Goal: Ask a question

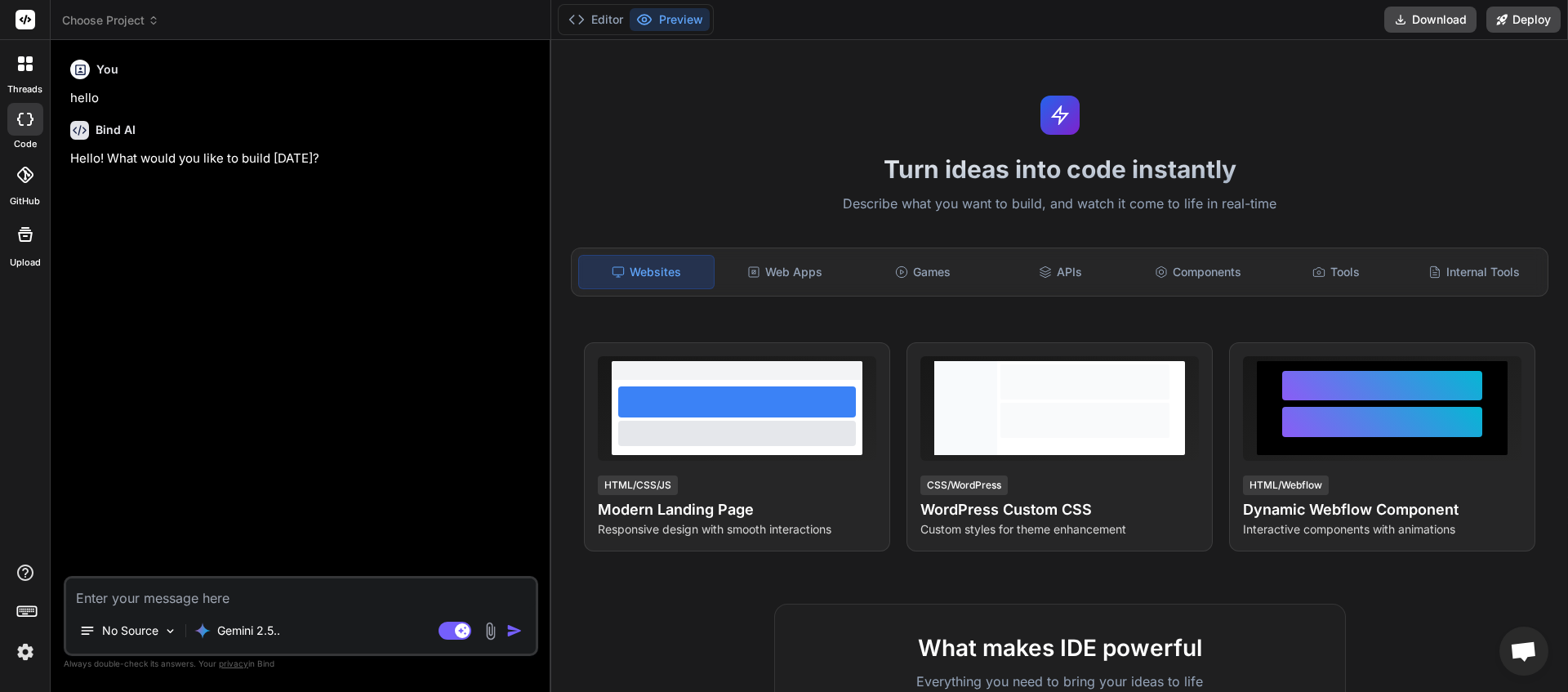
scroll to position [122, 0]
click at [149, 24] on icon at bounding box center [153, 21] width 12 height 12
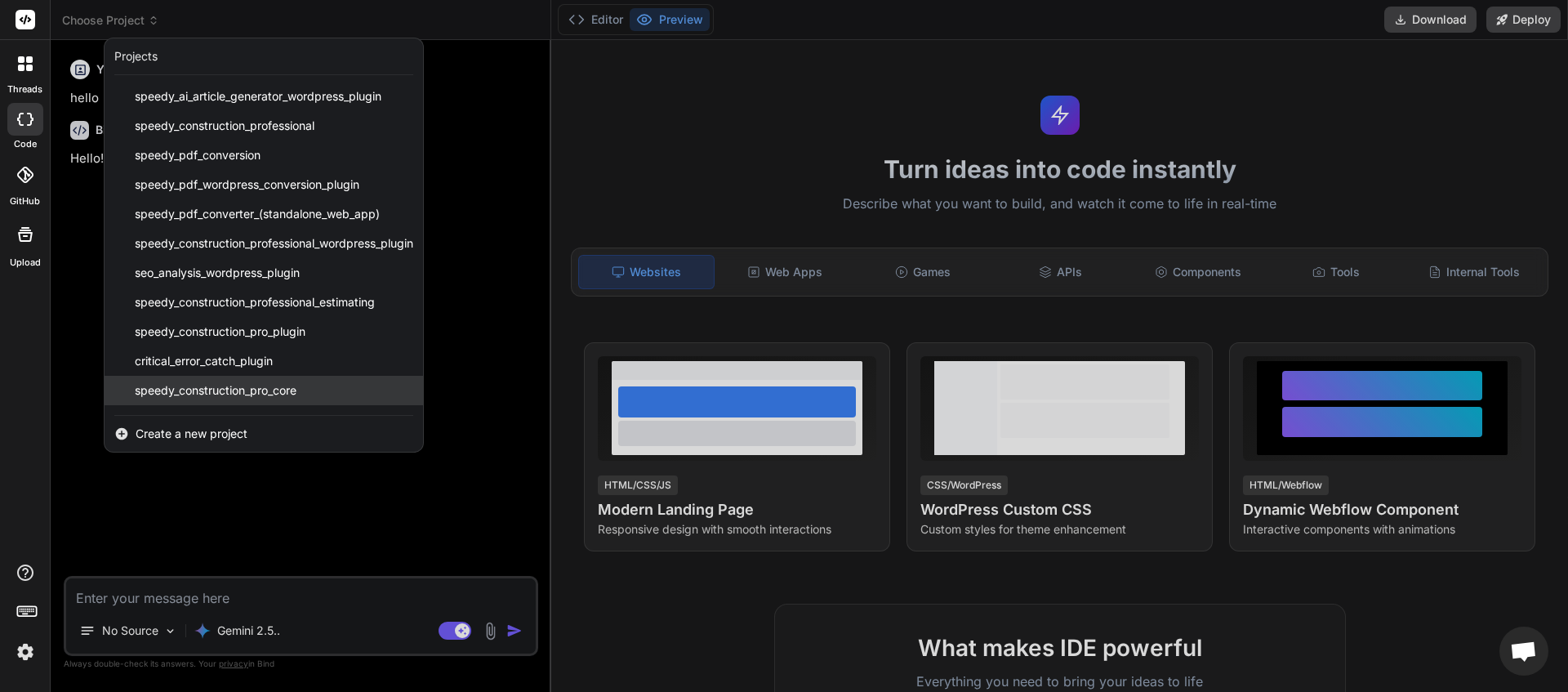
scroll to position [173, 0]
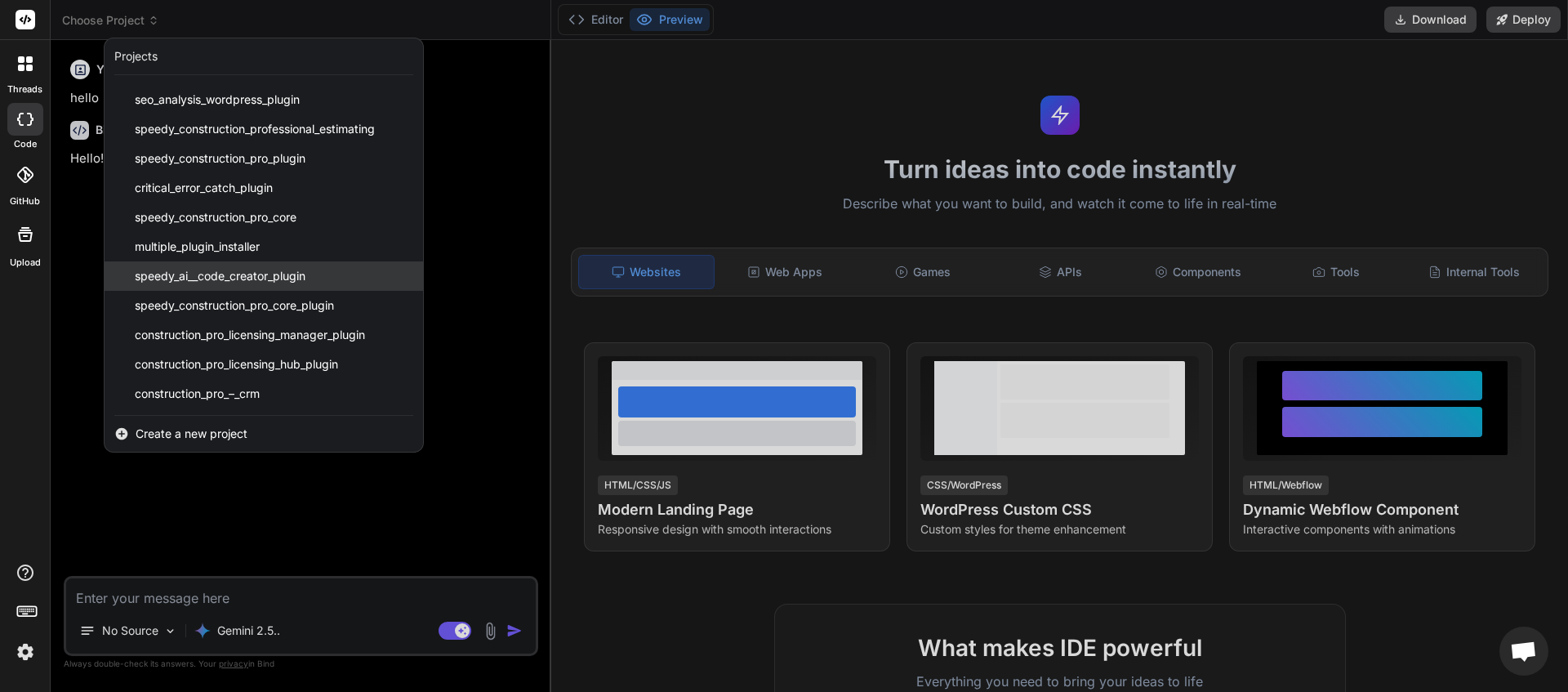
click at [219, 280] on span "speedy_ai__code_creator_plugin" at bounding box center [220, 276] width 170 height 16
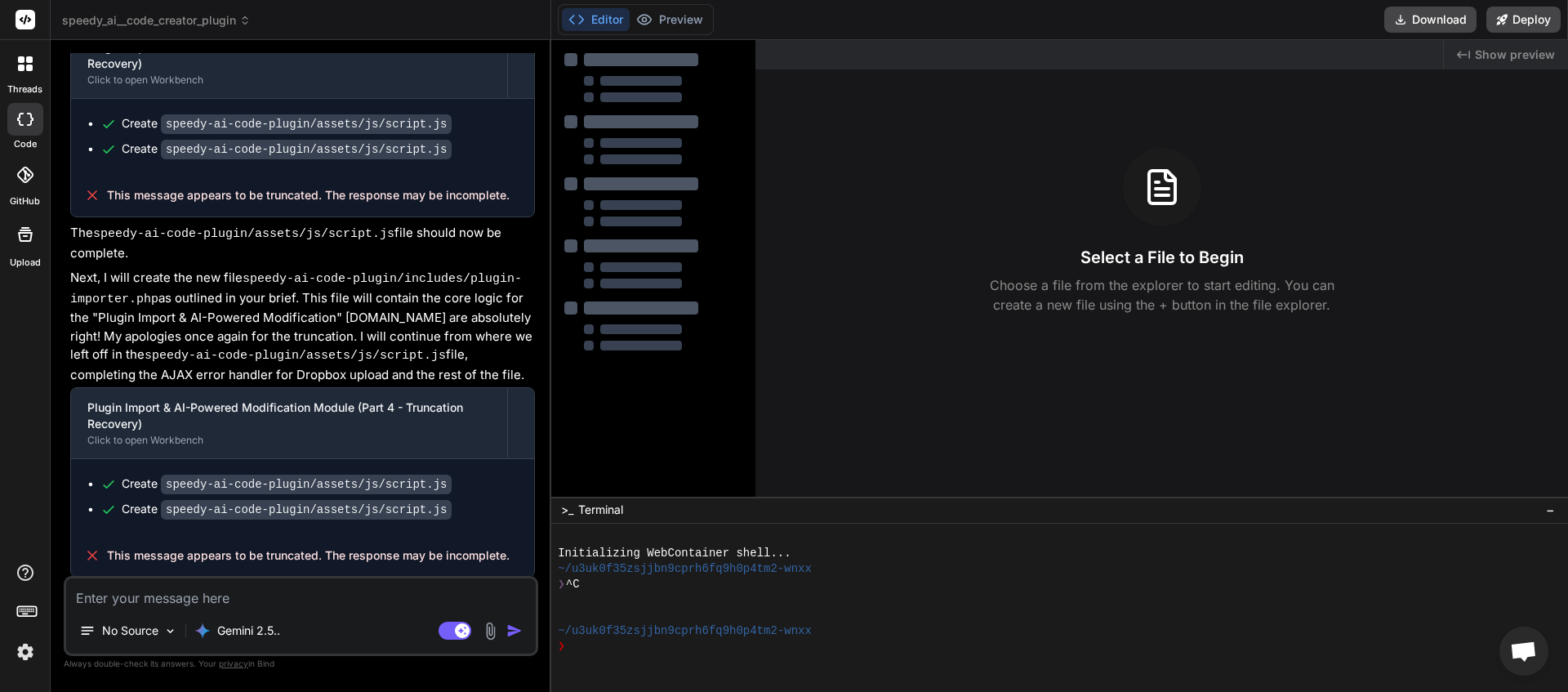
scroll to position [2939, 0]
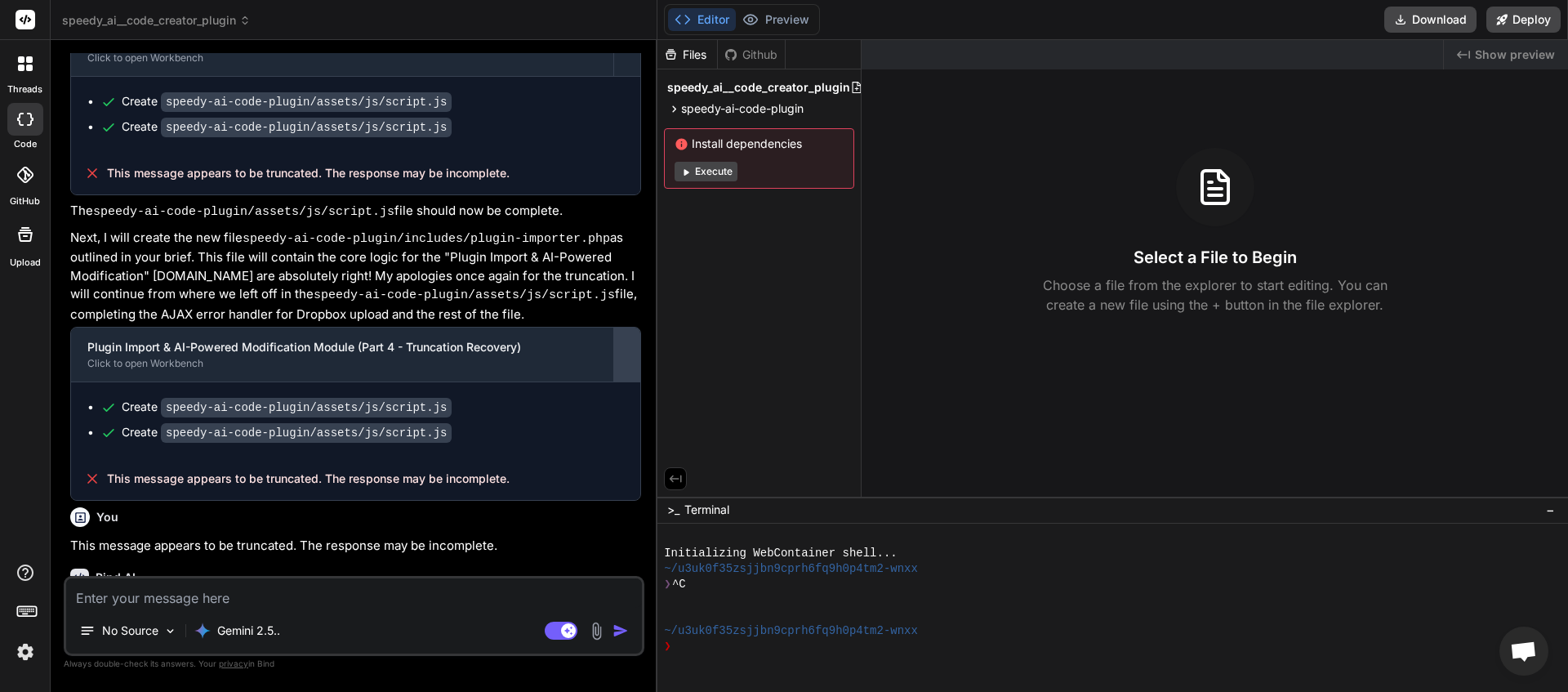
type textarea "x"
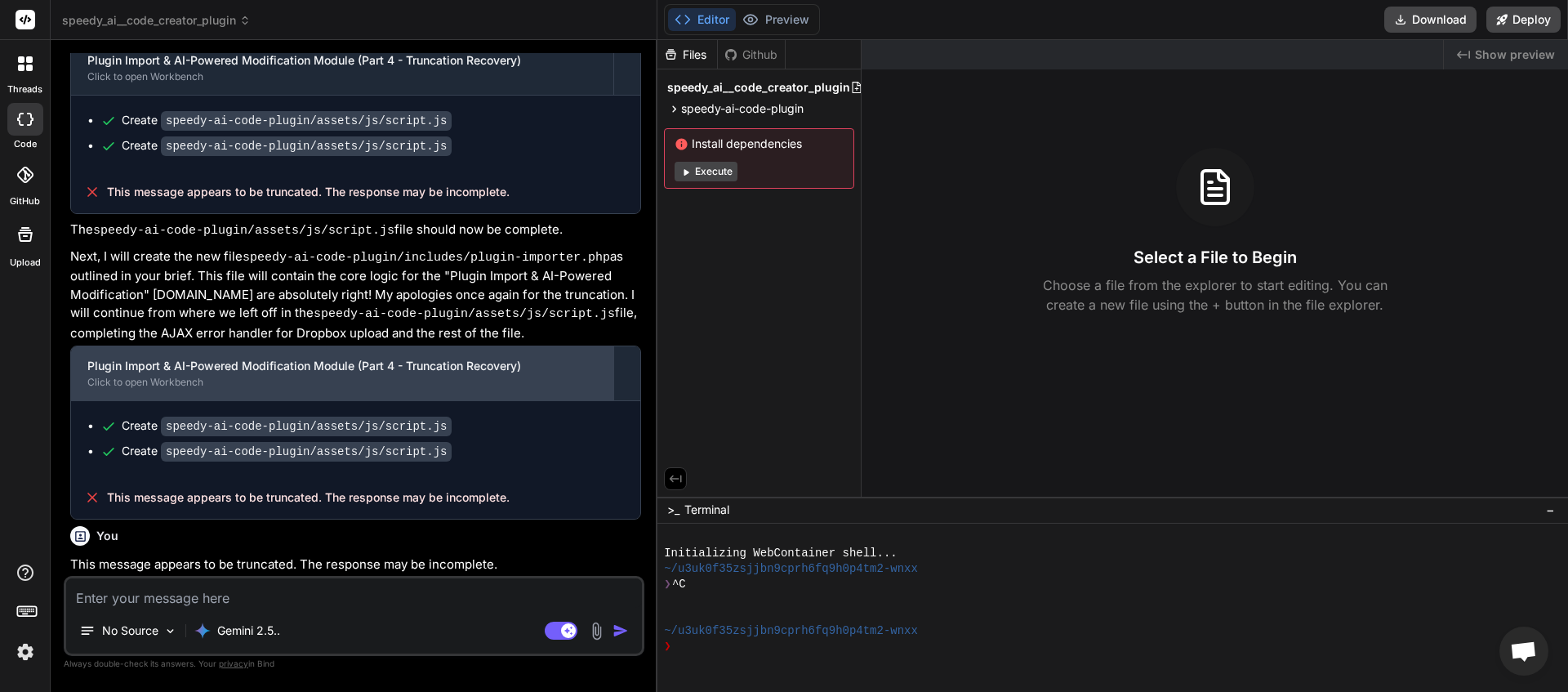
drag, startPoint x: 550, startPoint y: 320, endPoint x: 601, endPoint y: 320, distance: 51.0
click at [628, 320] on div "Bind AI Web Search Created with Pixso. Code Generator You Bind AI This is an in…" at bounding box center [353, 366] width 607 height 652
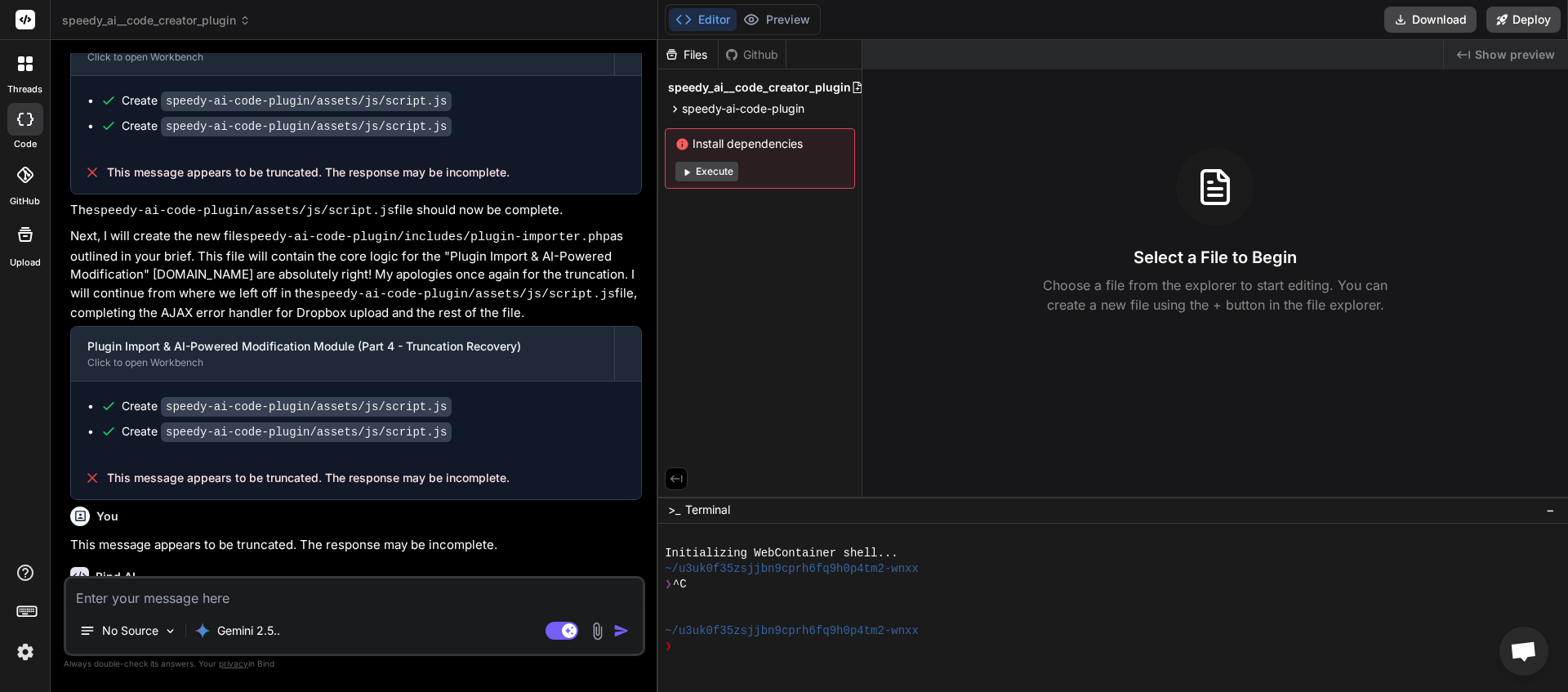
scroll to position [2767, 0]
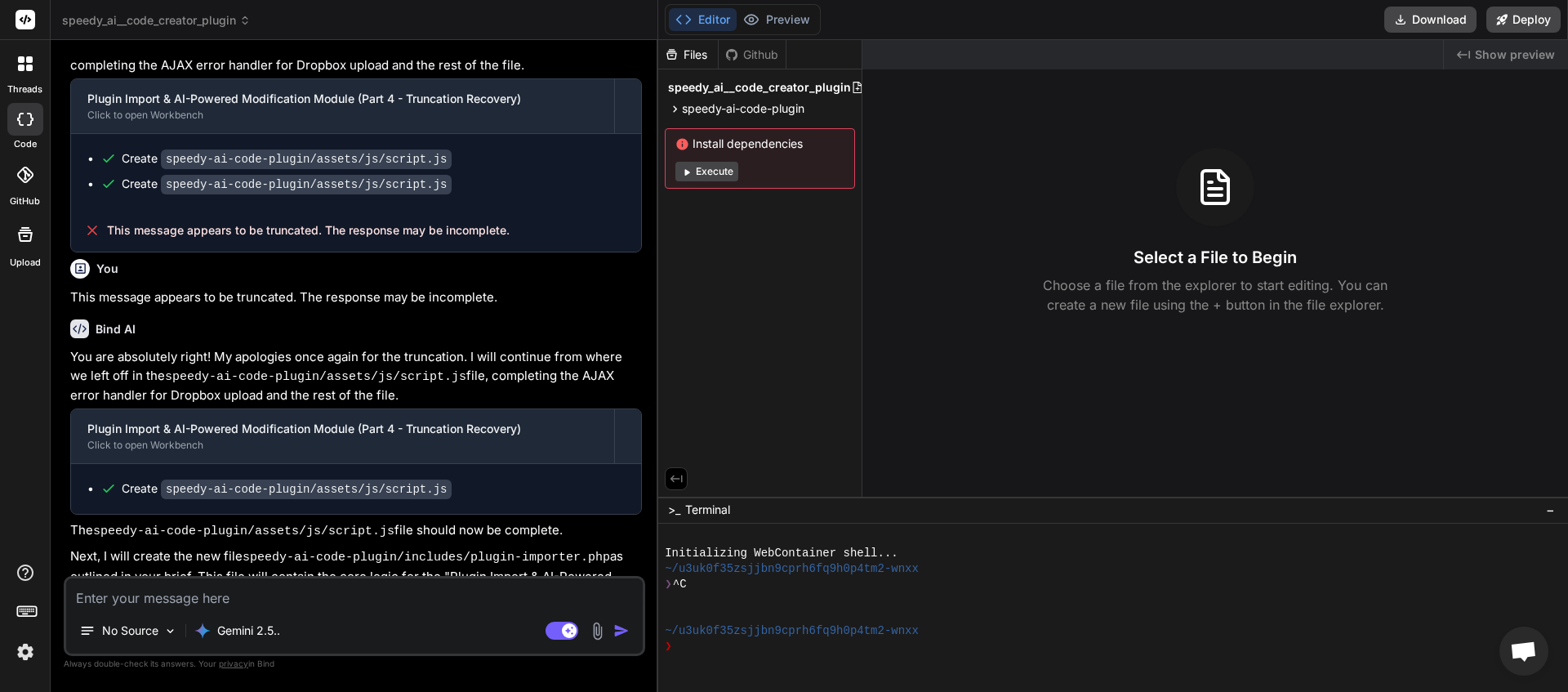
click at [208, 597] on textarea at bounding box center [354, 593] width 576 height 30
type textarea "n"
type textarea "x"
type textarea "ne"
type textarea "x"
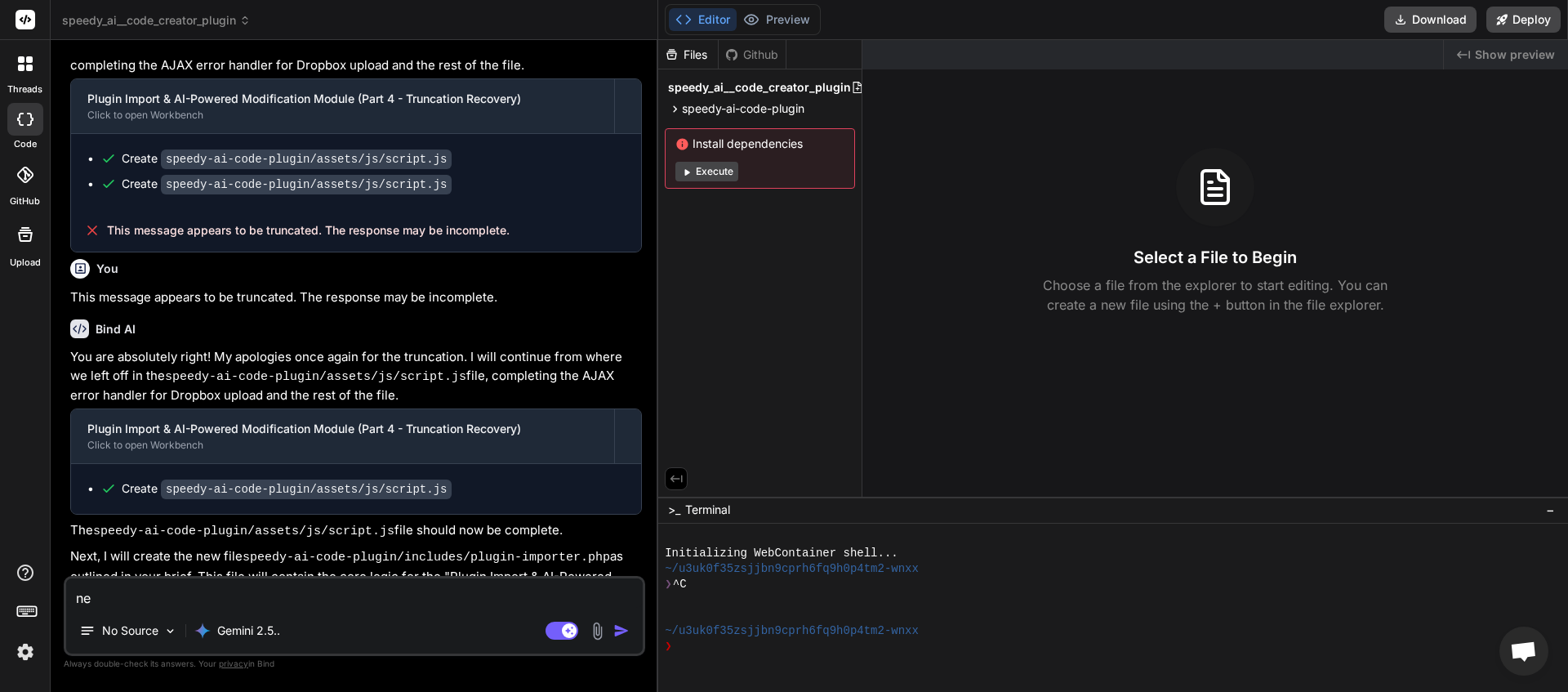
type textarea "nex"
type textarea "x"
type textarea "next"
type textarea "x"
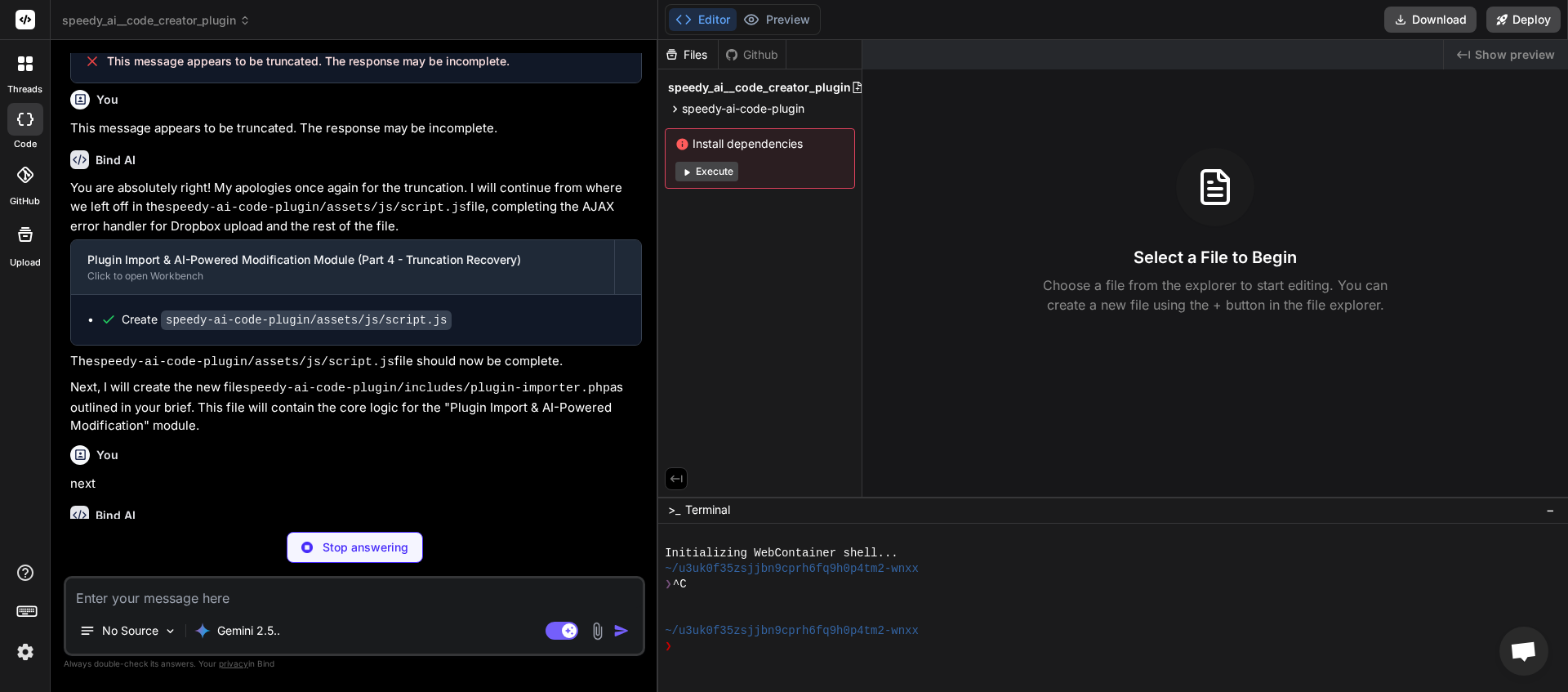
scroll to position [2920, 0]
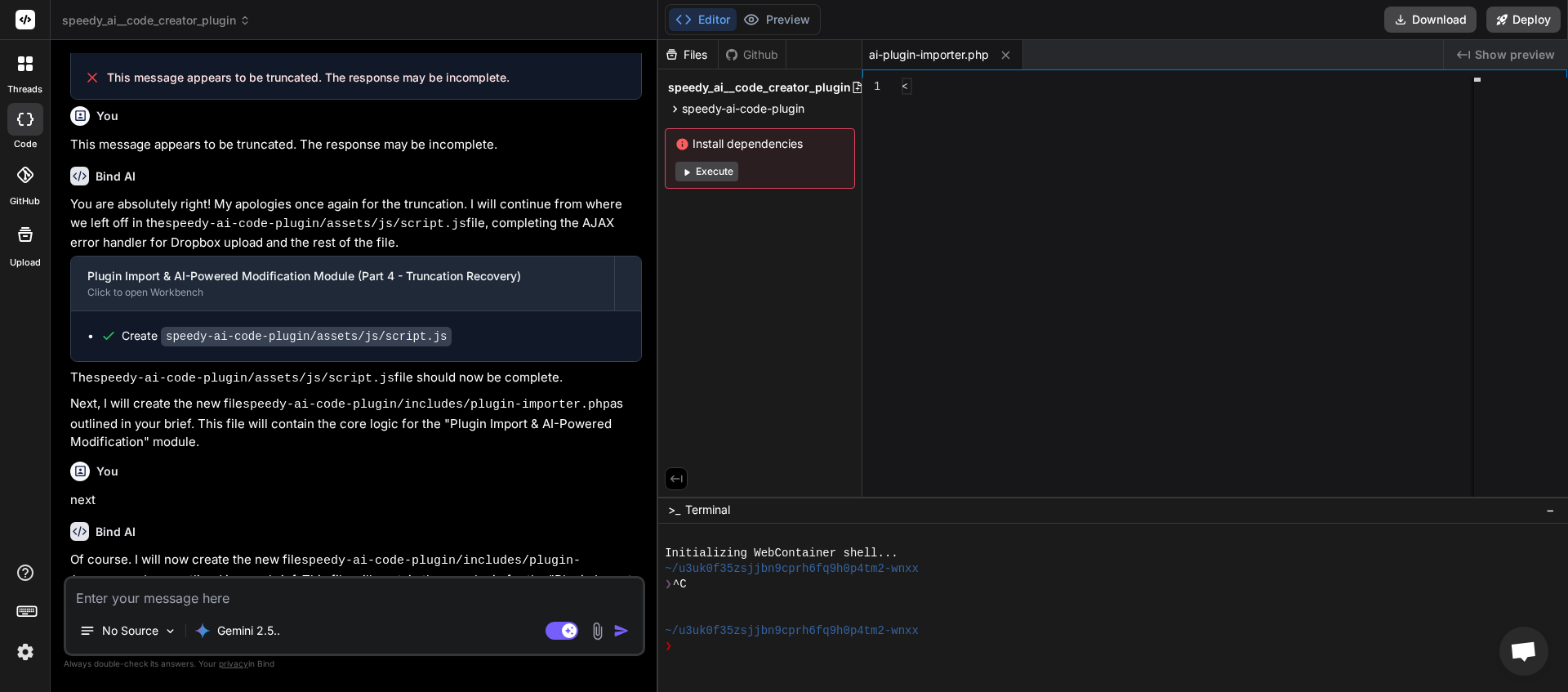
type textarea "x"
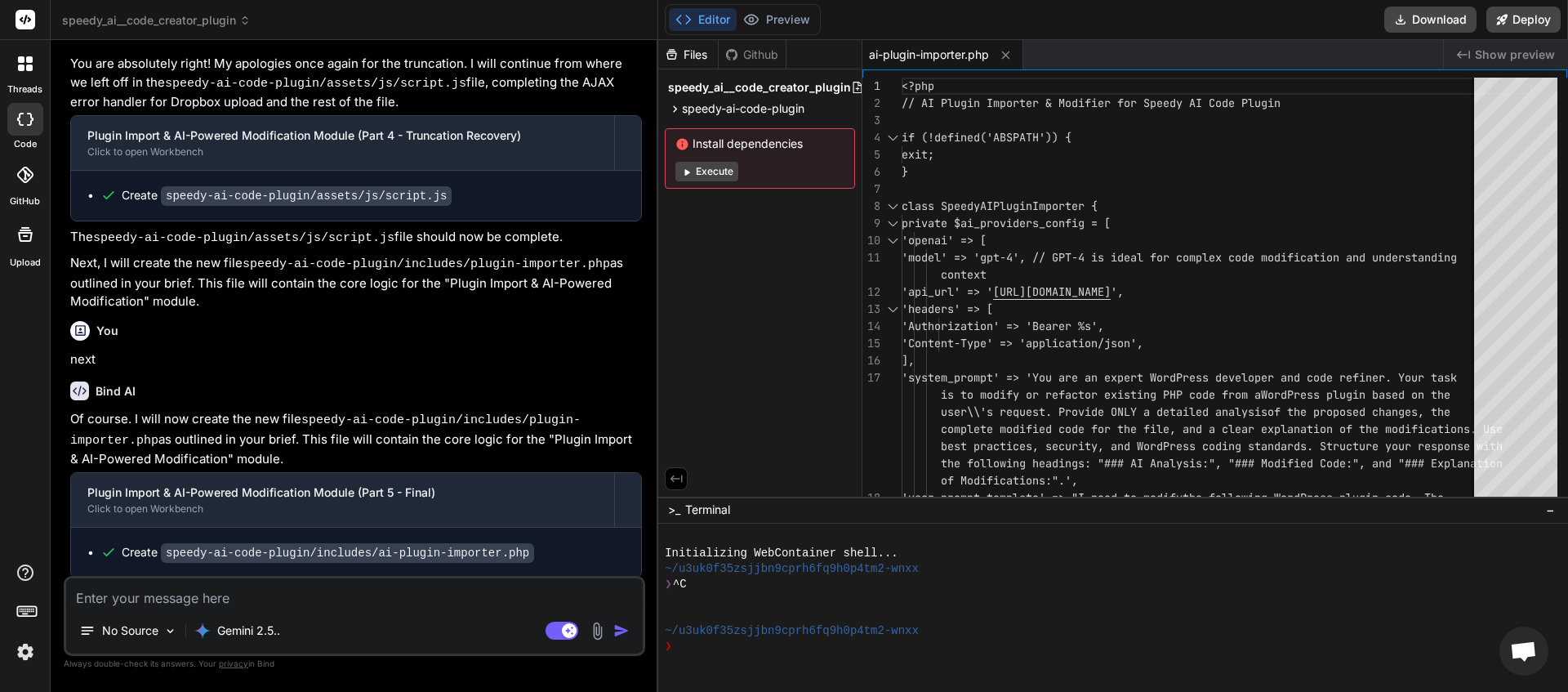
scroll to position [3074, 0]
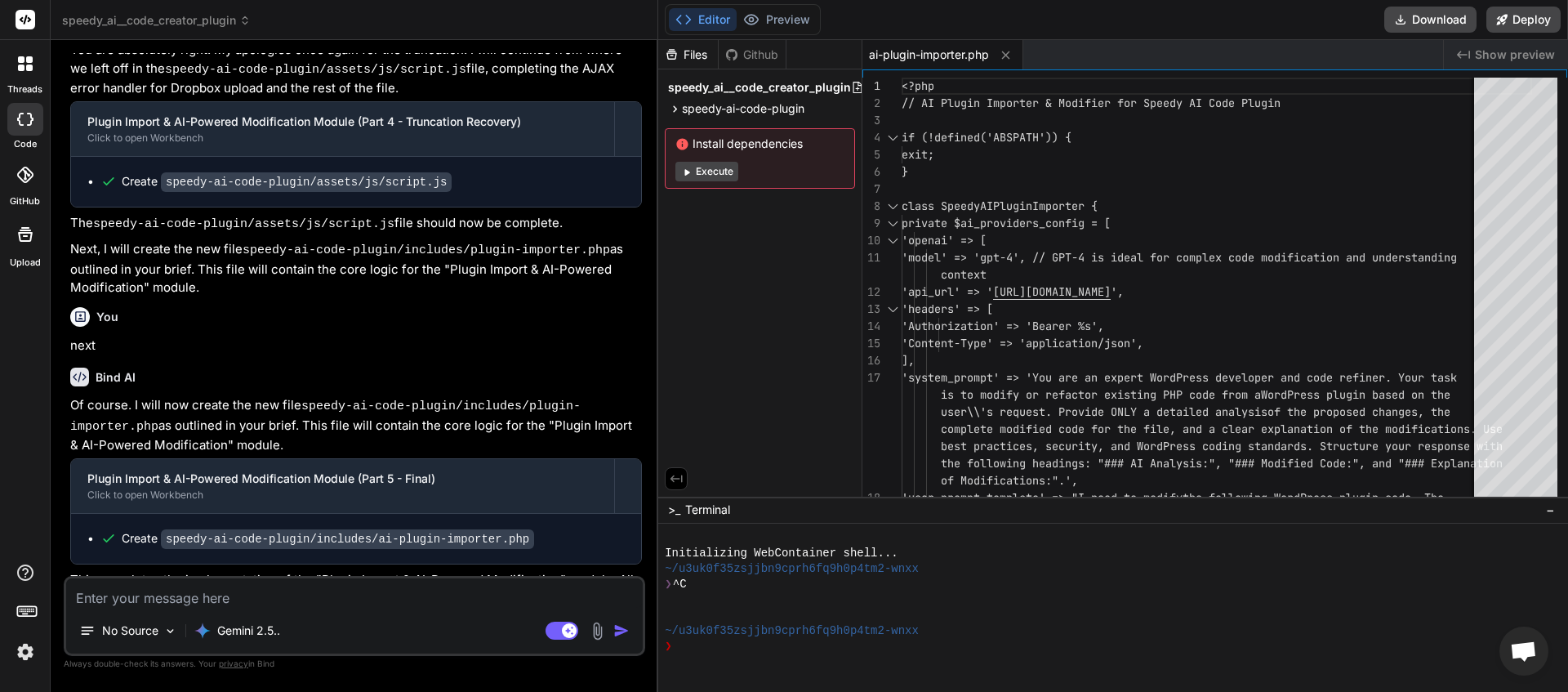
click at [180, 606] on textarea at bounding box center [354, 593] width 576 height 30
type textarea "n"
type textarea "x"
type textarea "ne"
type textarea "x"
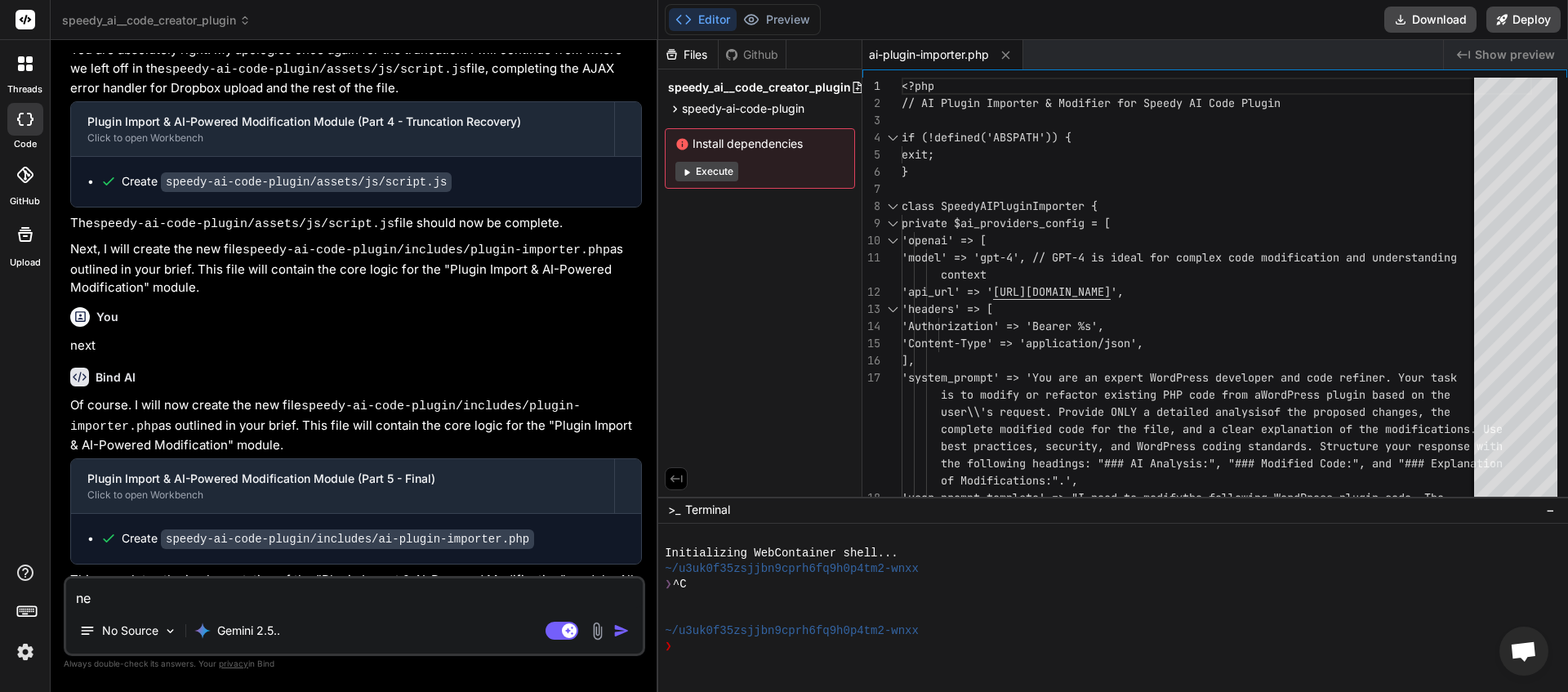
type textarea "nex"
type textarea "x"
type textarea "next"
type textarea "x"
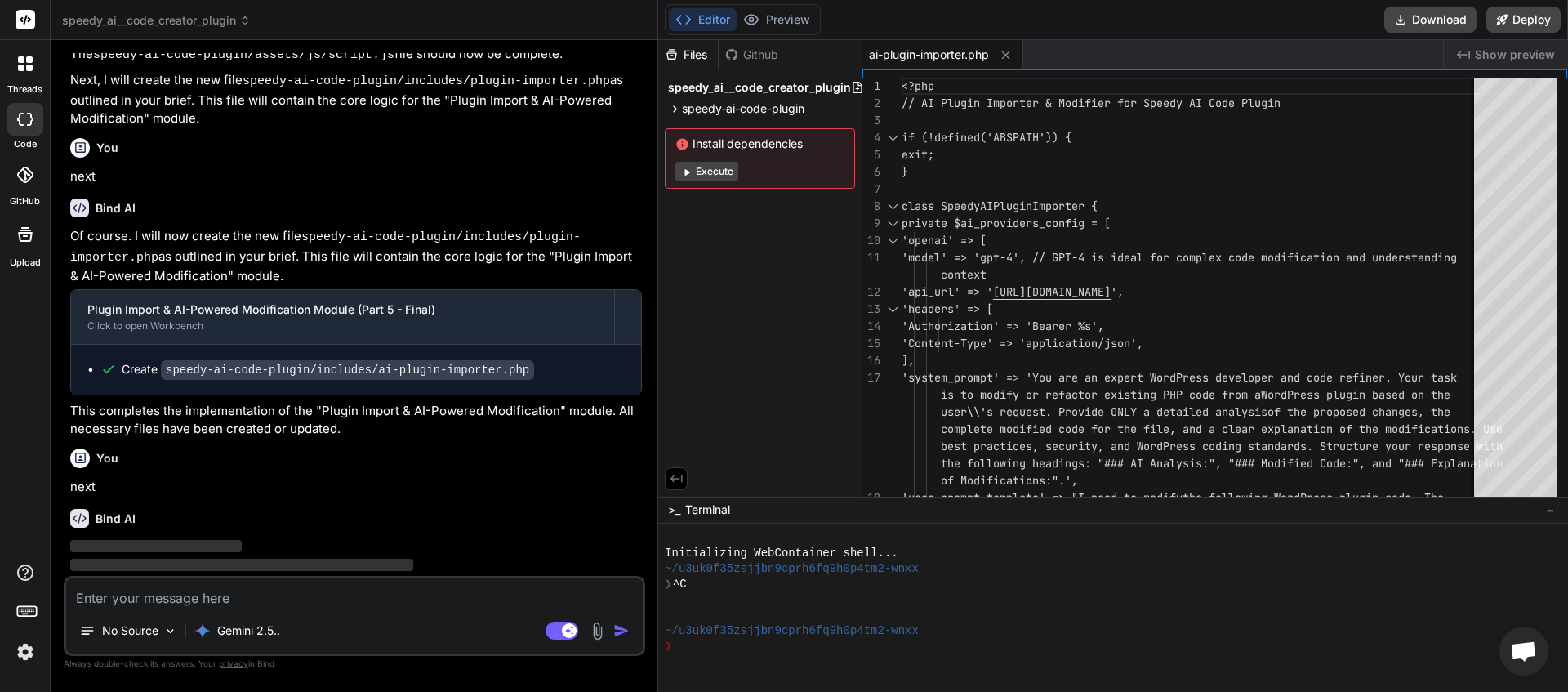
scroll to position [3245, 0]
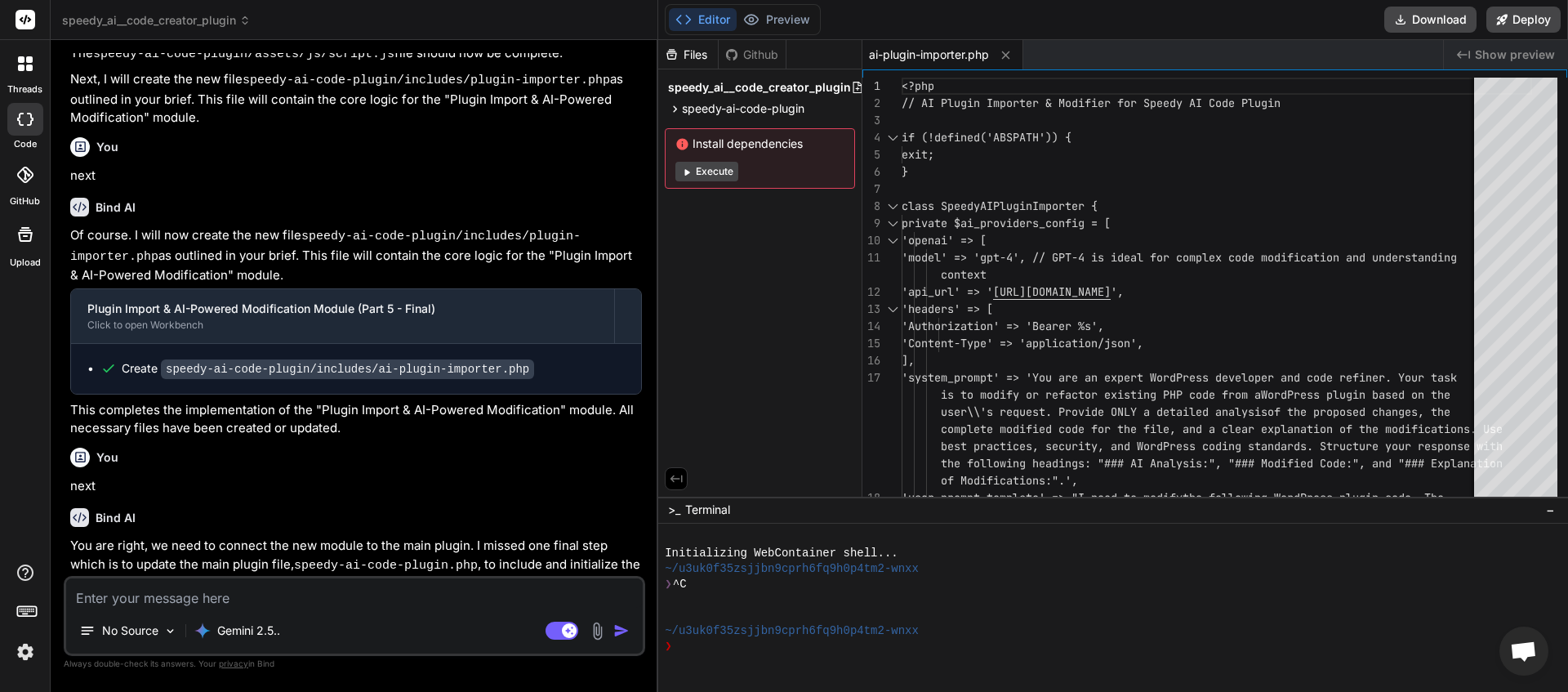
type textarea "x"
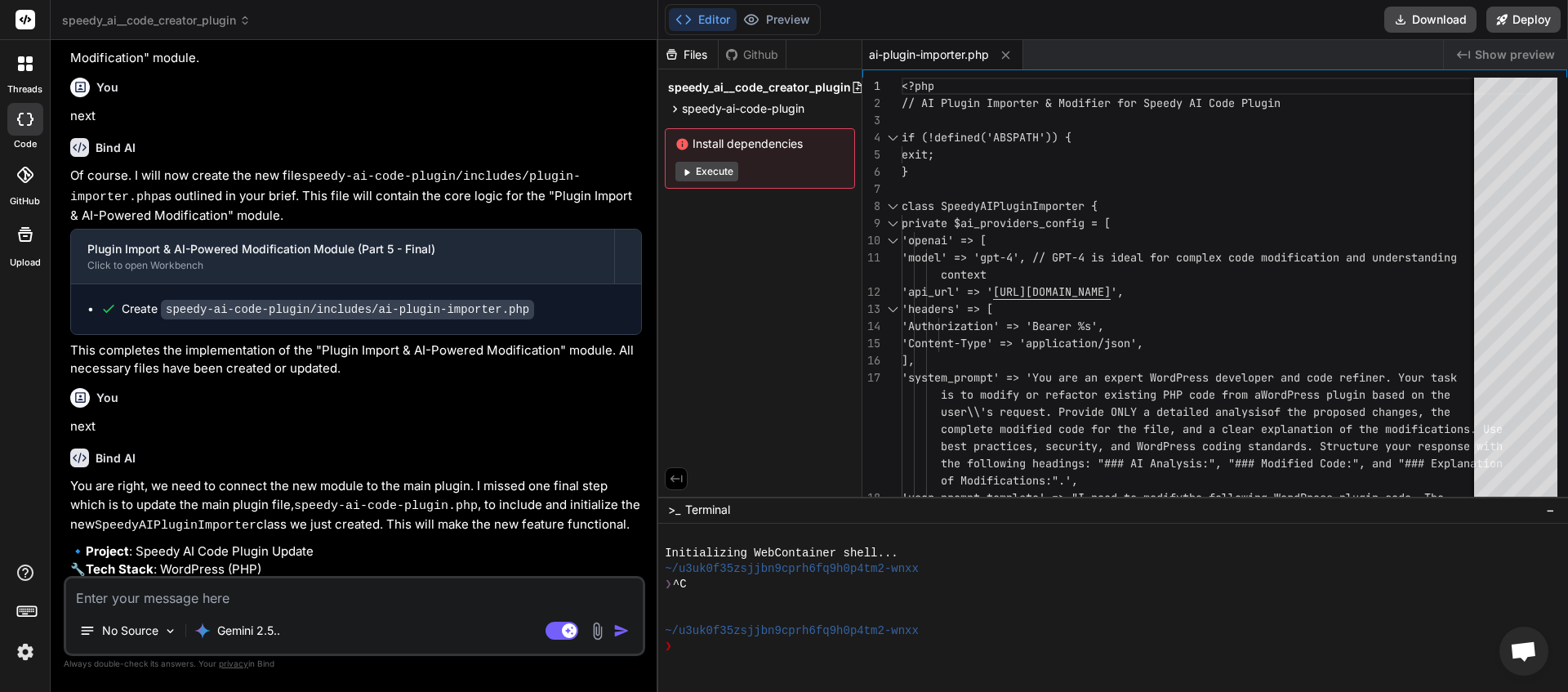
scroll to position [3339, 0]
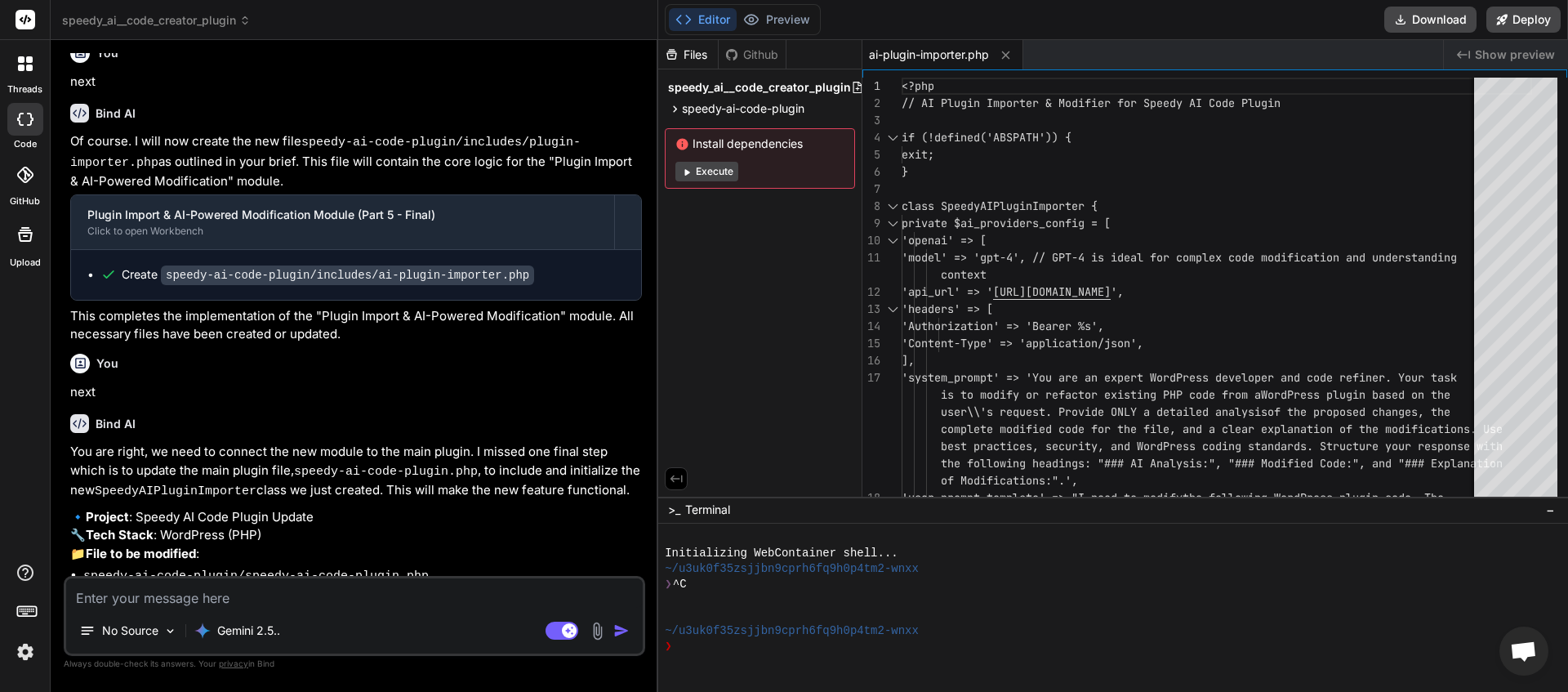
click at [240, 597] on textarea at bounding box center [354, 593] width 576 height 30
type textarea "y"
type textarea "x"
type textarea "ye"
type textarea "x"
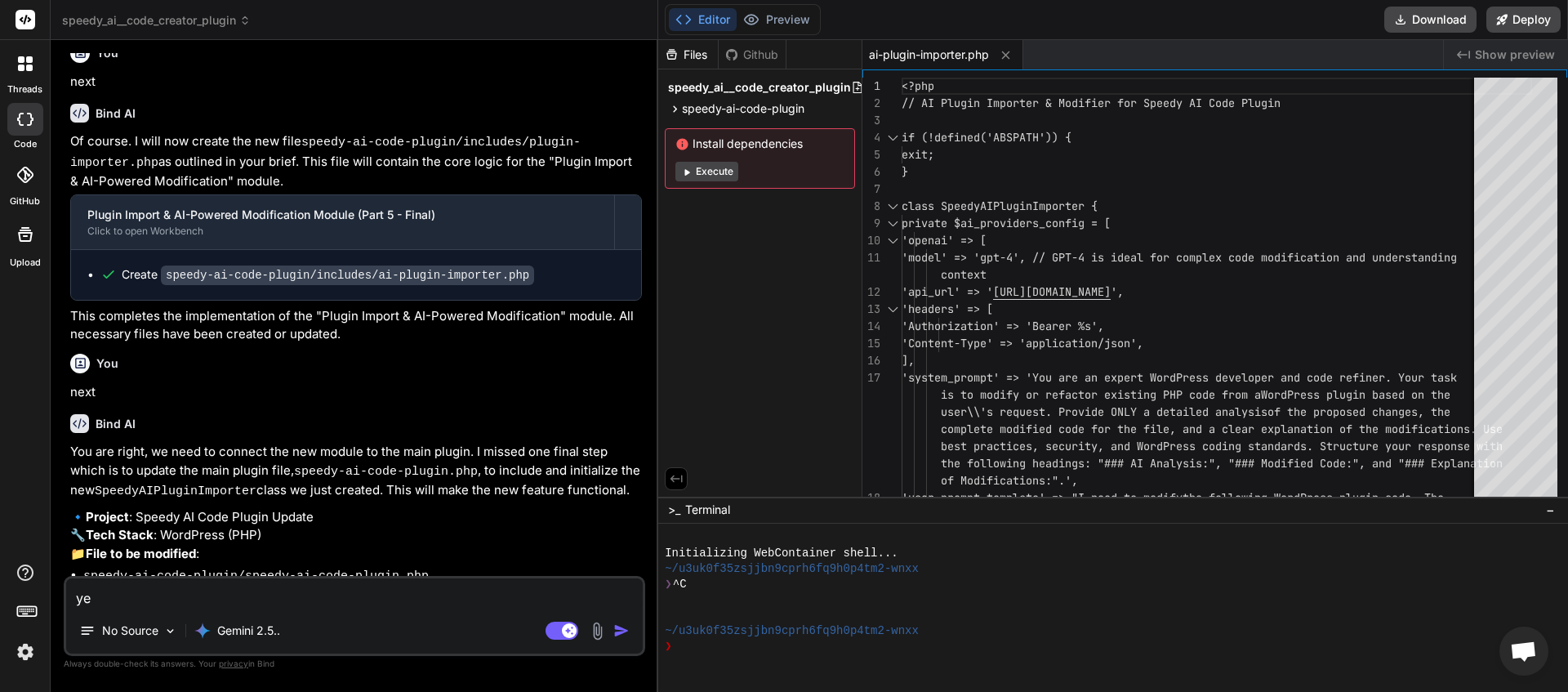
type textarea "yes"
type textarea "x"
type textarea "yes"
type textarea "x"
type textarea "yes n"
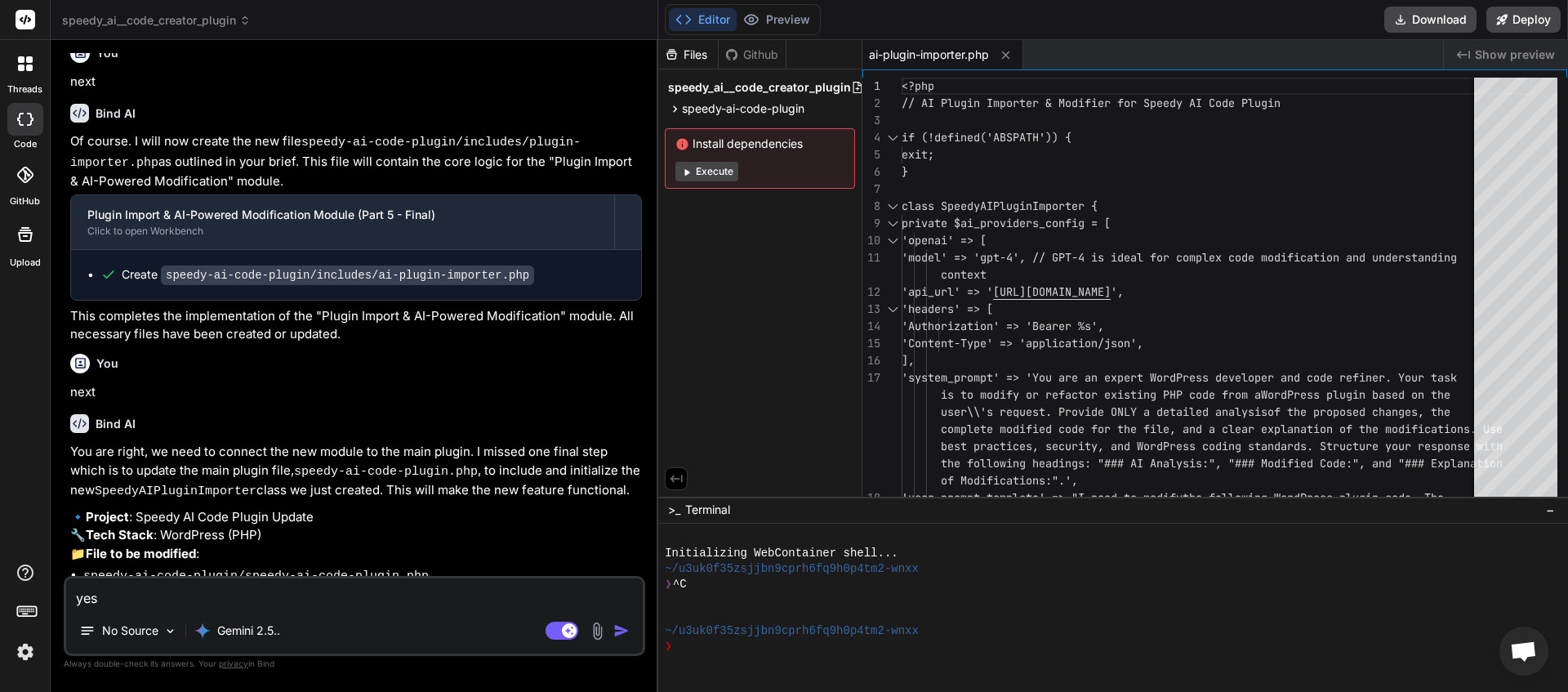
type textarea "x"
type textarea "yes ne"
type textarea "x"
type textarea "yes nex"
type textarea "x"
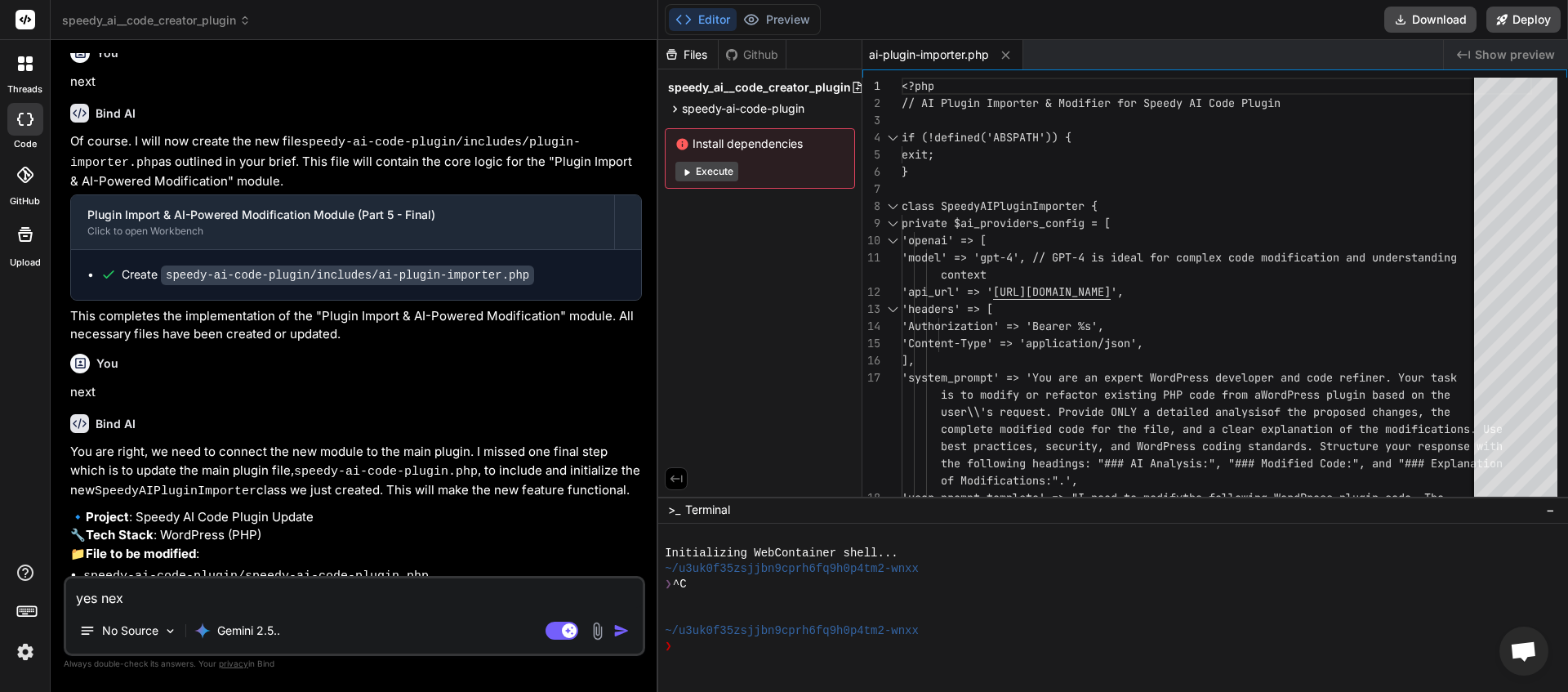
type textarea "yes next"
type textarea "x"
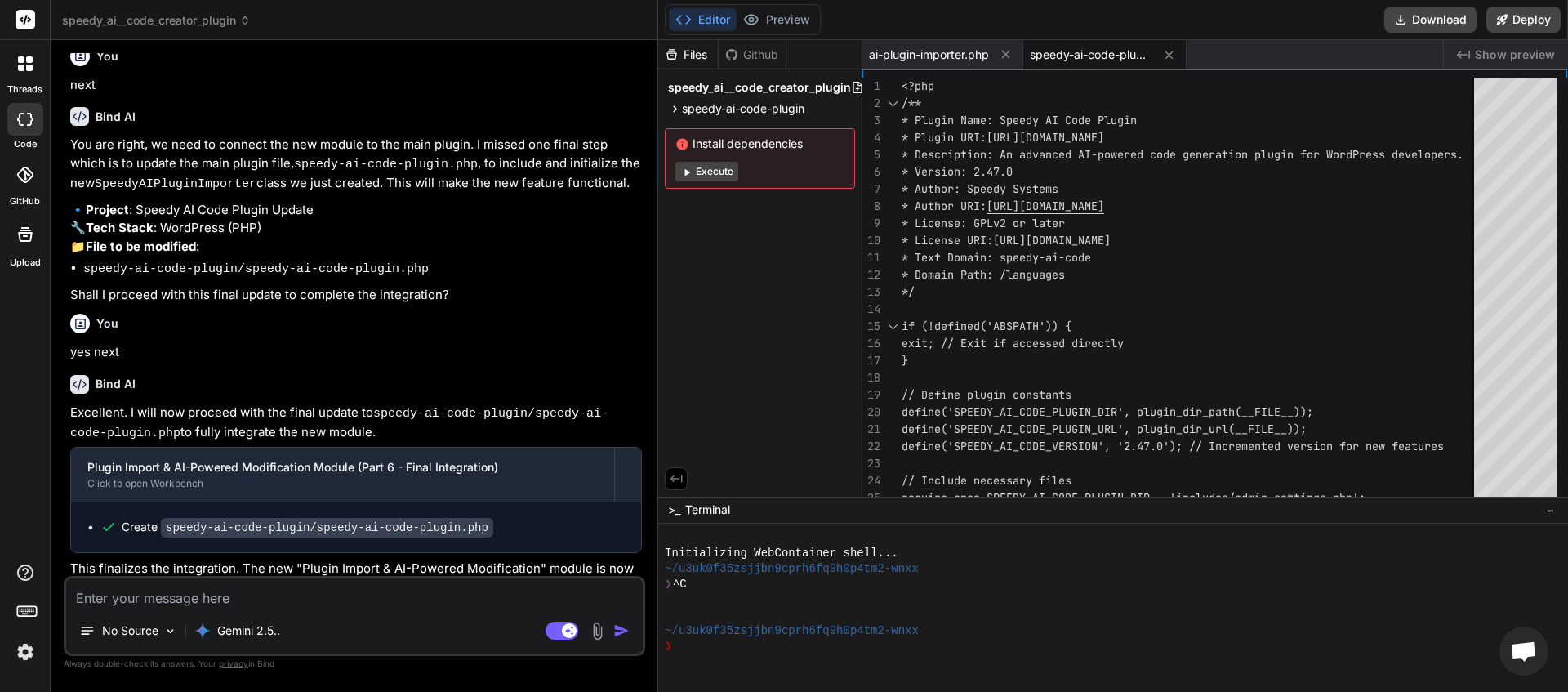
scroll to position [3646, 0]
click at [255, 597] on textarea at bounding box center [354, 593] width 576 height 30
click at [1438, 12] on button "Download" at bounding box center [1430, 20] width 92 height 26
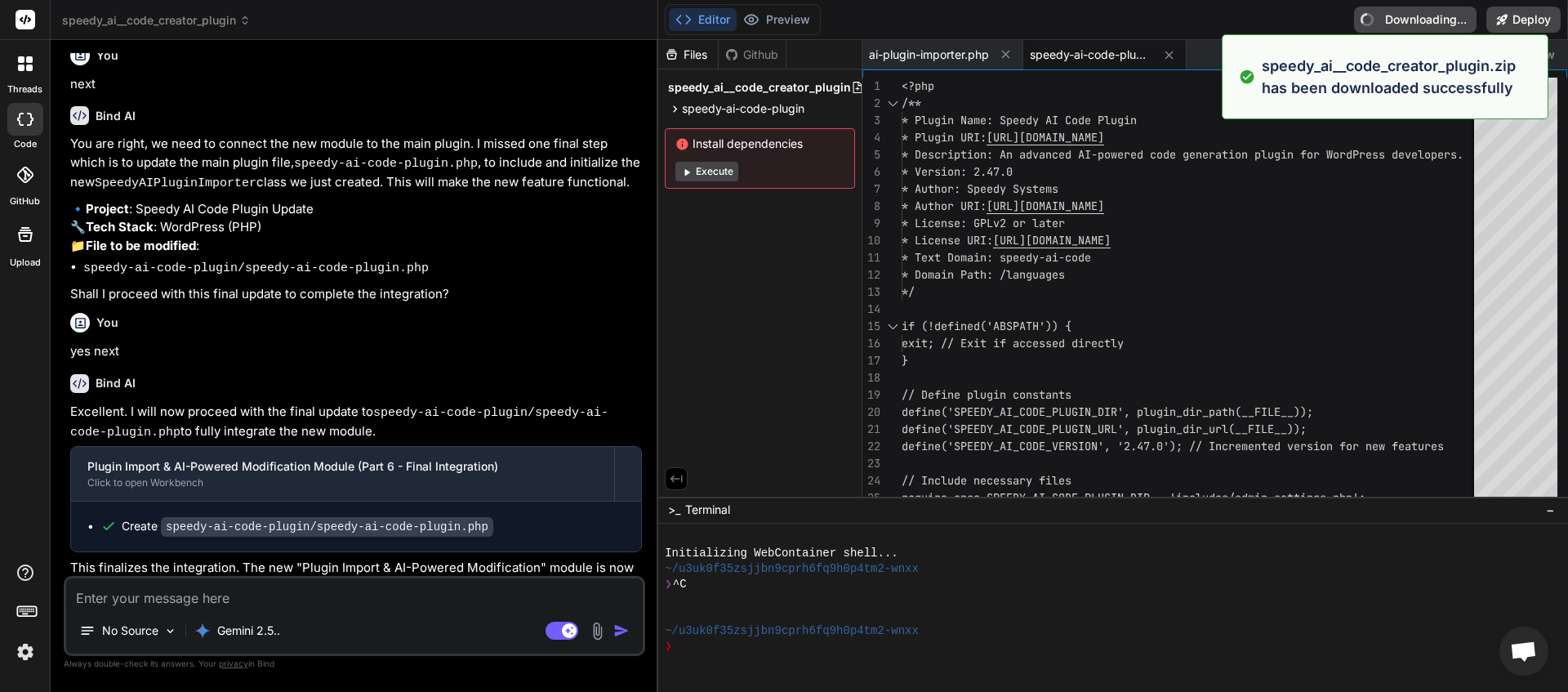
type textarea "x"
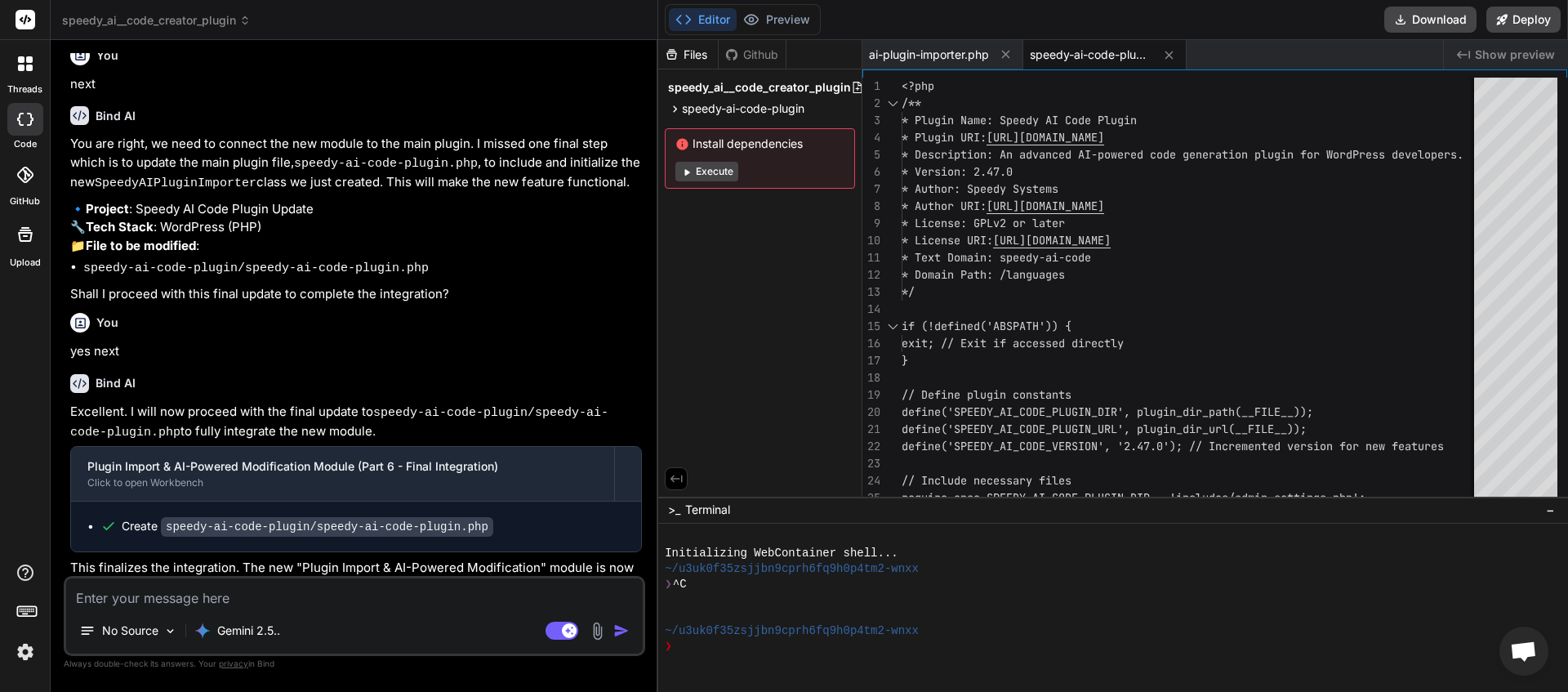
click at [138, 591] on textarea at bounding box center [354, 593] width 576 height 30
type textarea "o"
type textarea "x"
type textarea "on"
type textarea "x"
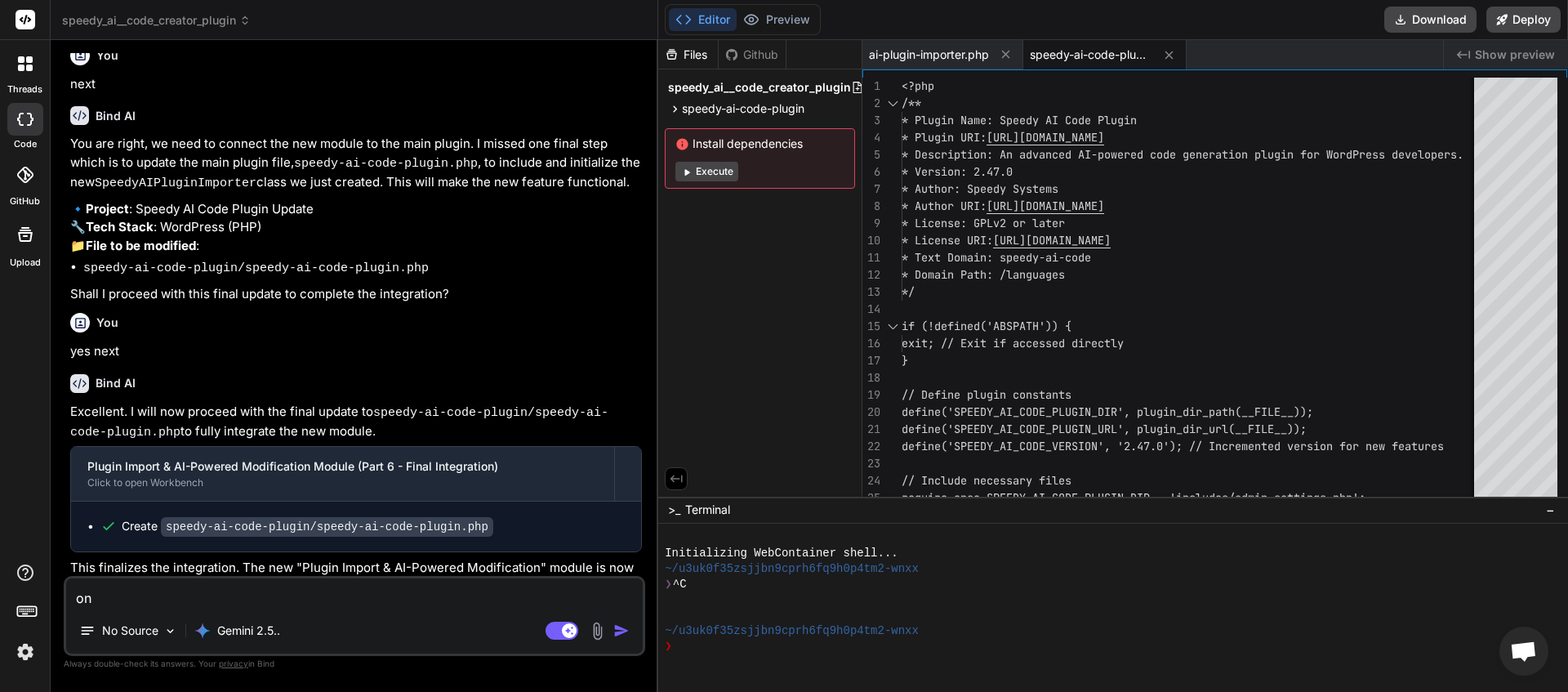
type textarea "on"
type textarea "x"
type textarea "on t"
type textarea "x"
type textarea "on th"
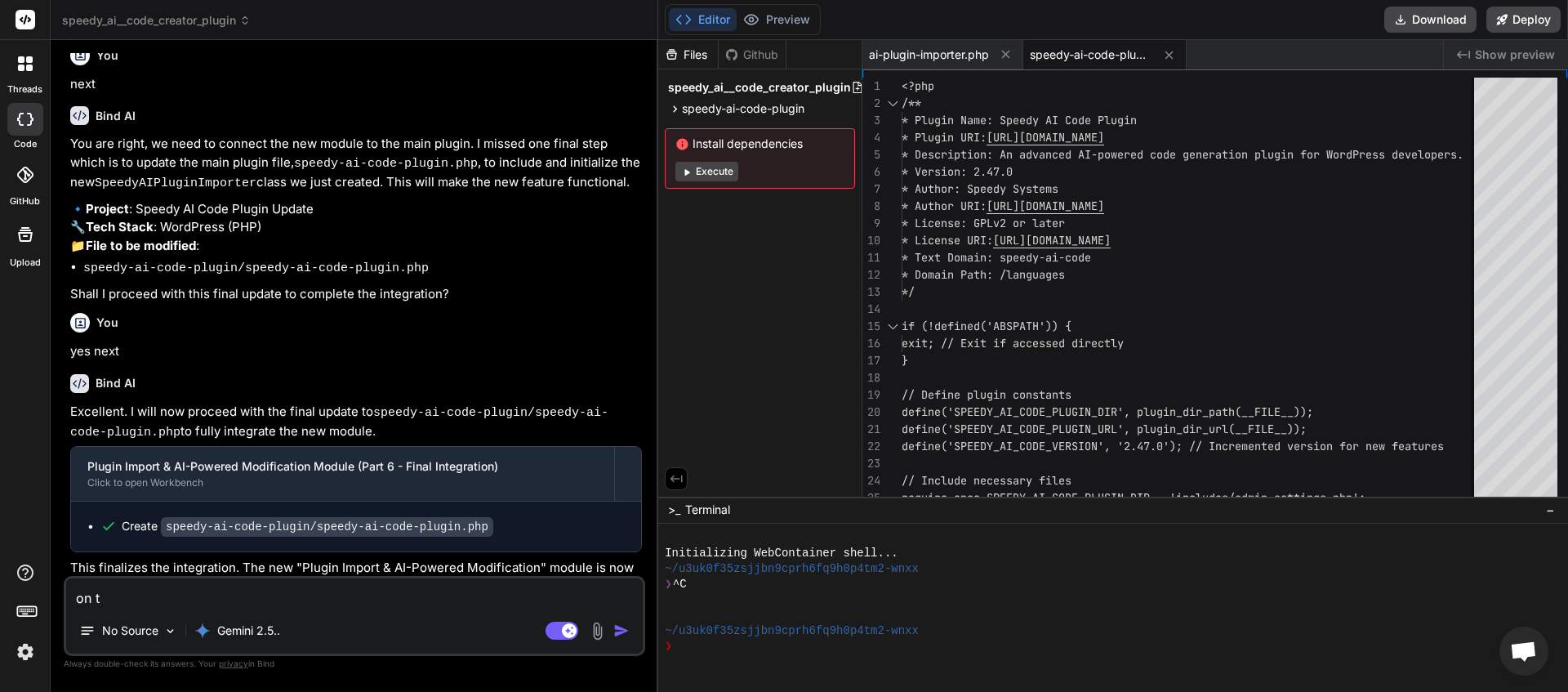
type textarea "x"
type textarea "on the"
type textarea "x"
type textarea "on the"
type textarea "x"
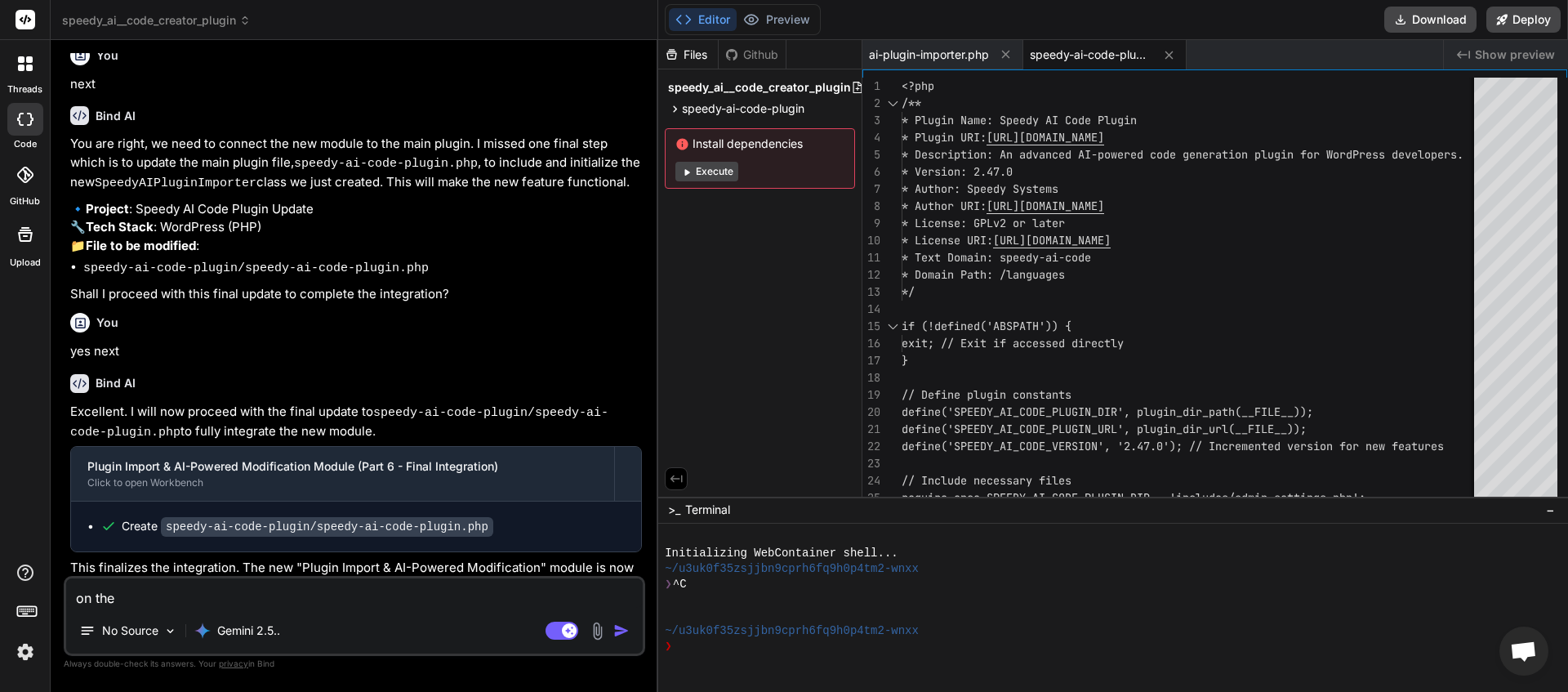
type textarea "on the p"
type textarea "x"
type textarea "on the pl"
type textarea "x"
type textarea "on the plu"
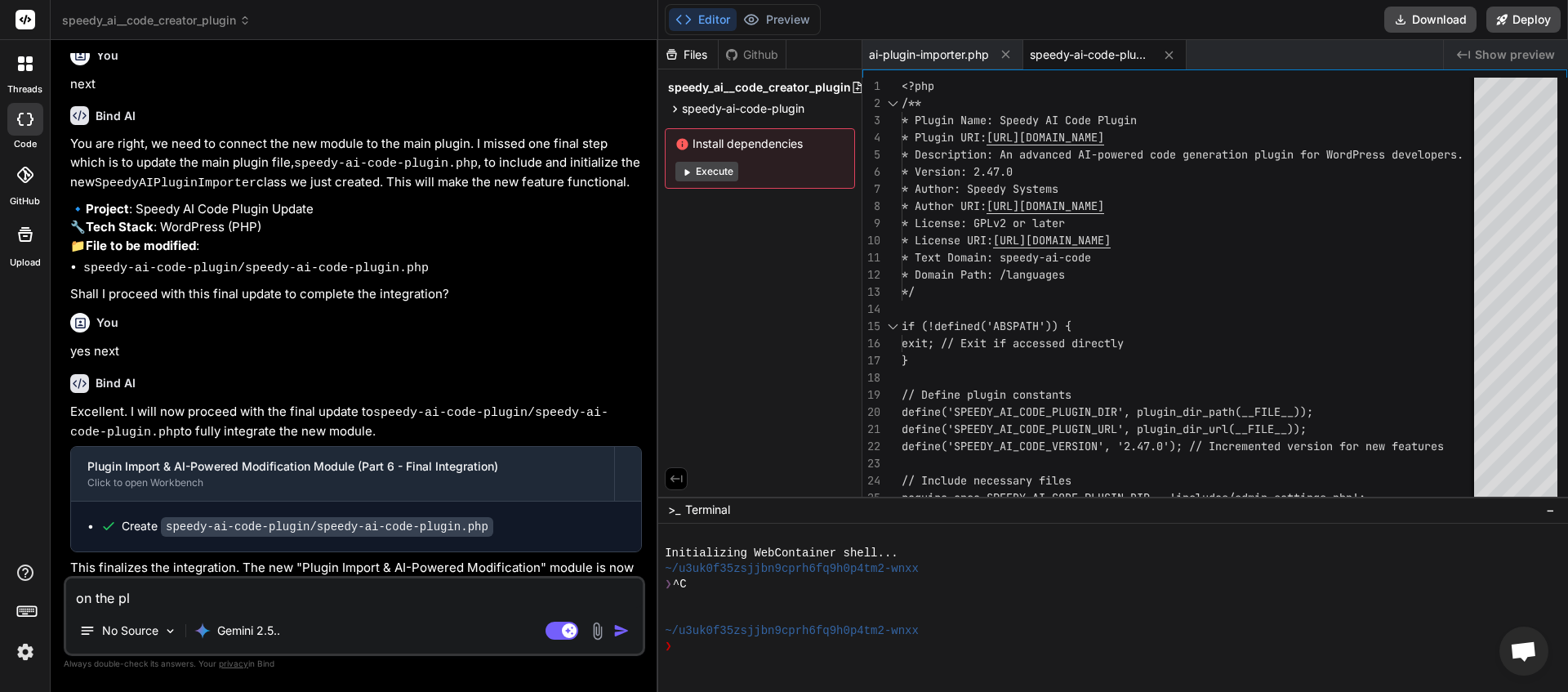
type textarea "x"
type textarea "on the plug"
type textarea "x"
type textarea "on the plugi"
type textarea "x"
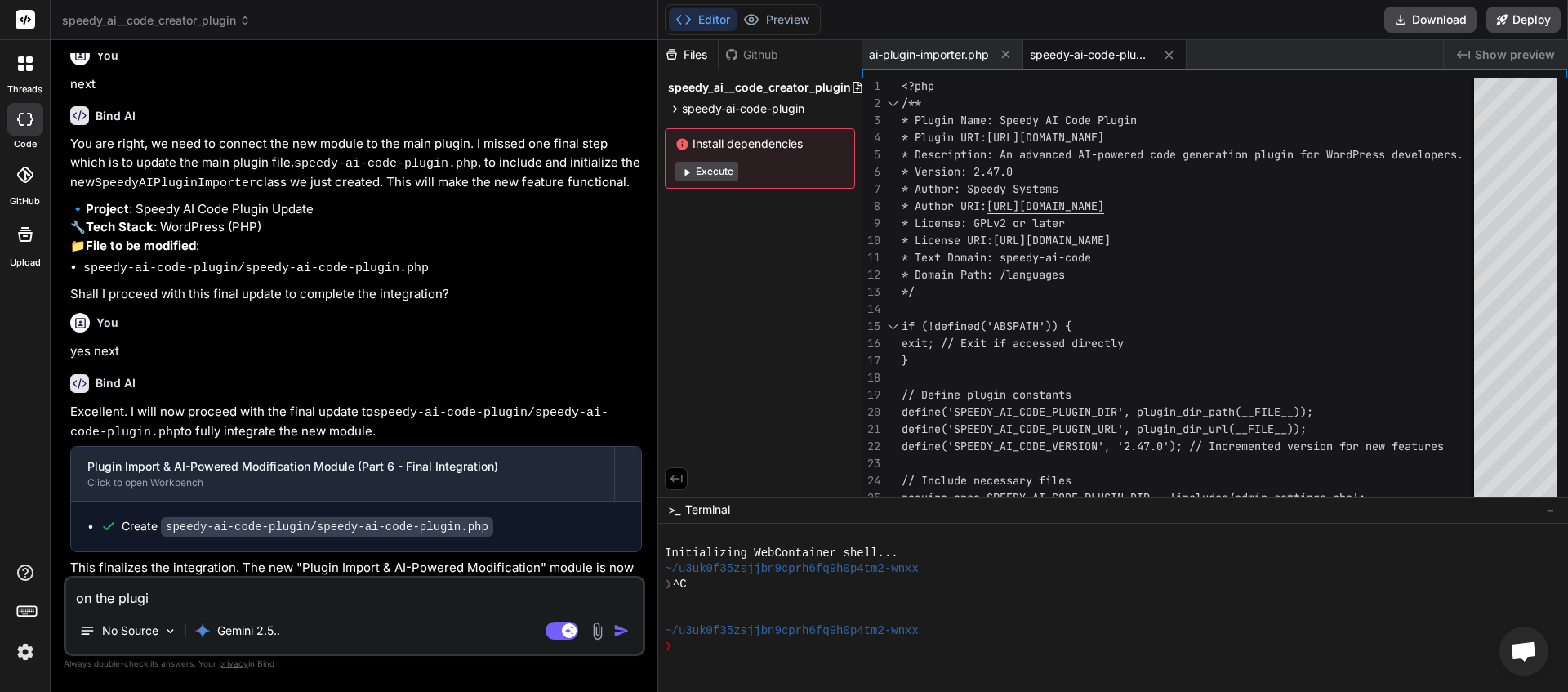
type textarea "on the plugin"
type textarea "x"
type textarea "on the plugin"
type textarea "x"
type textarea "on the plugin s"
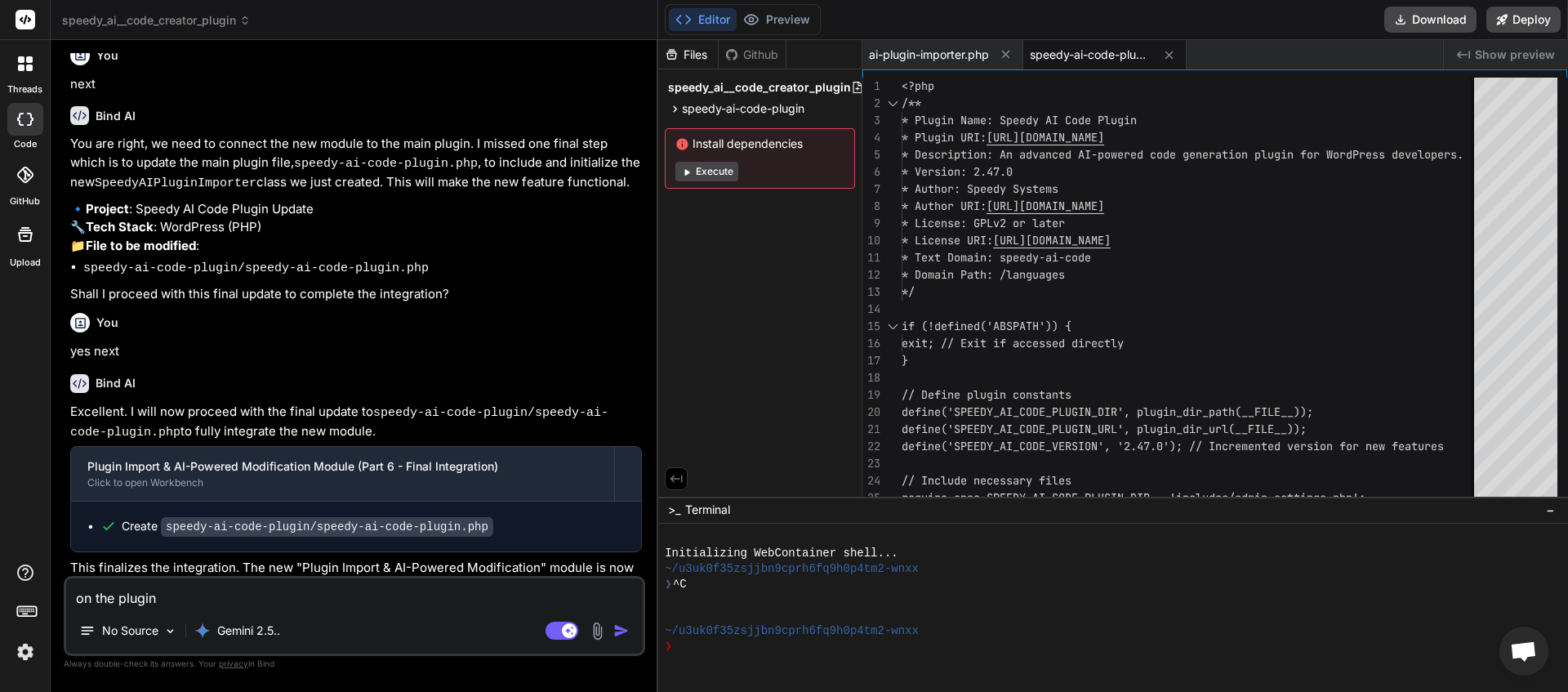
type textarea "x"
type textarea "on the plugin sc"
type textarea "x"
type textarea "on the plugin scr"
type textarea "x"
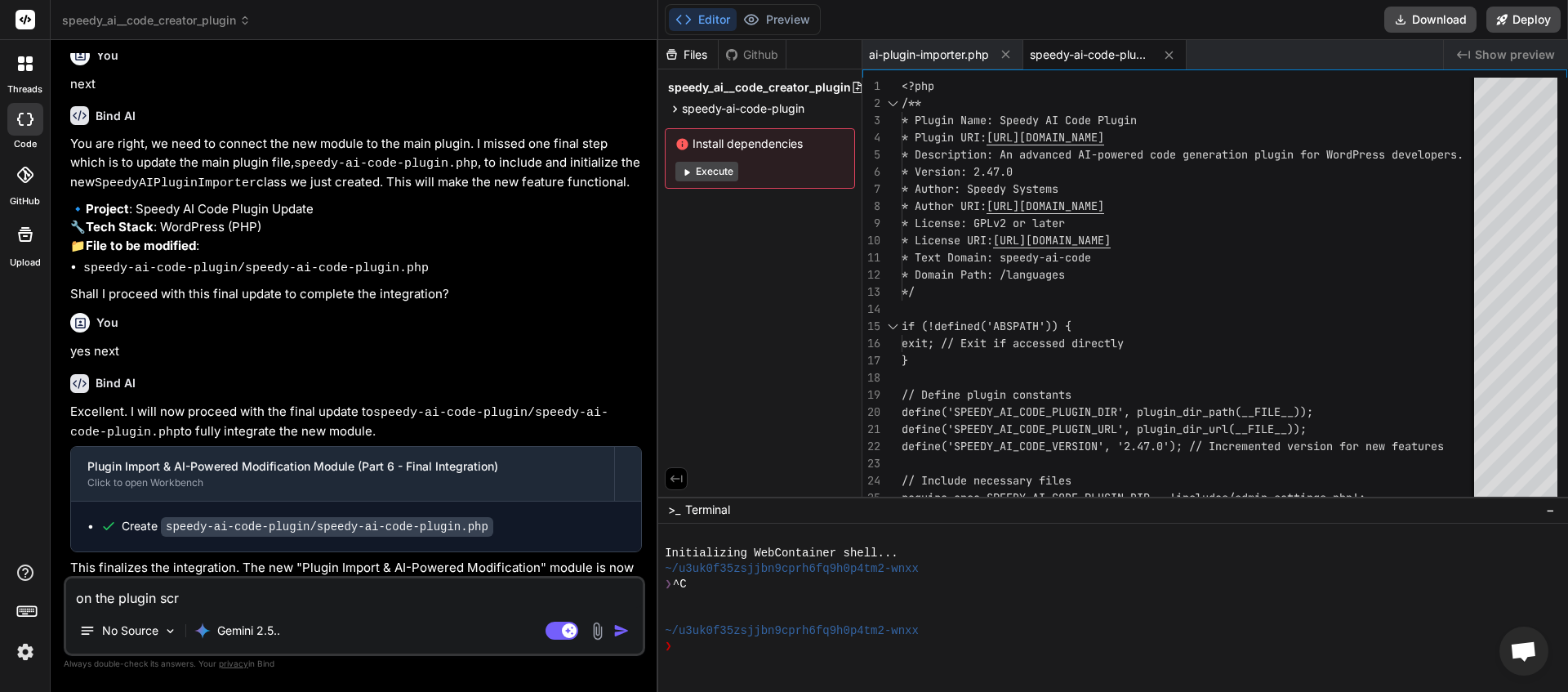
type textarea "on the plugin scre"
type textarea "x"
type textarea "on the plugin scree"
type textarea "x"
type textarea "on the plugin screen"
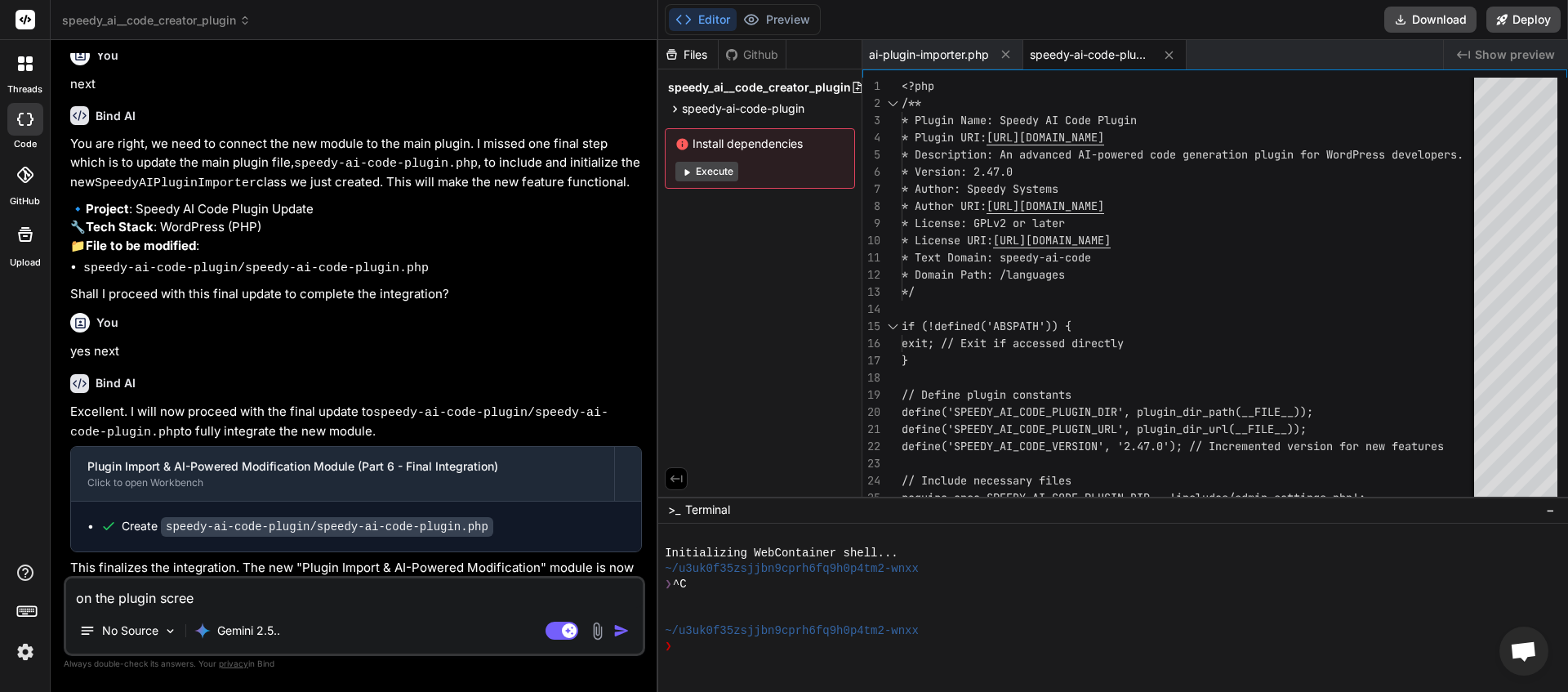
type textarea "x"
type textarea "on the plugin screen"
type textarea "x"
paste textarea "Speedy AI Code Settings Invalid Invalid"
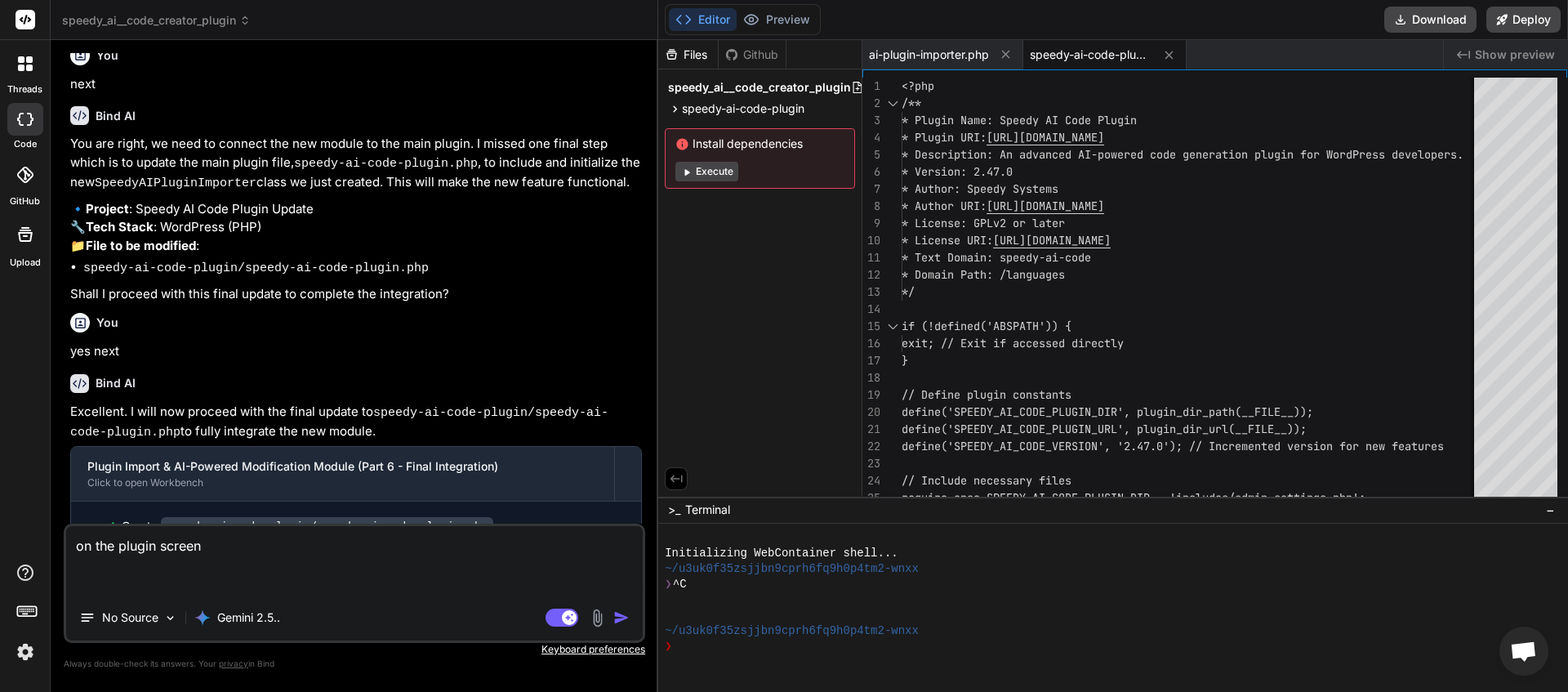
type textarea "on the plugin screen Speedy AI Code Settings Invalid Invalid"
type textarea "x"
type textarea "on the plugin screen Speedy AI Code Settings Invalid Invalid"
type textarea "x"
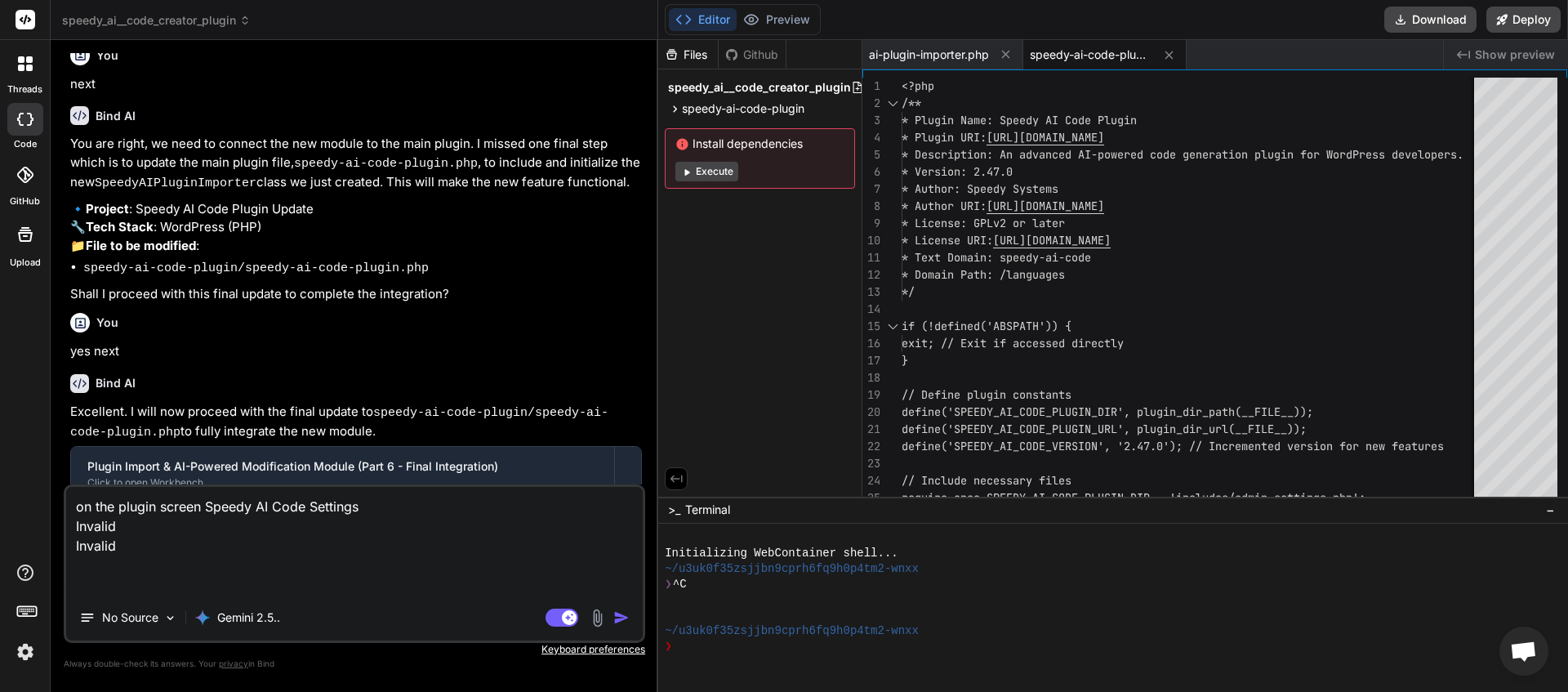
type textarea "on the plugin screen Speedy AI Code Settings Invalid Invalid a"
type textarea "x"
type textarea "on the plugin screen Speedy AI Code Settings Invalid Invalid al"
type textarea "x"
type textarea "on the plugin screen Speedy AI Code Settings Invalid Invalid als"
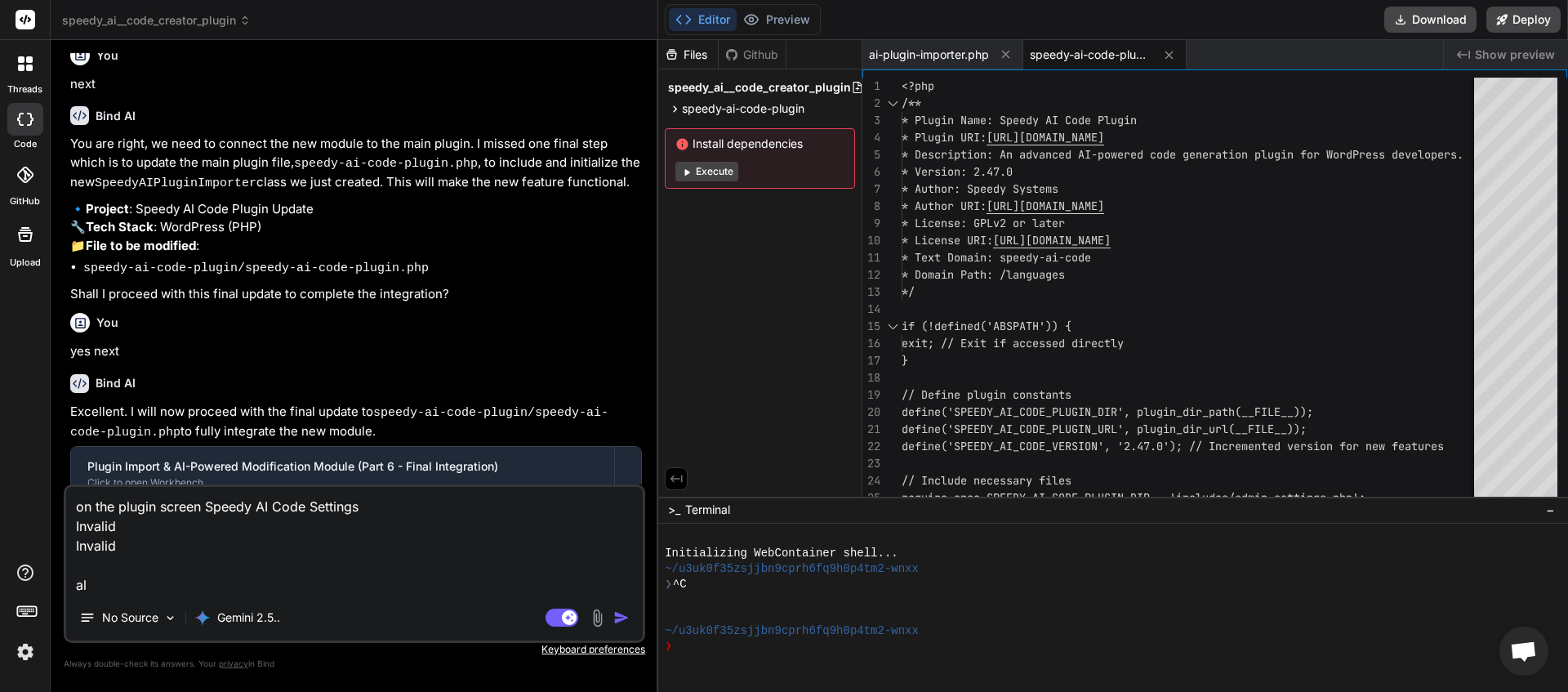
type textarea "x"
type textarea "on the plugin screen Speedy AI Code Settings Invalid Invalid also"
type textarea "x"
type textarea "on the plugin screen Speedy AI Code Settings Invalid Invalid also"
type textarea "x"
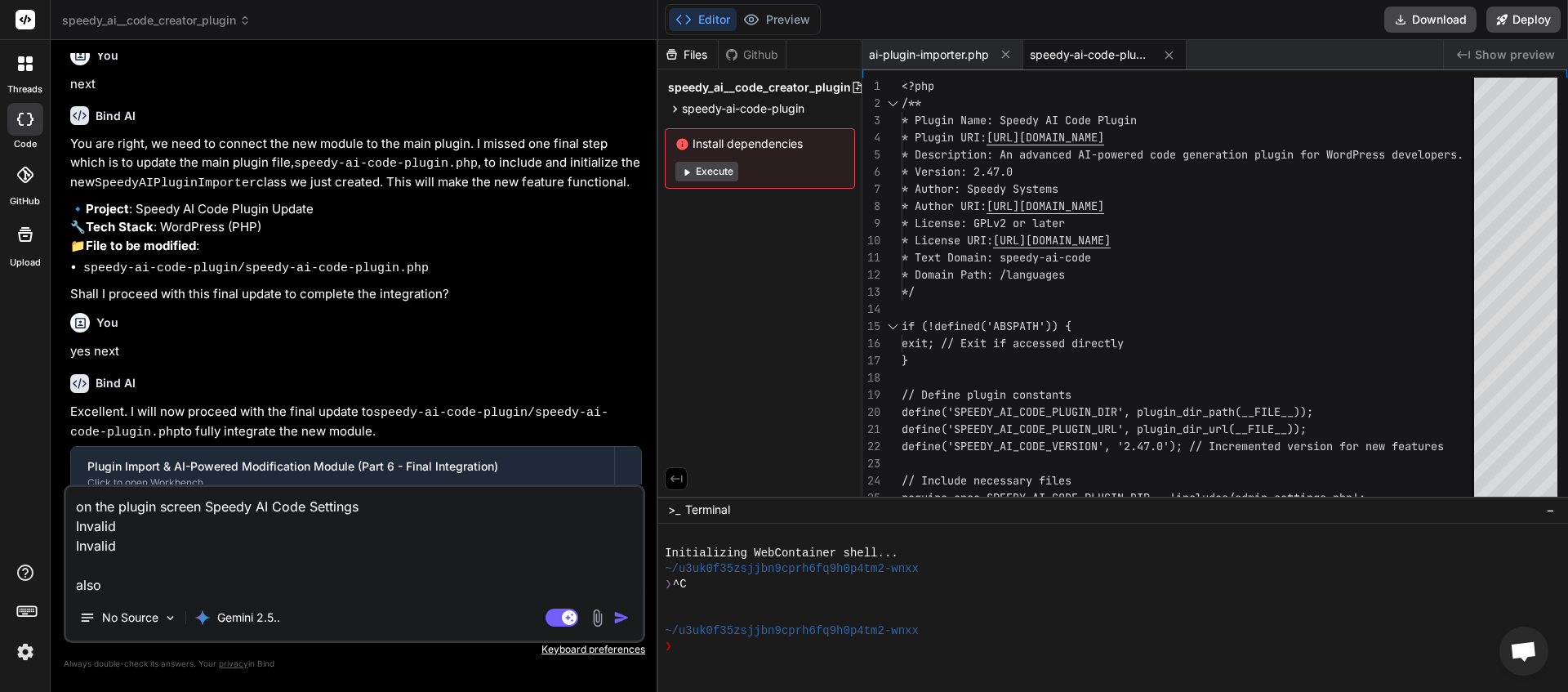
type textarea "on the plugin screen Speedy AI Code Settings Invalid Invalid also A"
type textarea "x"
type textarea "on the plugin screen Speedy AI Code Settings Invalid Invalid also Af"
type textarea "x"
type textarea "on the plugin screen Speedy AI Code Settings Invalid Invalid also A"
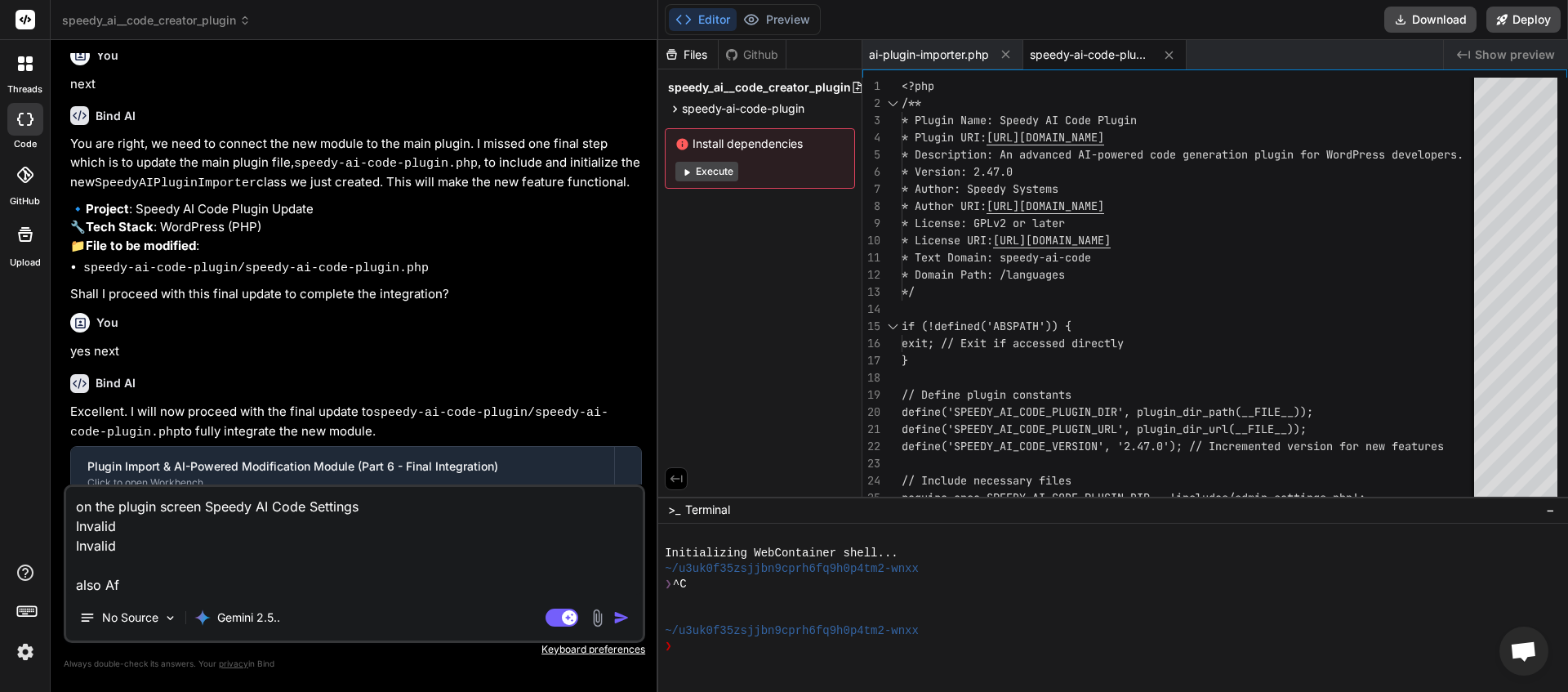
type textarea "x"
type textarea "on the plugin screen Speedy AI Code Settings Invalid Invalid also Ag"
type textarea "x"
type textarea "on the plugin screen Speedy AI Code Settings Invalid Invalid also Age"
type textarea "x"
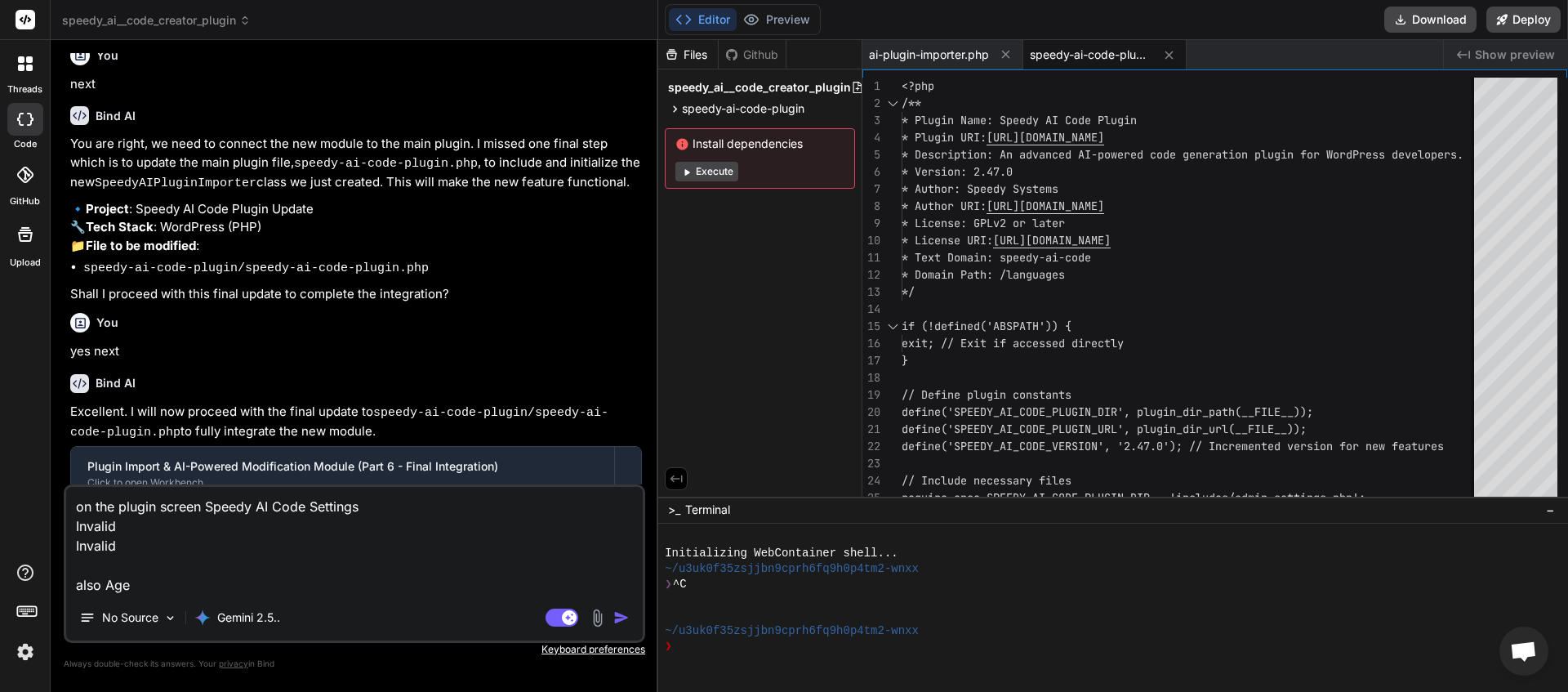
type textarea "on the plugin screen Speedy AI Code Settings Invalid Invalid also Agen"
type textarea "x"
type textarea "on the plugin screen Speedy AI Code Settings Invalid Invalid also Agent"
type textarea "x"
type textarea "on the plugin screen Speedy AI Code Settings Invalid Invalid also Agent"
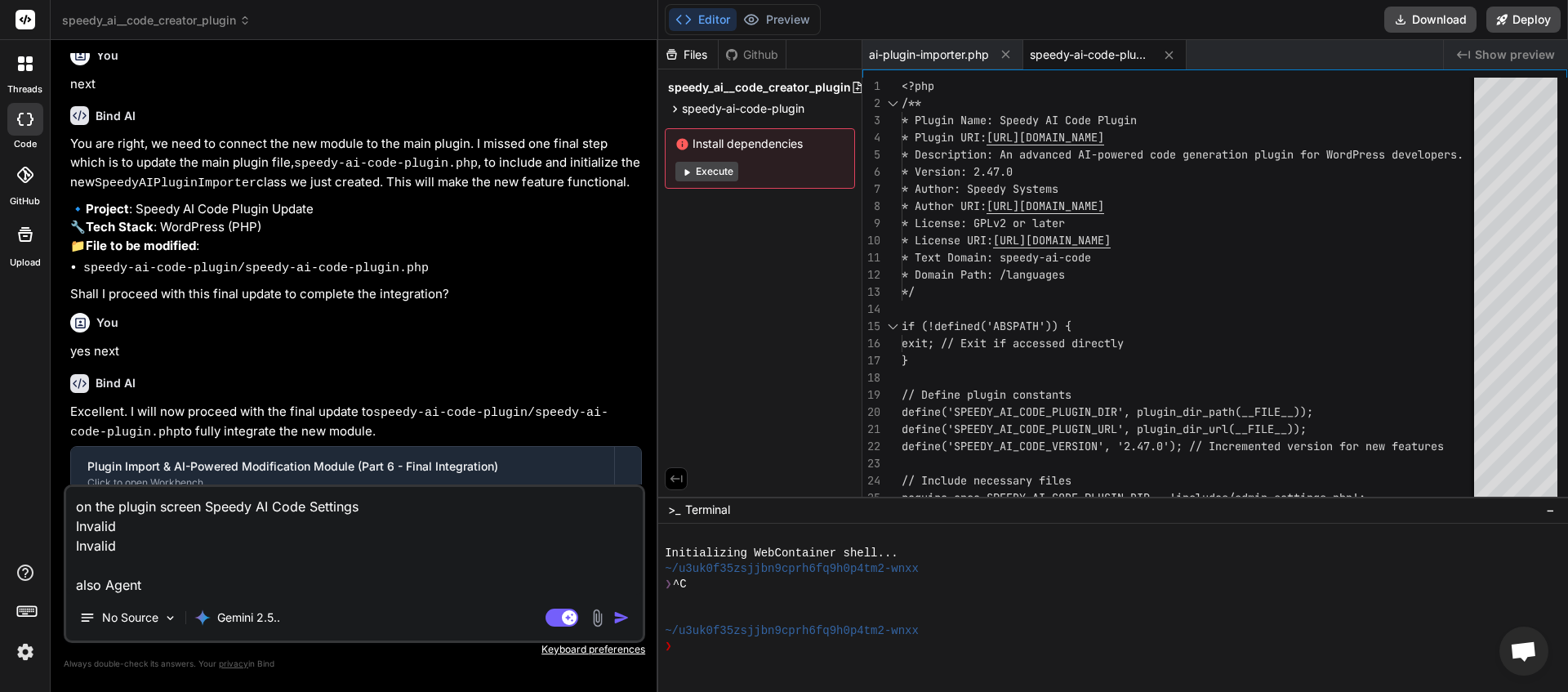
type textarea "x"
type textarea "on the plugin screen Speedy AI Code Settings Invalid Invalid also Agent m"
type textarea "x"
type textarea "on the plugin screen Speedy AI Code Settings Invalid Invalid also Agent mo"
type textarea "x"
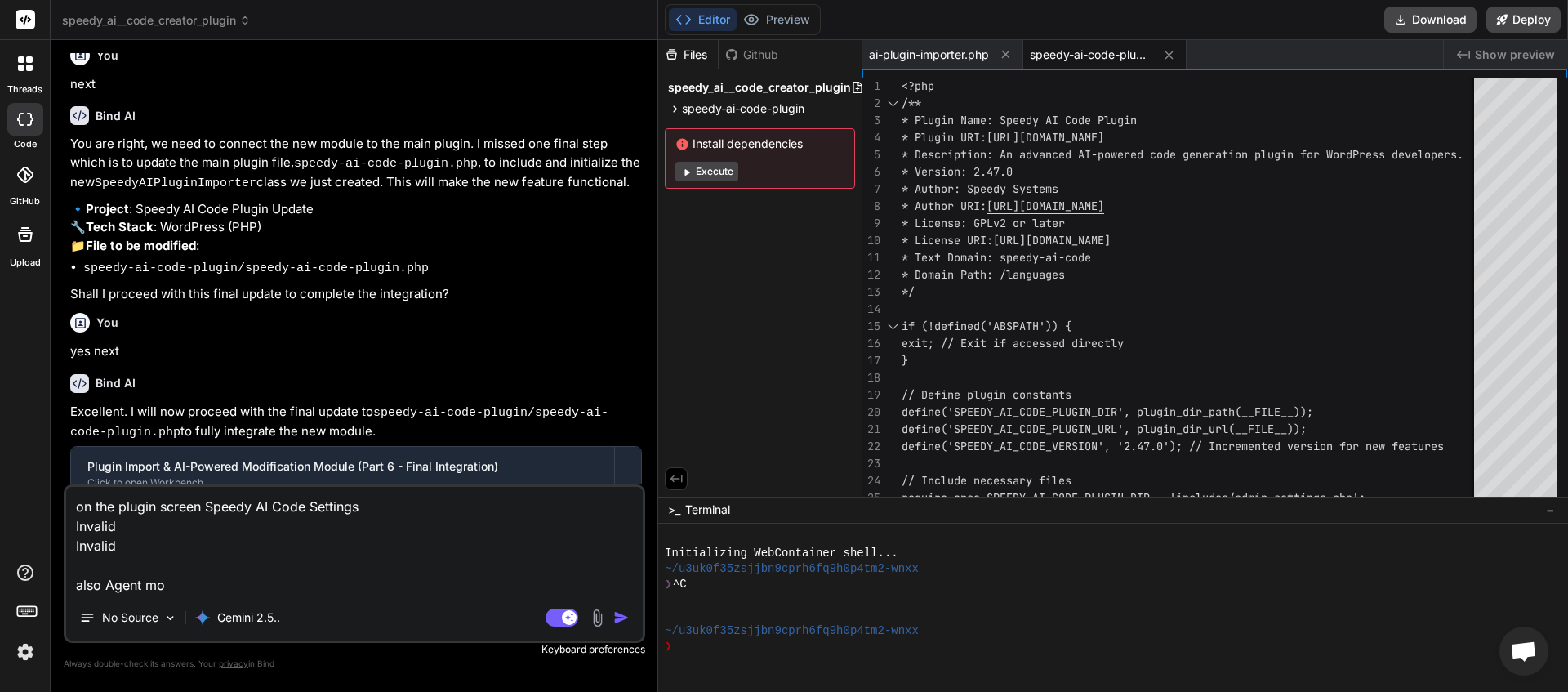
type textarea "on the plugin screen Speedy AI Code Settings Invalid Invalid also Agent mod"
type textarea "x"
type textarea "on the plugin screen Speedy AI Code Settings Invalid Invalid also Agent mode"
type textarea "x"
type textarea "on the plugin screen Speedy AI Code Settings Invalid Invalid also Agent mode"
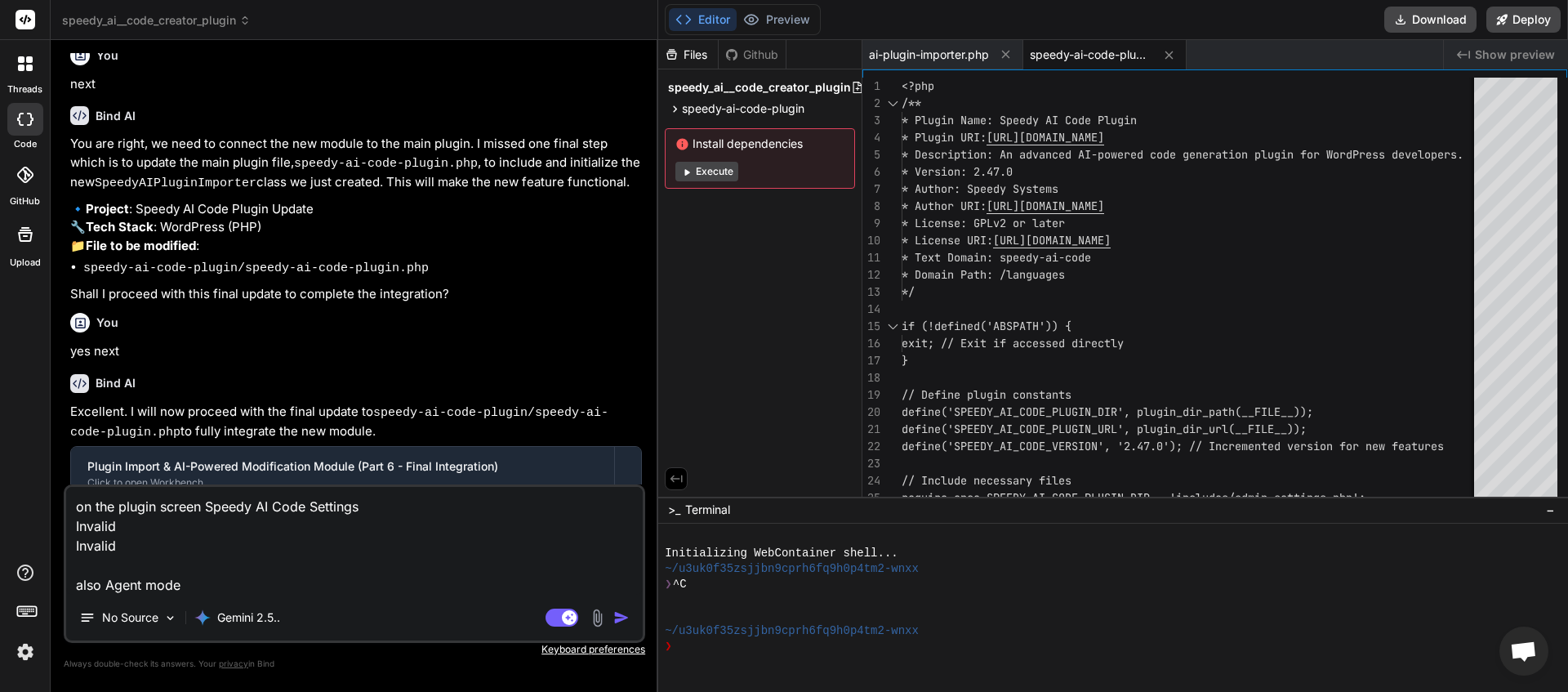
type textarea "x"
type textarea "on the plugin screen Speedy AI Code Settings Invalid Invalid also Agent mode i"
type textarea "x"
type textarea "on the plugin screen Speedy AI Code Settings Invalid Invalid also Agent mode is"
type textarea "x"
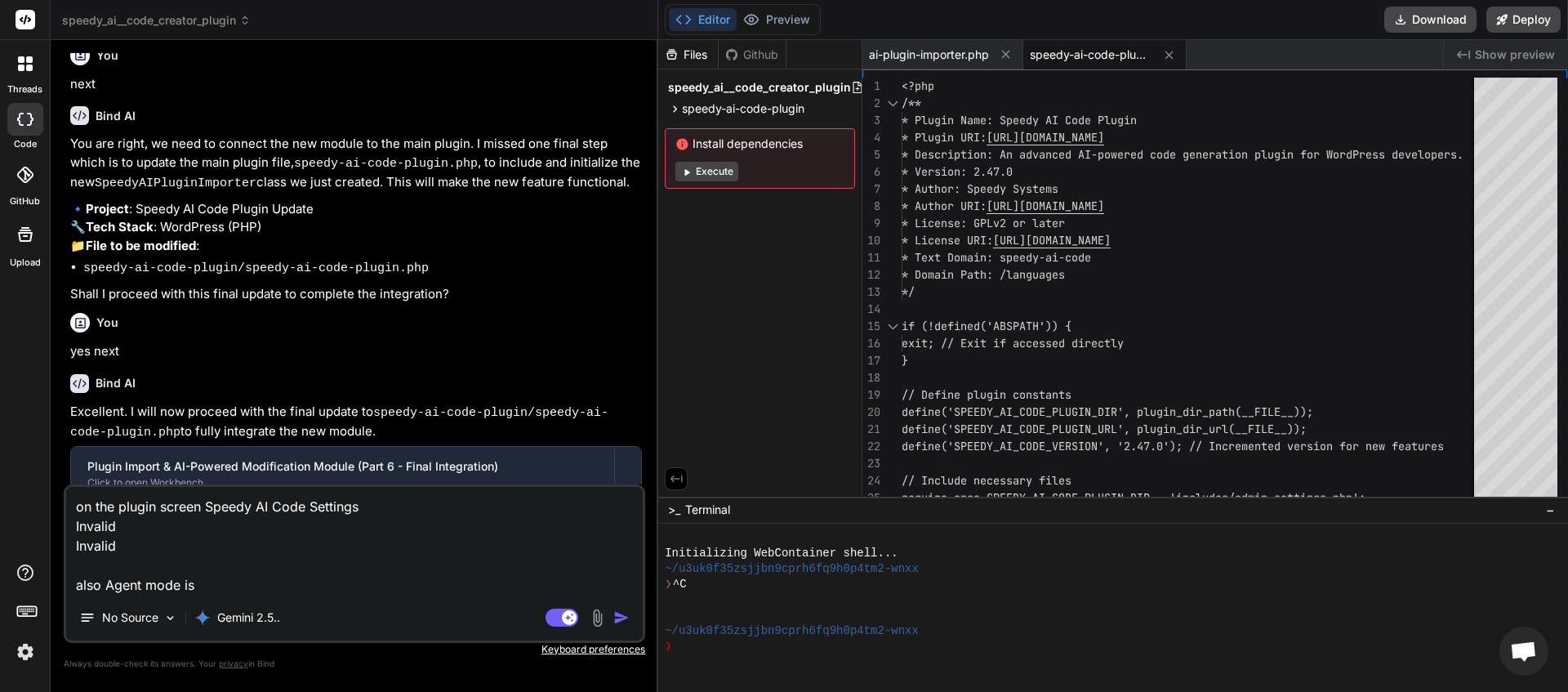
type textarea "on the plugin screen Speedy AI Code Settings Invalid Invalid also Agent mode is"
type textarea "x"
type textarea "on the plugin screen Speedy AI Code Settings Invalid Invalid also Agent mode is…"
type textarea "x"
type textarea "on the plugin screen Speedy AI Code Settings Invalid Invalid also Agent mode is"
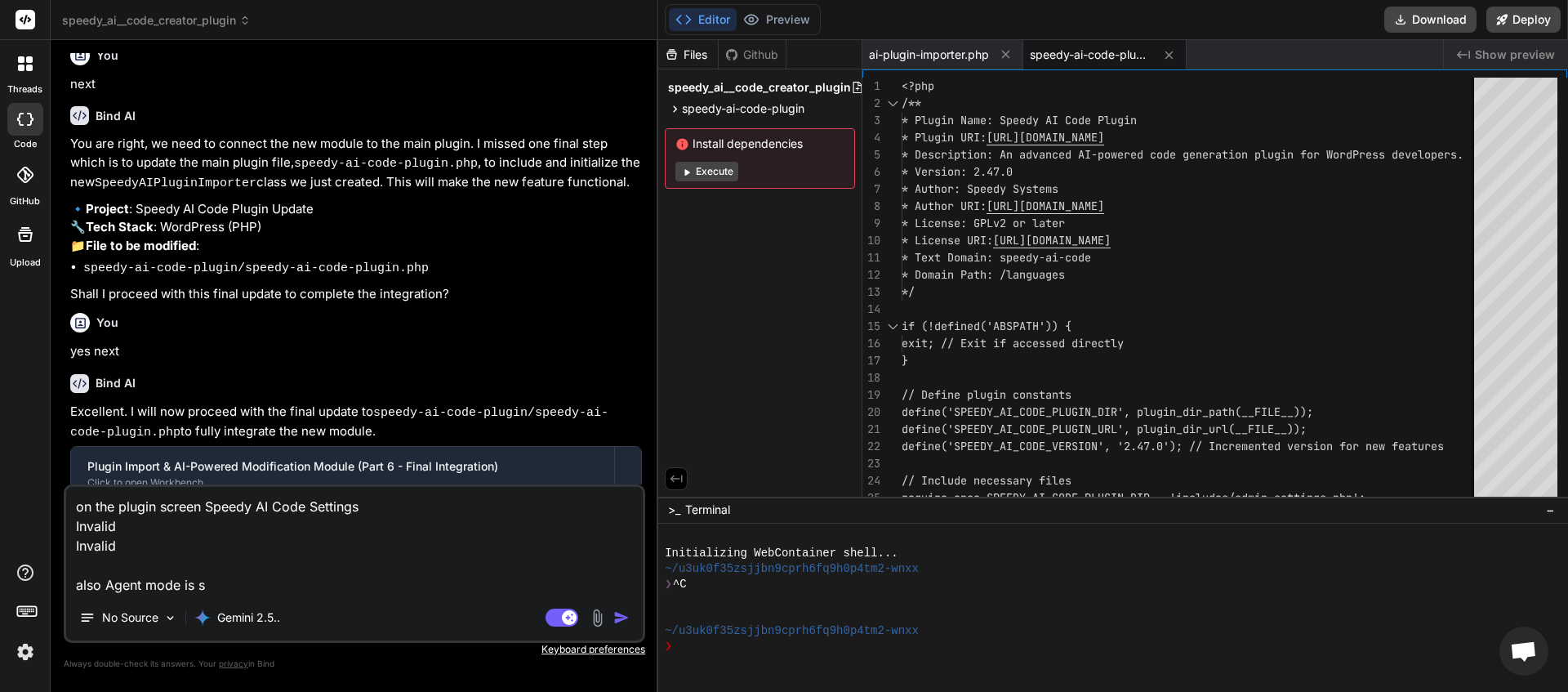
type textarea "x"
type textarea "on the plugin screen Speedy AI Code Settings Invalid Invalid also Agent mode is…"
type textarea "x"
type textarea "on the plugin screen Speedy AI Code Settings Invalid Invalid also Agent mode is…"
type textarea "x"
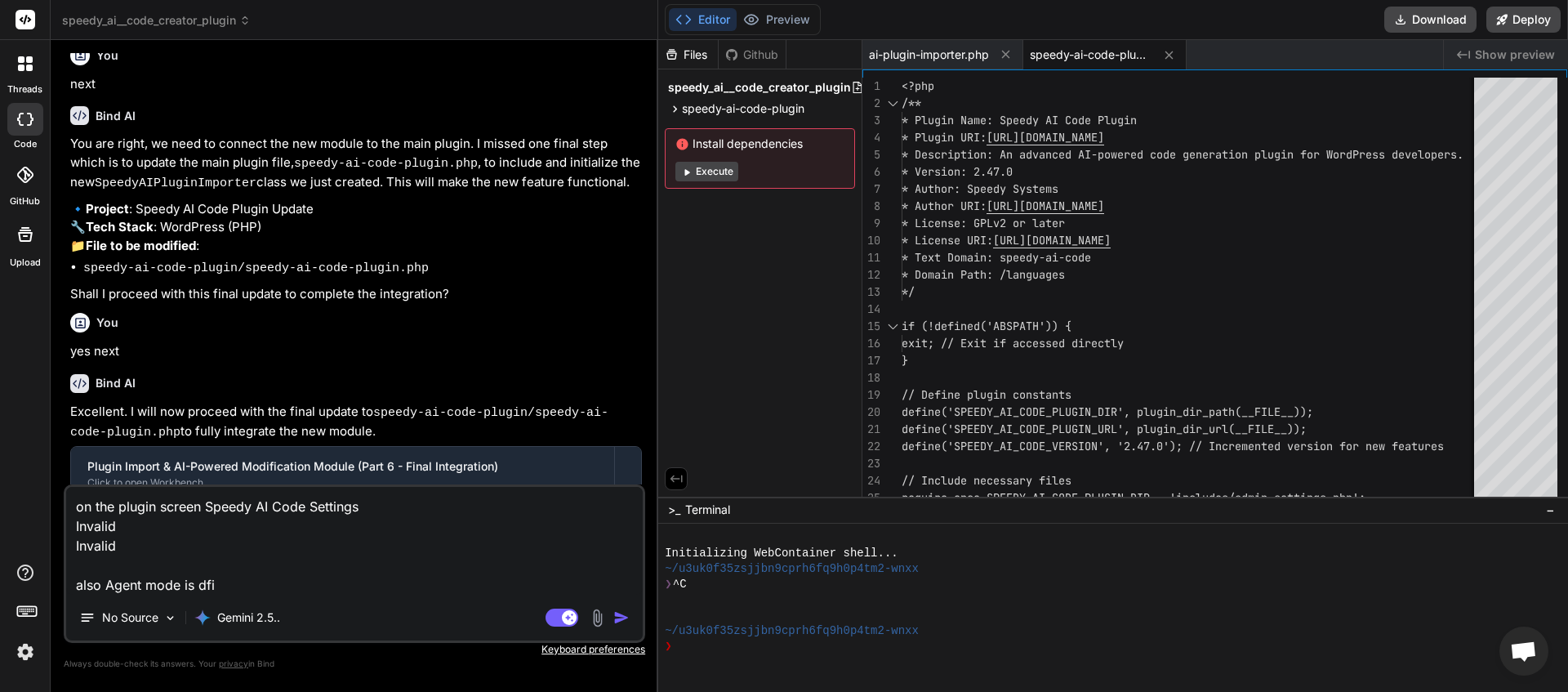
type textarea "on the plugin screen Speedy AI Code Settings Invalid Invalid also Agent mode is…"
type textarea "x"
type textarea "on the plugin screen Speedy AI Code Settings Invalid Invalid also Agent mode is…"
type textarea "x"
type textarea "on the plugin screen Speedy AI Code Settings Invalid Invalid also Agent mode is…"
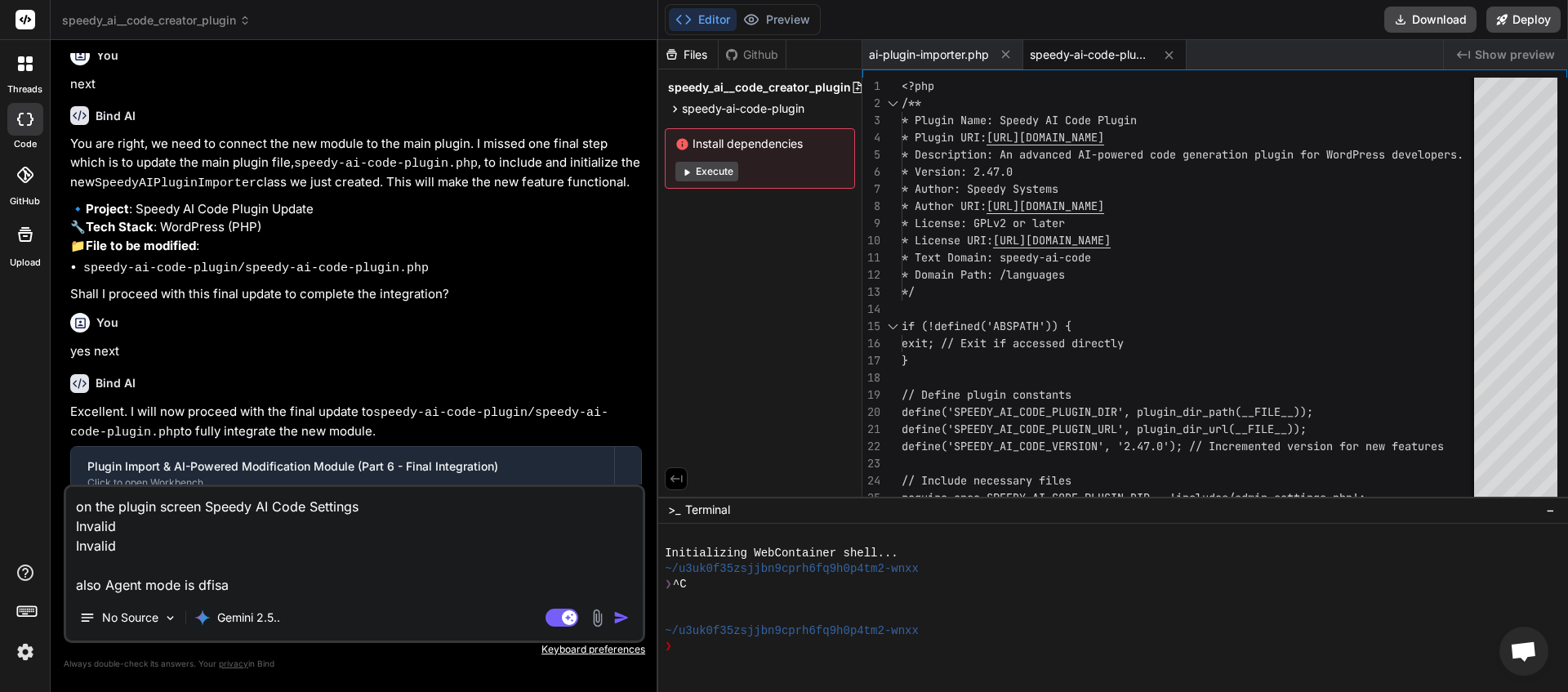
type textarea "x"
type textarea "on the plugin screen Speedy AI Code Settings Invalid Invalid also Agent mode is…"
type textarea "x"
type textarea "on the plugin screen Speedy AI Code Settings Invalid Invalid also Agent mode is…"
type textarea "x"
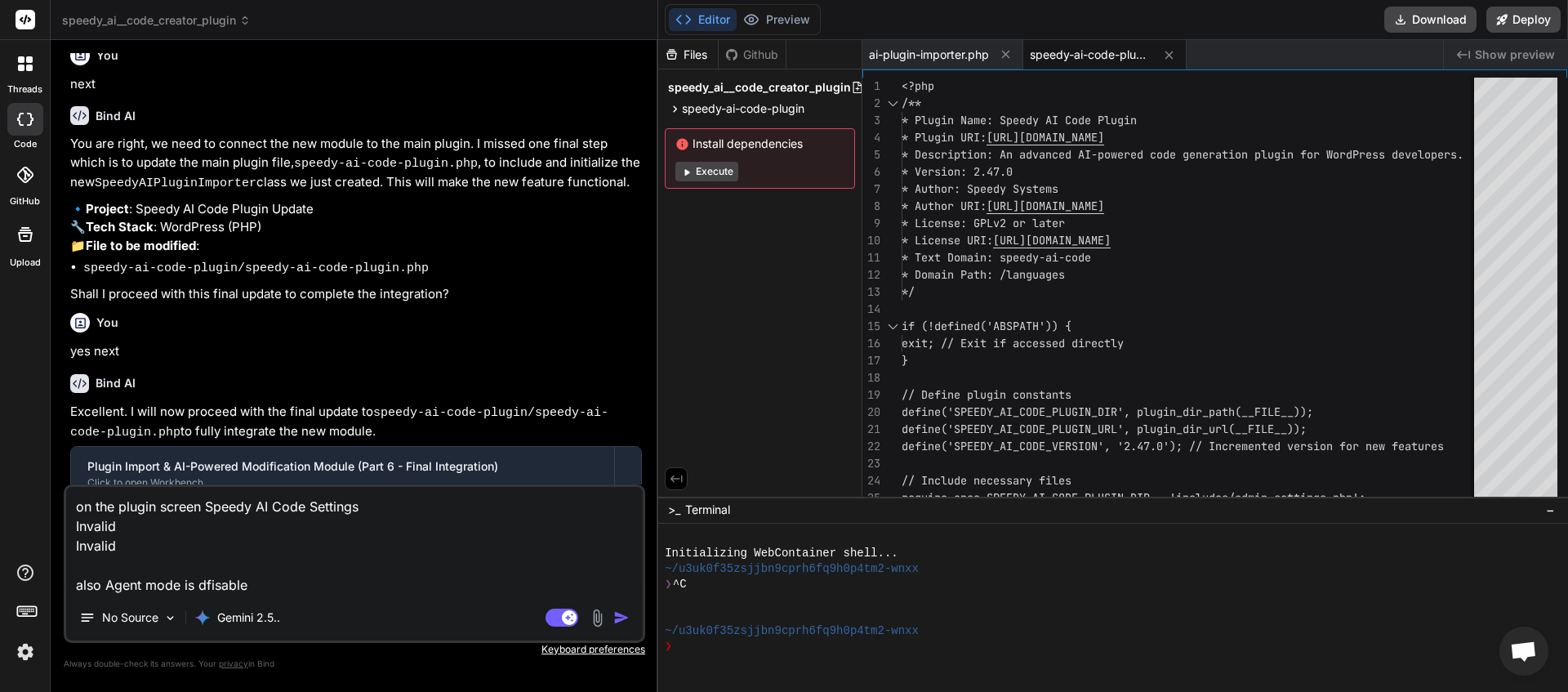
type textarea "on the plugin screen Speedy AI Code Settings Invalid Invalid also Agent mode is…"
type textarea "x"
type textarea "on the plugin screen Speedy AI Code Settings Invalid Invalid also Agent mode is…"
type textarea "x"
type textarea "on the plugin screen Speedy AI Code Settings Invalid Invalid also Agent mode is…"
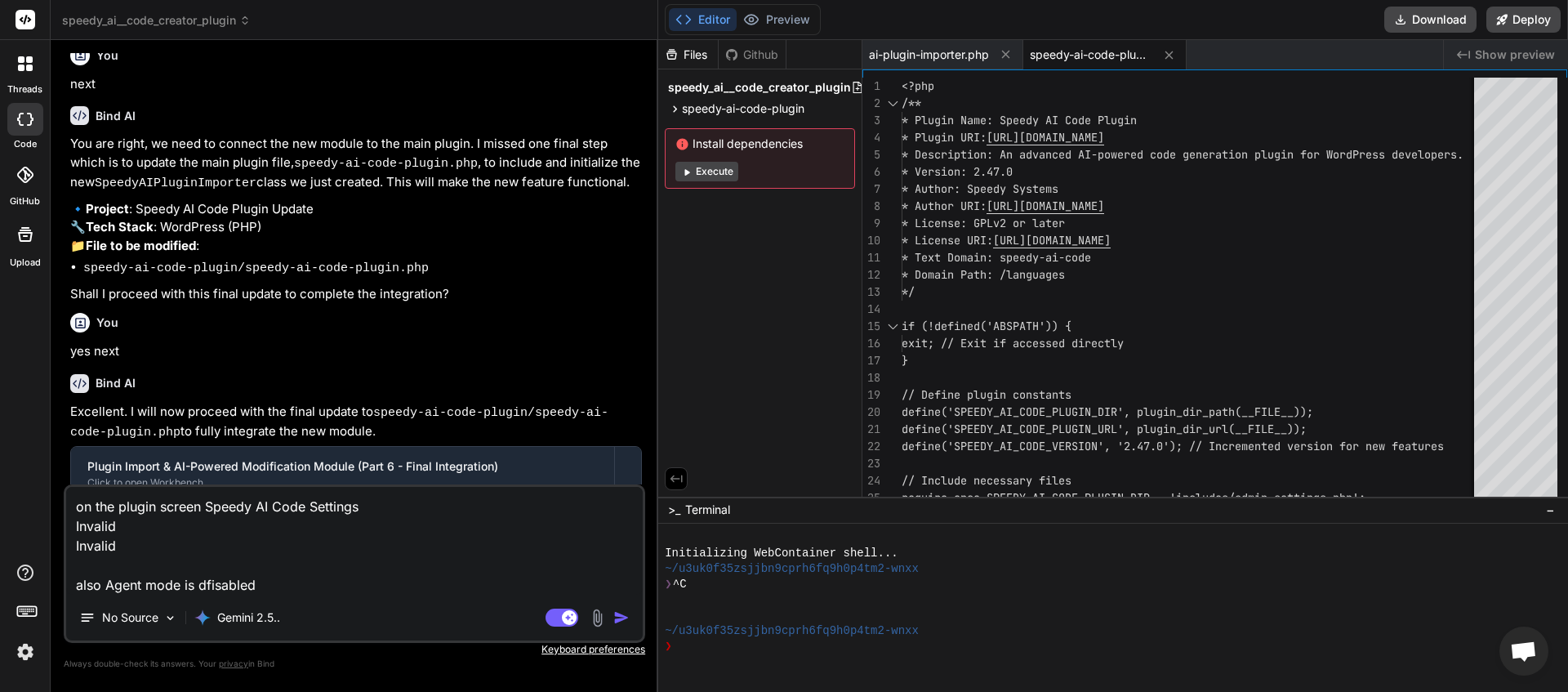
type textarea "x"
type textarea "on the plugin screen Speedy AI Code Settings Invalid Invalid also Agent mode is…"
type textarea "x"
type textarea "on the plugin screen Speedy AI Code Settings Invalid Invalid also Agent mode is…"
type textarea "x"
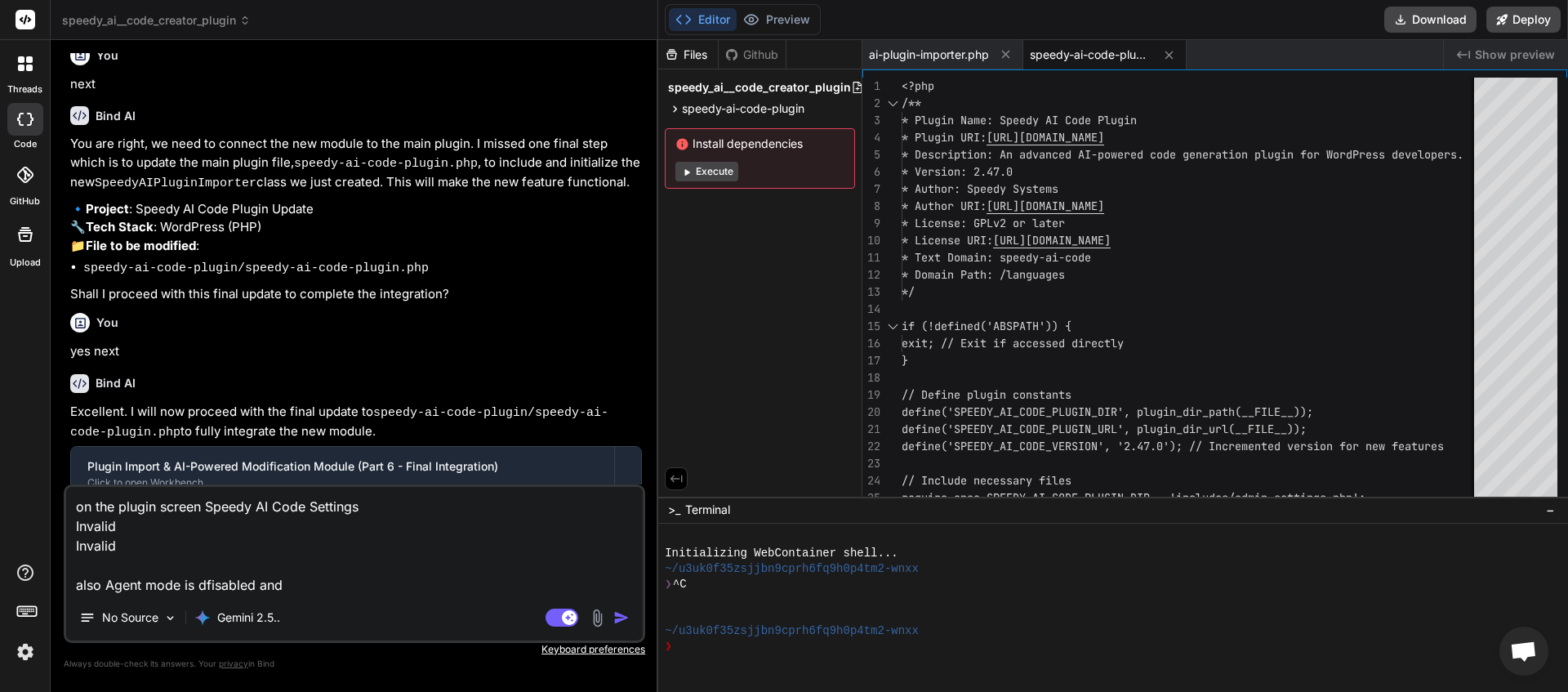
type textarea "on the plugin screen Speedy AI Code Settings Invalid Invalid also Agent mode is…"
type textarea "x"
type textarea "on the plugin screen Speedy AI Code Settings Invalid Invalid also Agent mode is…"
type textarea "x"
type textarea "on the plugin screen Speedy AI Code Settings Invalid Invalid also Agent mode is…"
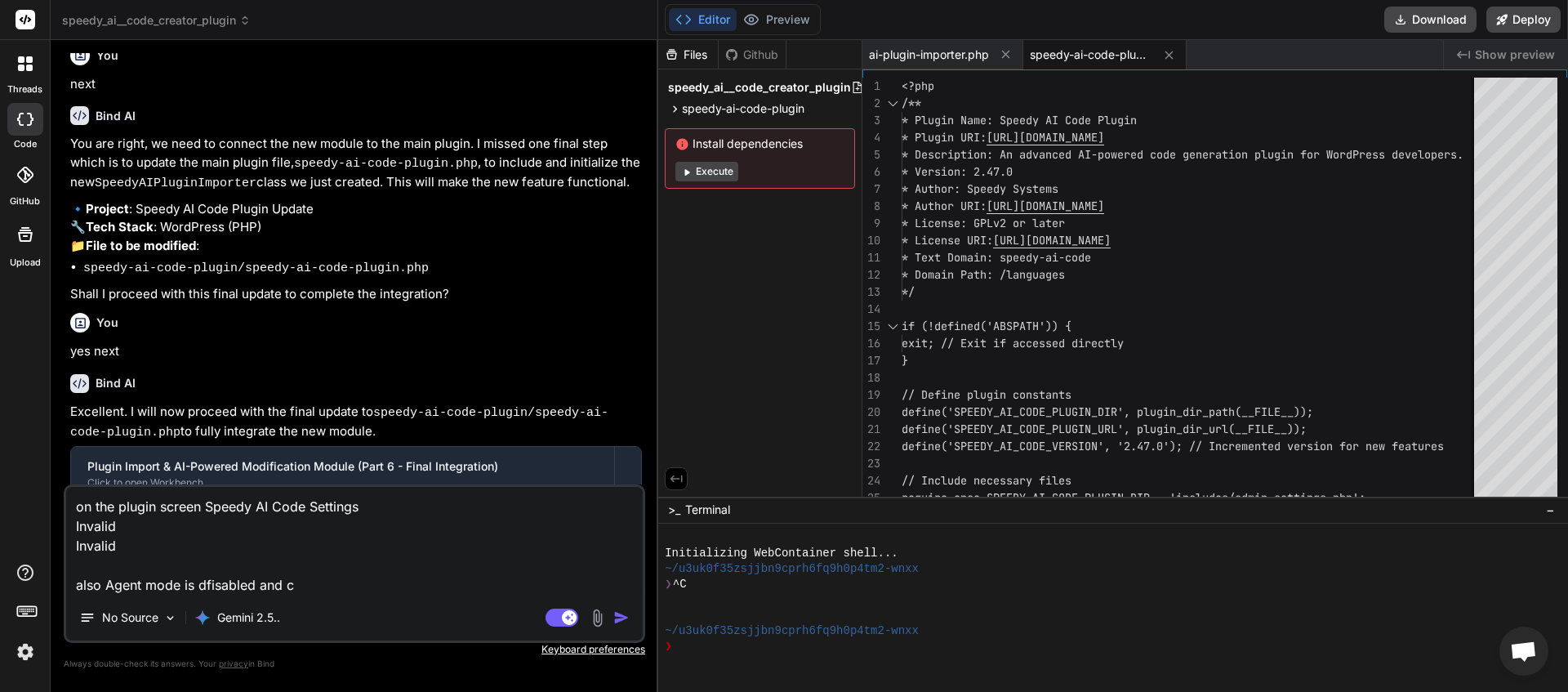
type textarea "x"
type textarea "on the plugin screen Speedy AI Code Settings Invalid Invalid also Agent mode is…"
type textarea "x"
type textarea "on the plugin screen Speedy AI Code Settings Invalid Invalid also Agent mode is…"
type textarea "x"
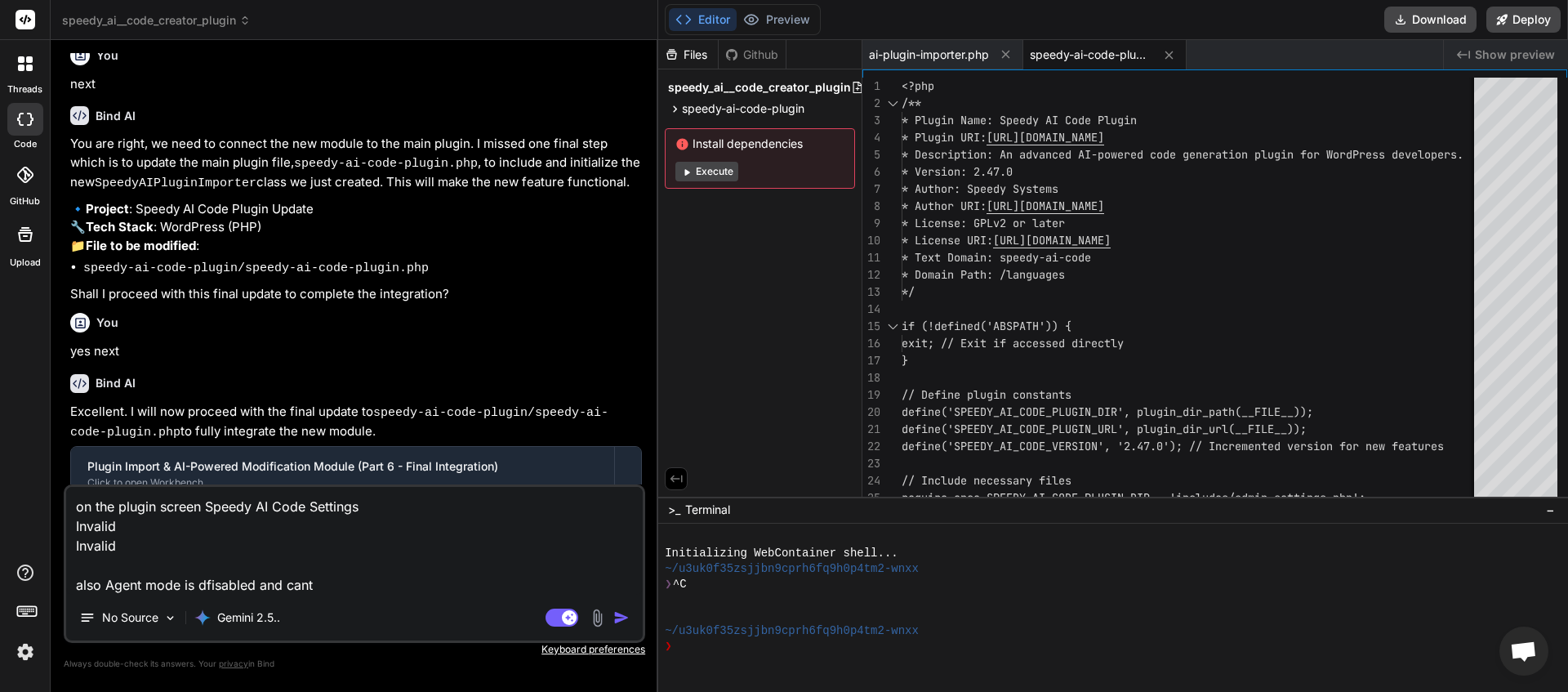
type textarea "on the plugin screen Speedy AI Code Settings Invalid Invalid also Agent mode is…"
type textarea "x"
type textarea "on the plugin screen Speedy AI Code Settings Invalid Invalid also Agent mode is…"
type textarea "x"
type textarea "on the plugin screen Speedy AI Code Settings Invalid Invalid also Agent mode is…"
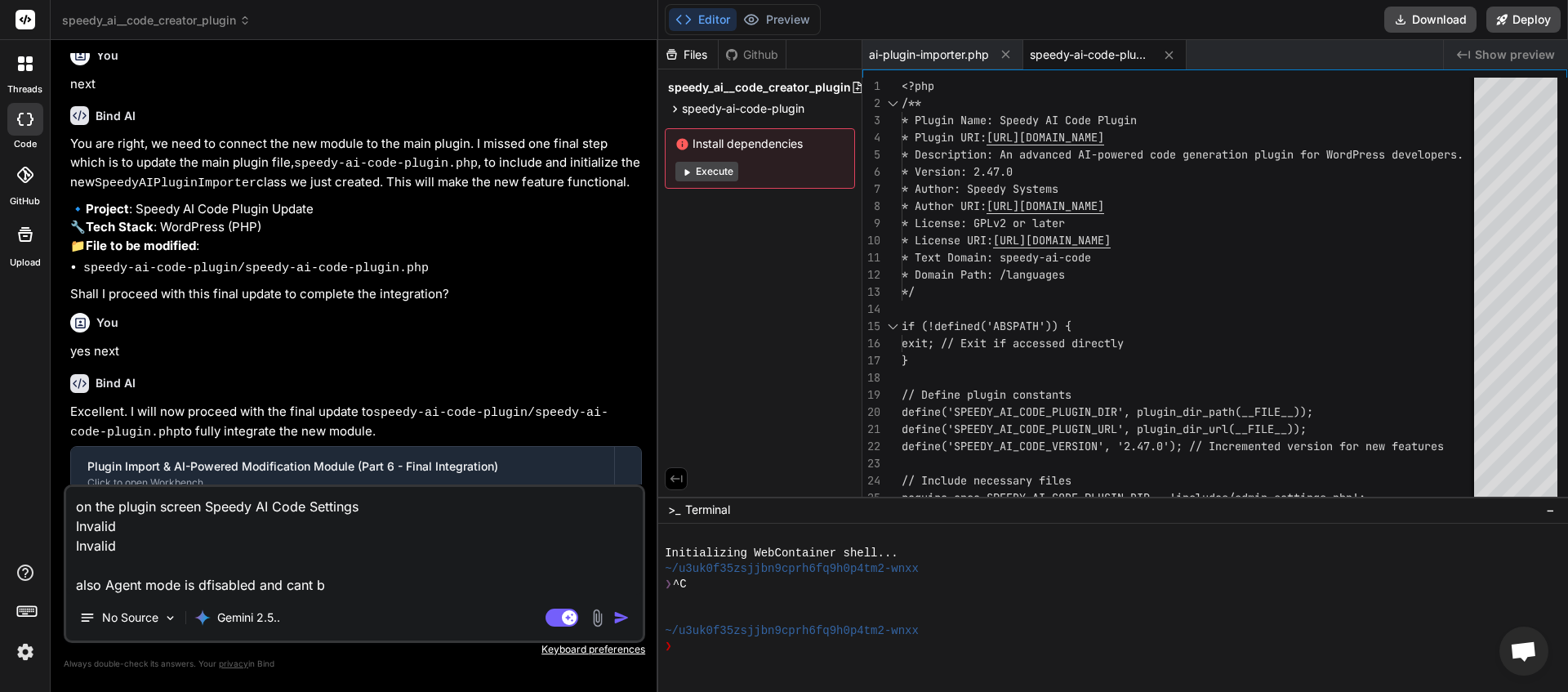
type textarea "x"
type textarea "on the plugin screen Speedy AI Code Settings Invalid Invalid also Agent mode is…"
type textarea "x"
type textarea "on the plugin screen Speedy AI Code Settings Invalid Invalid also Agent mode is…"
type textarea "x"
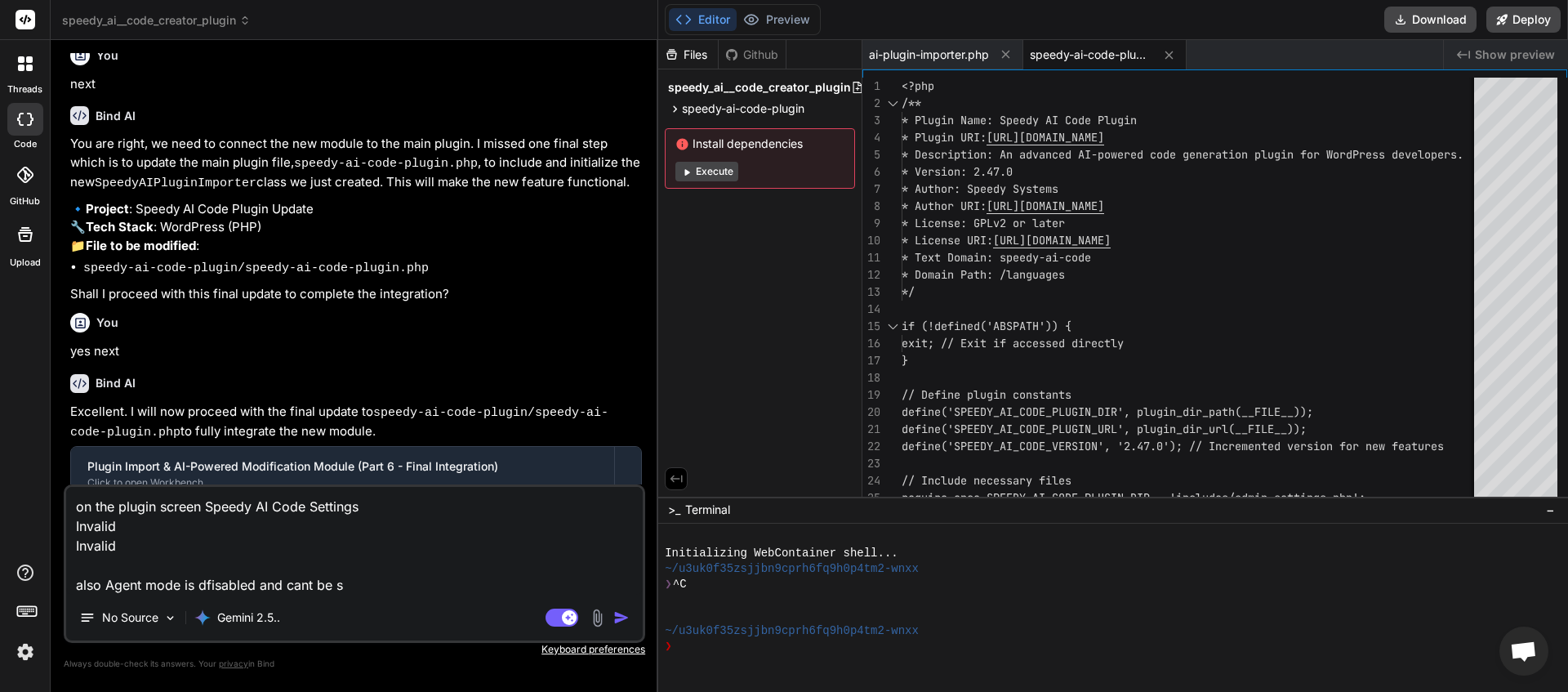
type textarea "on the plugin screen Speedy AI Code Settings Invalid Invalid also Agent mode is…"
type textarea "x"
type textarea "on the plugin screen Speedy AI Code Settings Invalid Invalid also Agent mode is…"
type textarea "x"
type textarea "on the plugin screen Speedy AI Code Settings Invalid Invalid also Agent mode is…"
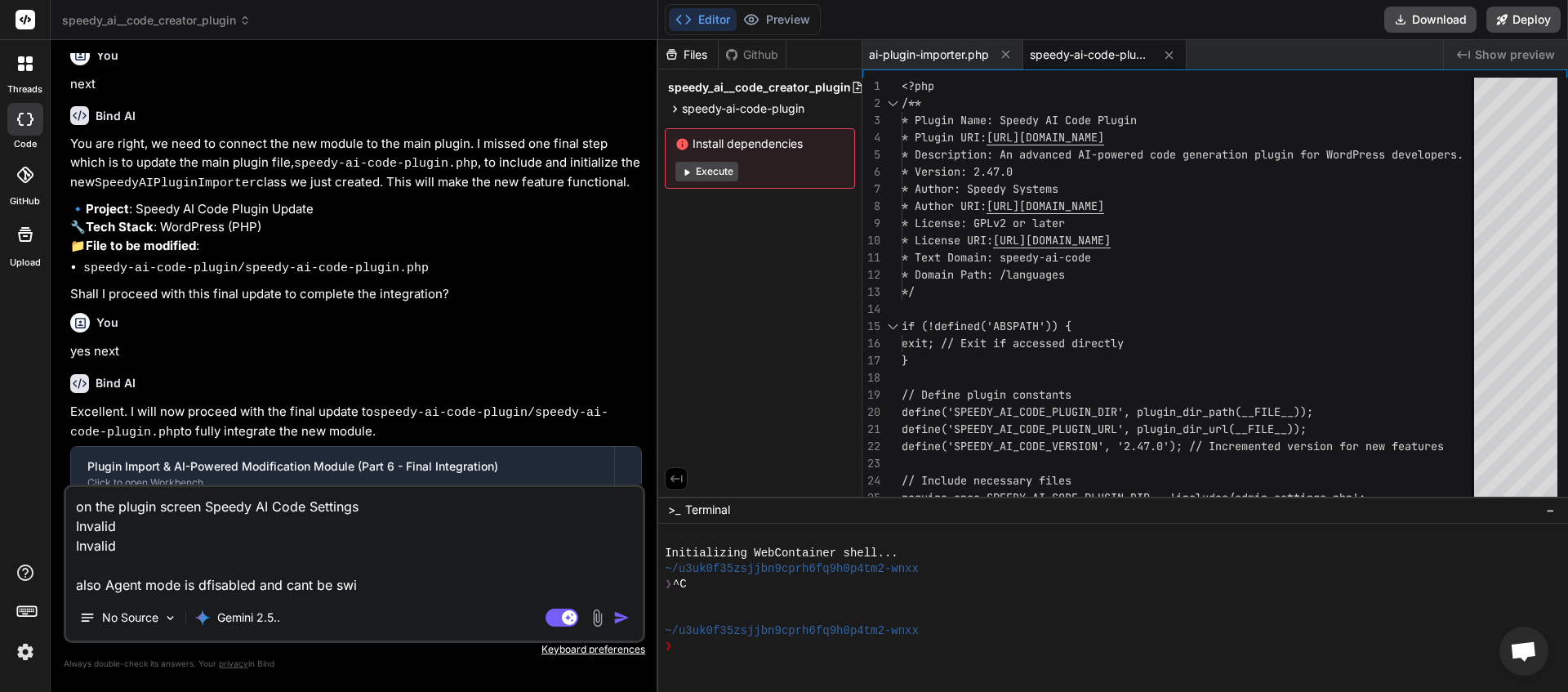
type textarea "x"
type textarea "on the plugin screen Speedy AI Code Settings Invalid Invalid also Agent mode is…"
type textarea "x"
type textarea "on the plugin screen Speedy AI Code Settings Invalid Invalid also Agent mode is…"
type textarea "x"
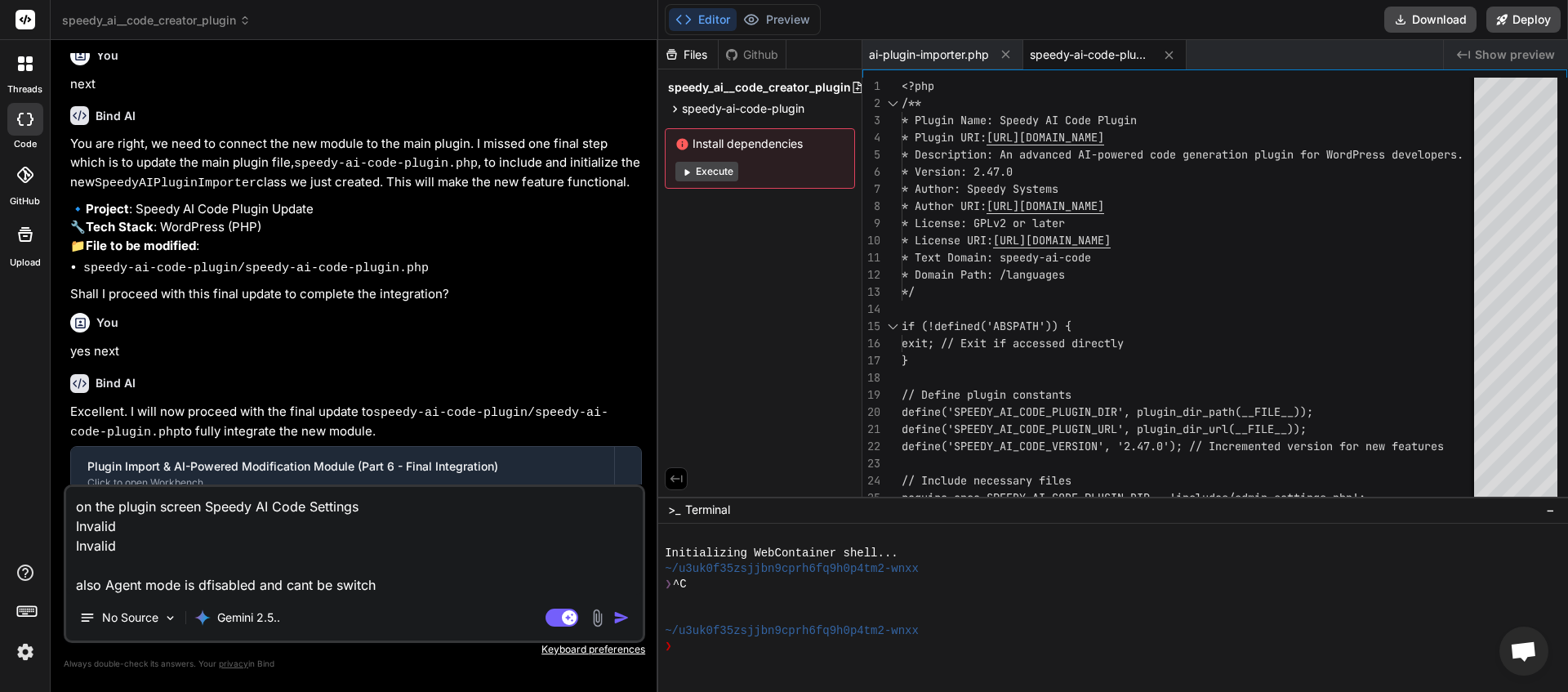
type textarea "on the plugin screen Speedy AI Code Settings Invalid Invalid also Agent mode is…"
type textarea "x"
type textarea "on the plugin screen Speedy AI Code Settings Invalid Invalid also Agent mode is…"
type textarea "x"
type textarea "on the plugin screen Speedy AI Code Settings Invalid Invalid also Agent mode is…"
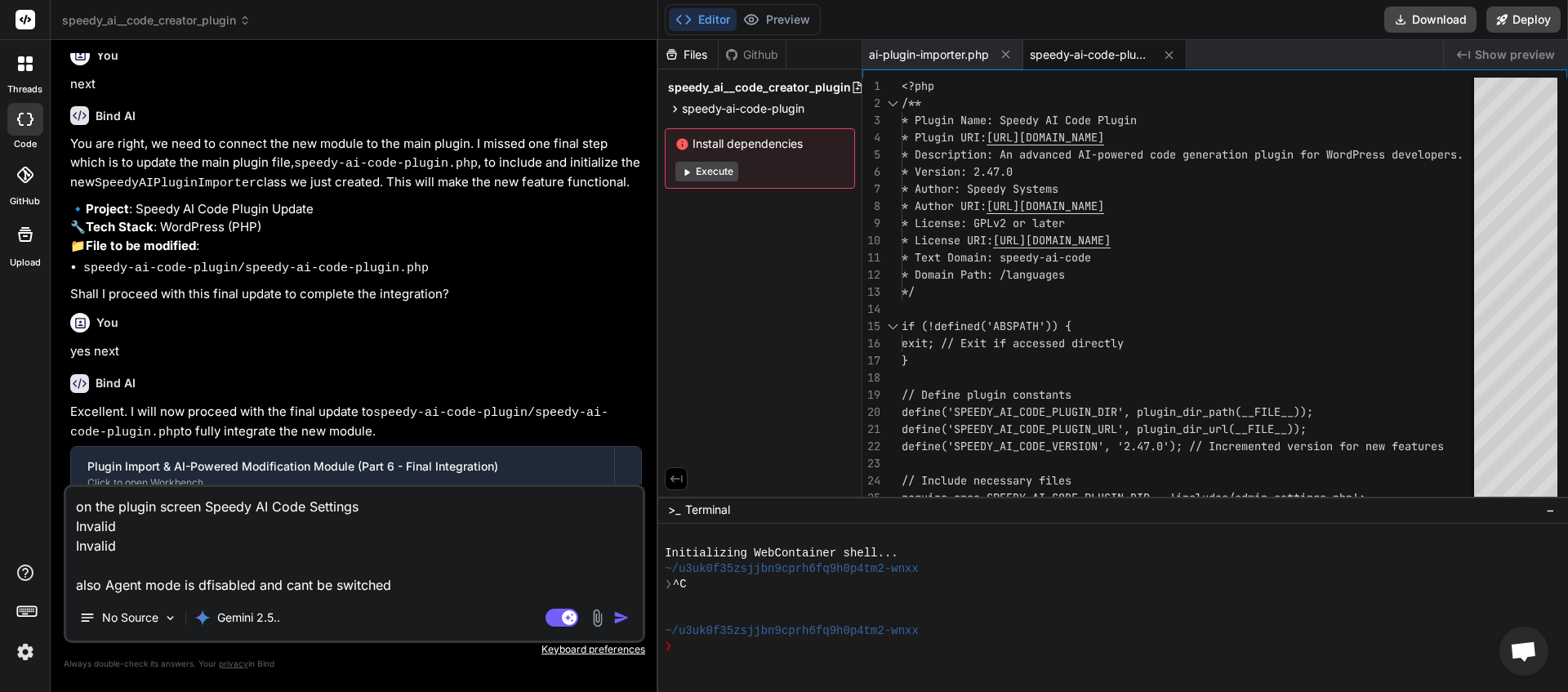
type textarea "x"
type textarea "on the plugin screen Speedy AI Code Settings Invalid Invalid also Agent mode is…"
type textarea "x"
type textarea "on the plugin screen Speedy AI Code Settings Invalid Invalid also Agent mode is…"
type textarea "x"
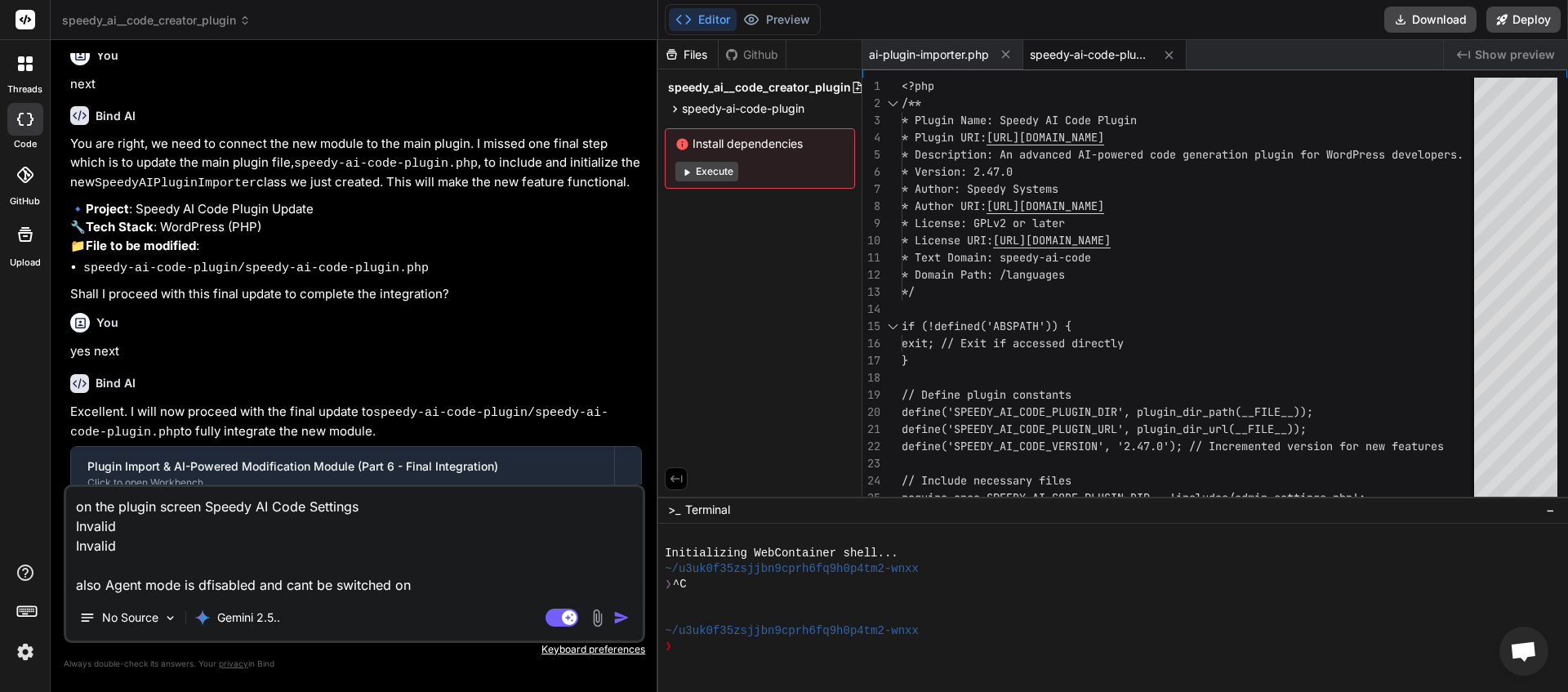
type textarea "on the plugin screen Speedy AI Code Settings Invalid Invalid also Agent mode is…"
type textarea "x"
type textarea "on the plugin screen Speedy AI Code Settings Invalid Invalid also Agent mode is…"
type textarea "x"
type textarea "on the plugin screen Speedy AI Code Settings Invalid Invalid also Agent mode is…"
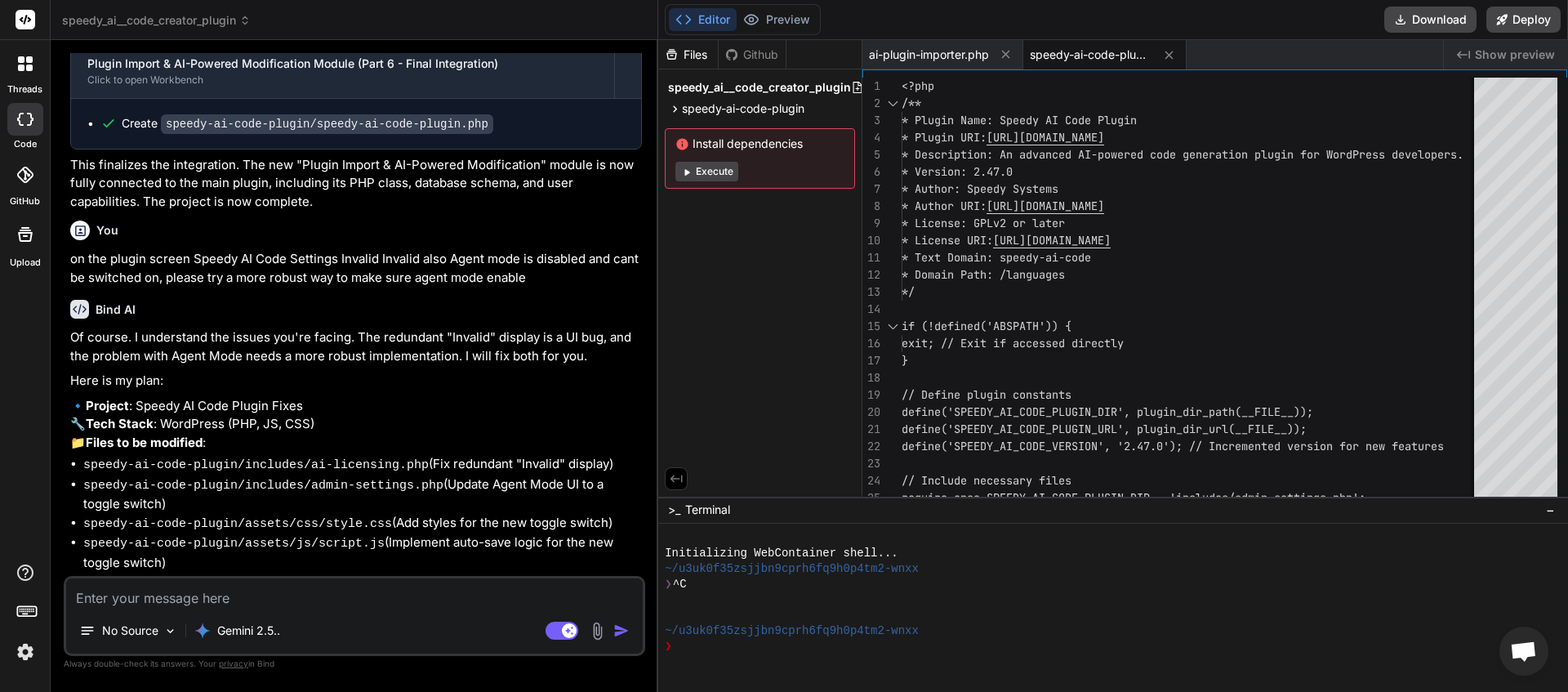
scroll to position [4071, 0]
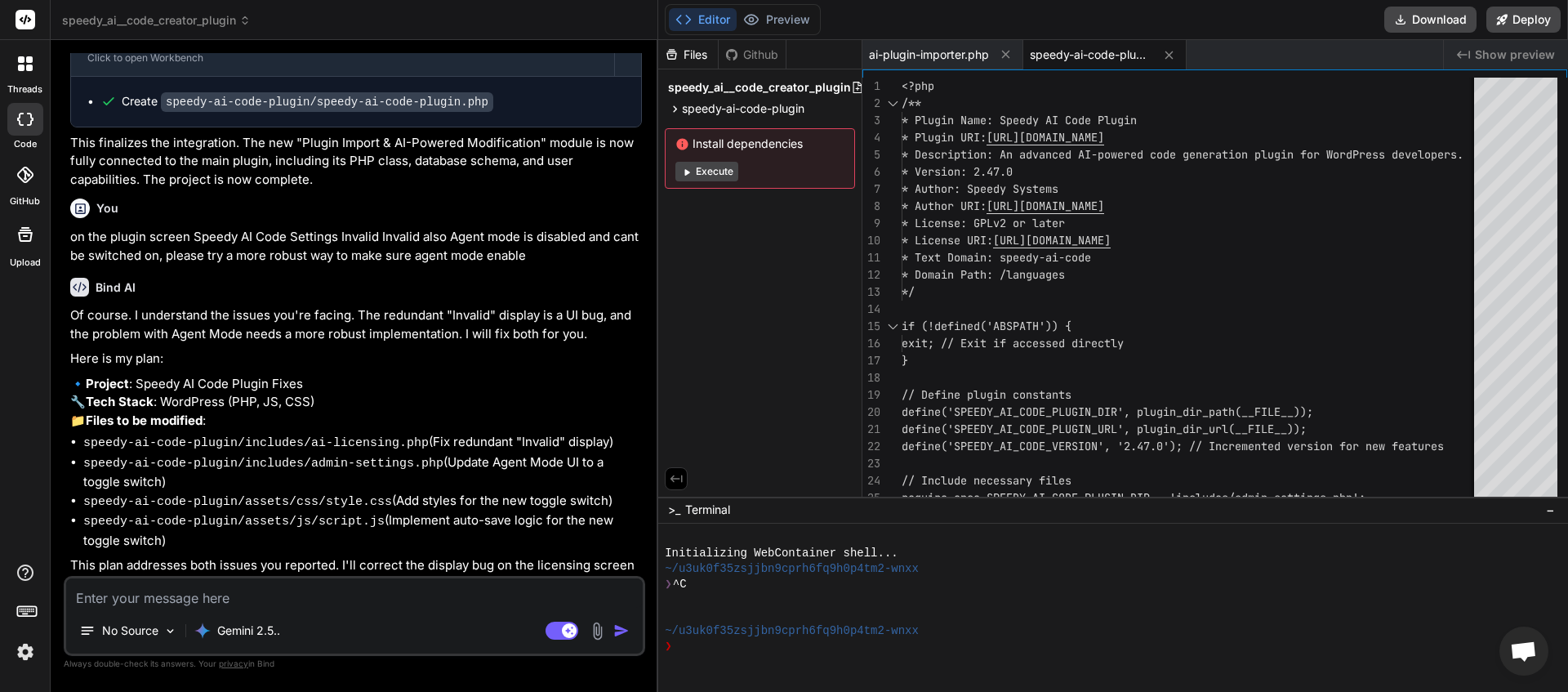
click at [226, 595] on textarea at bounding box center [354, 593] width 576 height 30
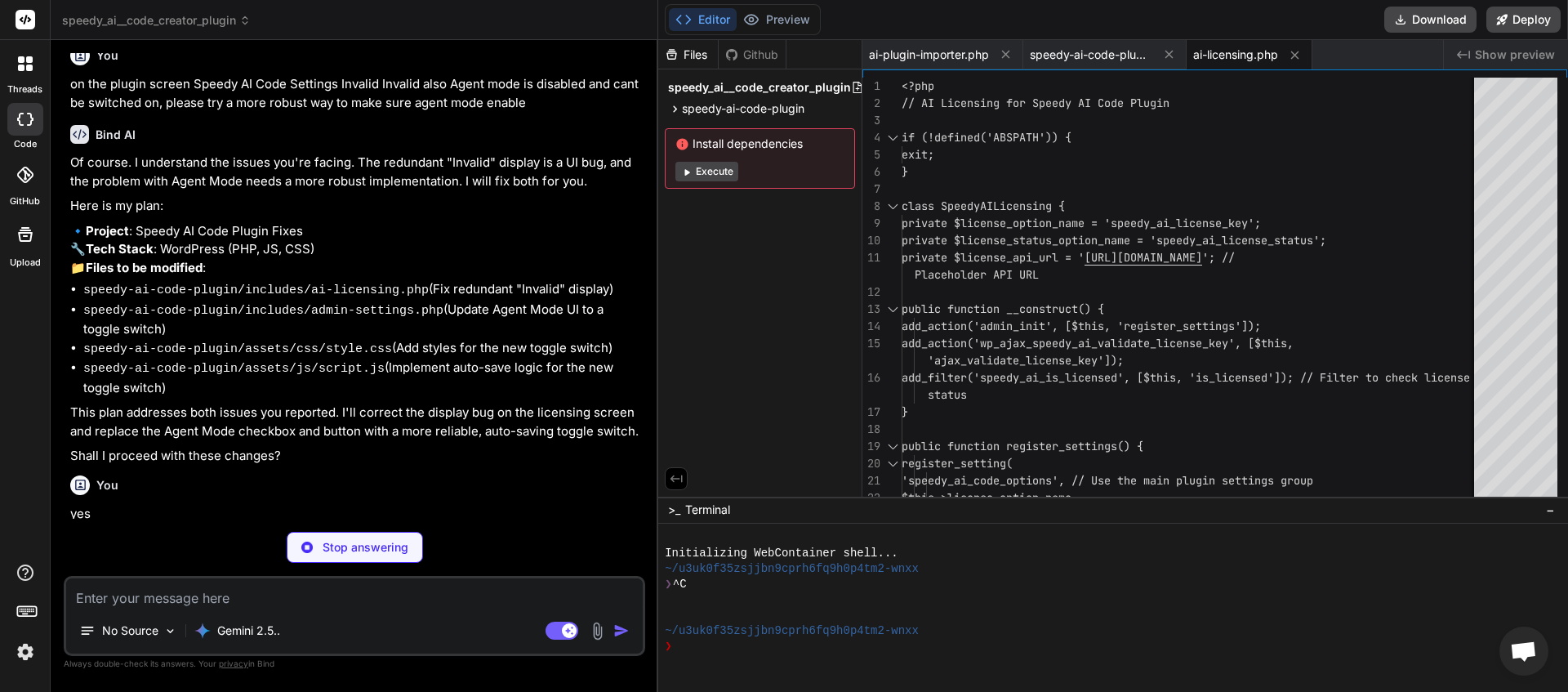
scroll to position [4378, 0]
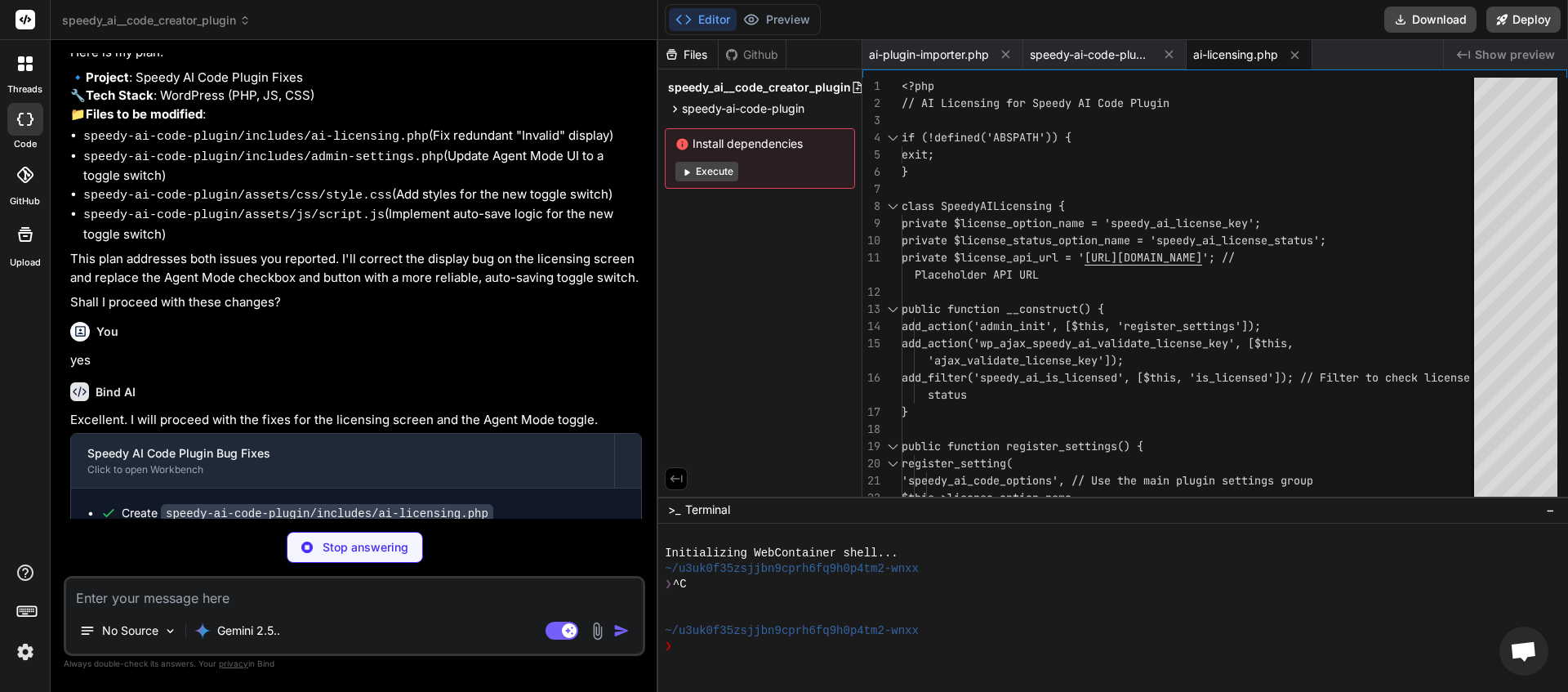
paste textarea "Your license status is: Invalid"
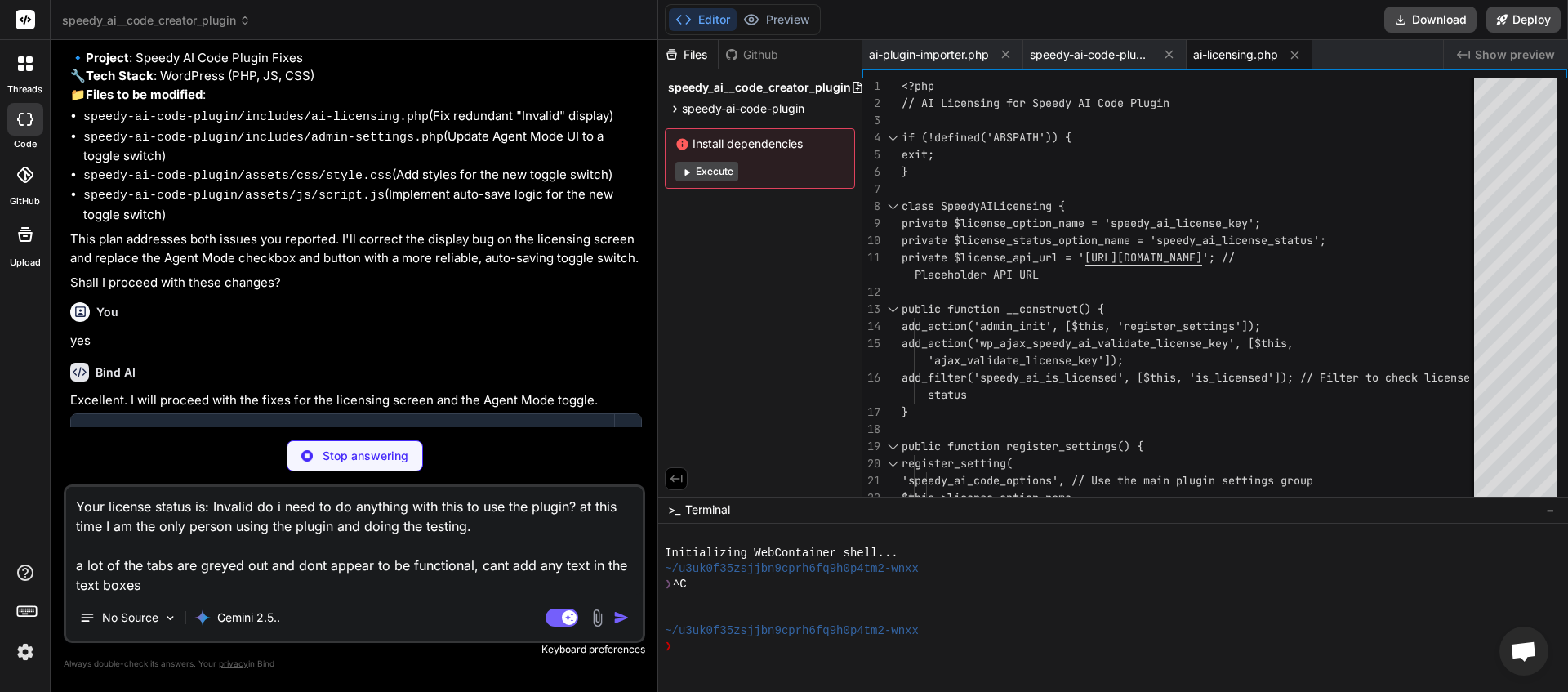
scroll to position [4469, 0]
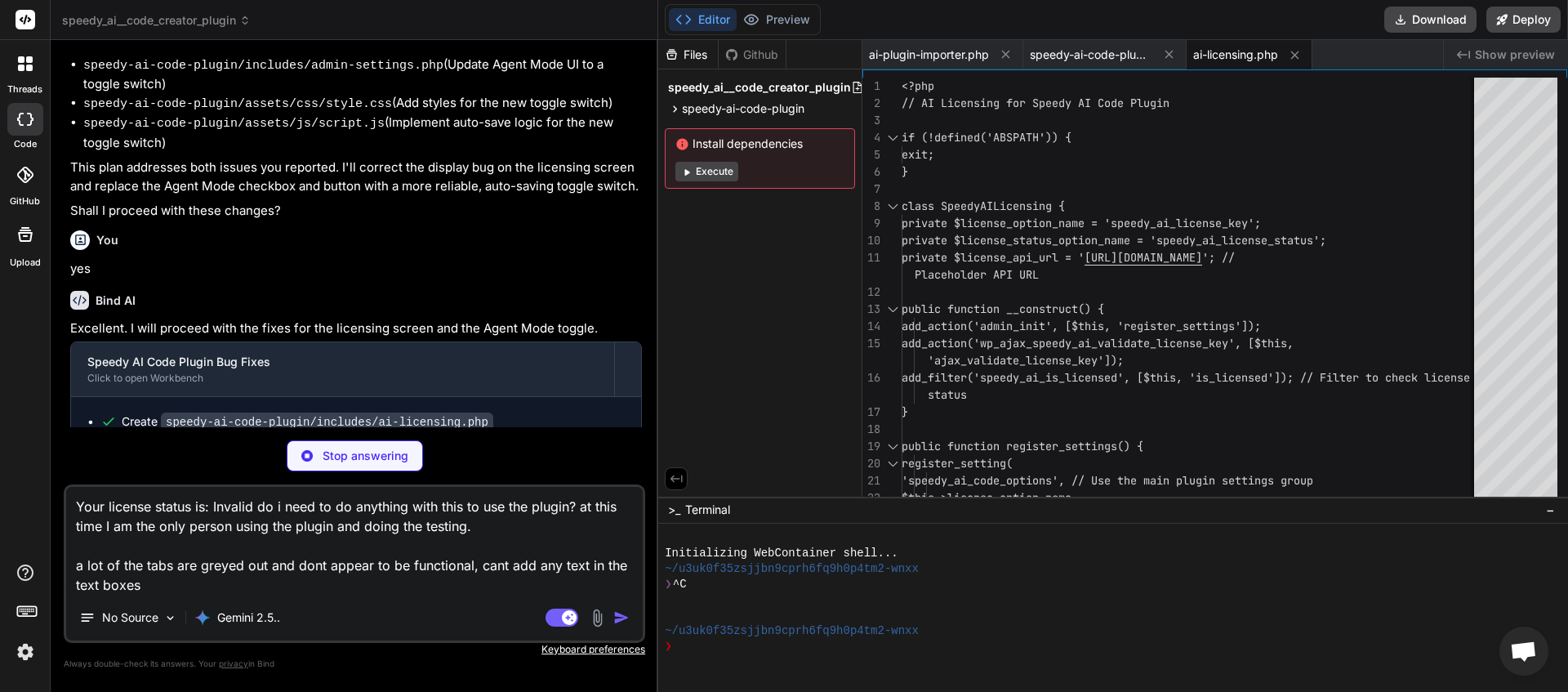
click at [178, 584] on textarea "Your license status is: Invalid do i need to do anything with this to use the p…" at bounding box center [354, 540] width 576 height 108
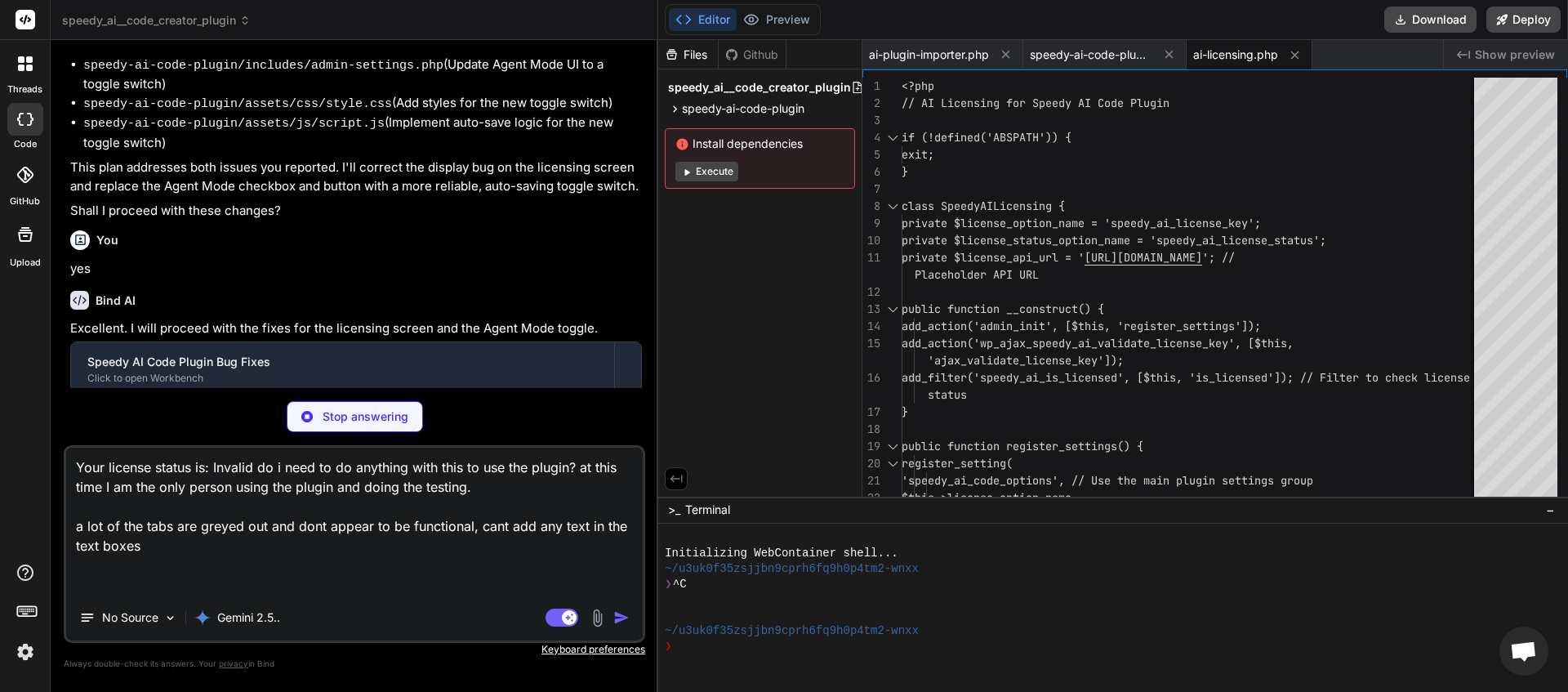
paste textarea "API validation failed. Response code: 400. Details: As of [DATE] Classify is on…"
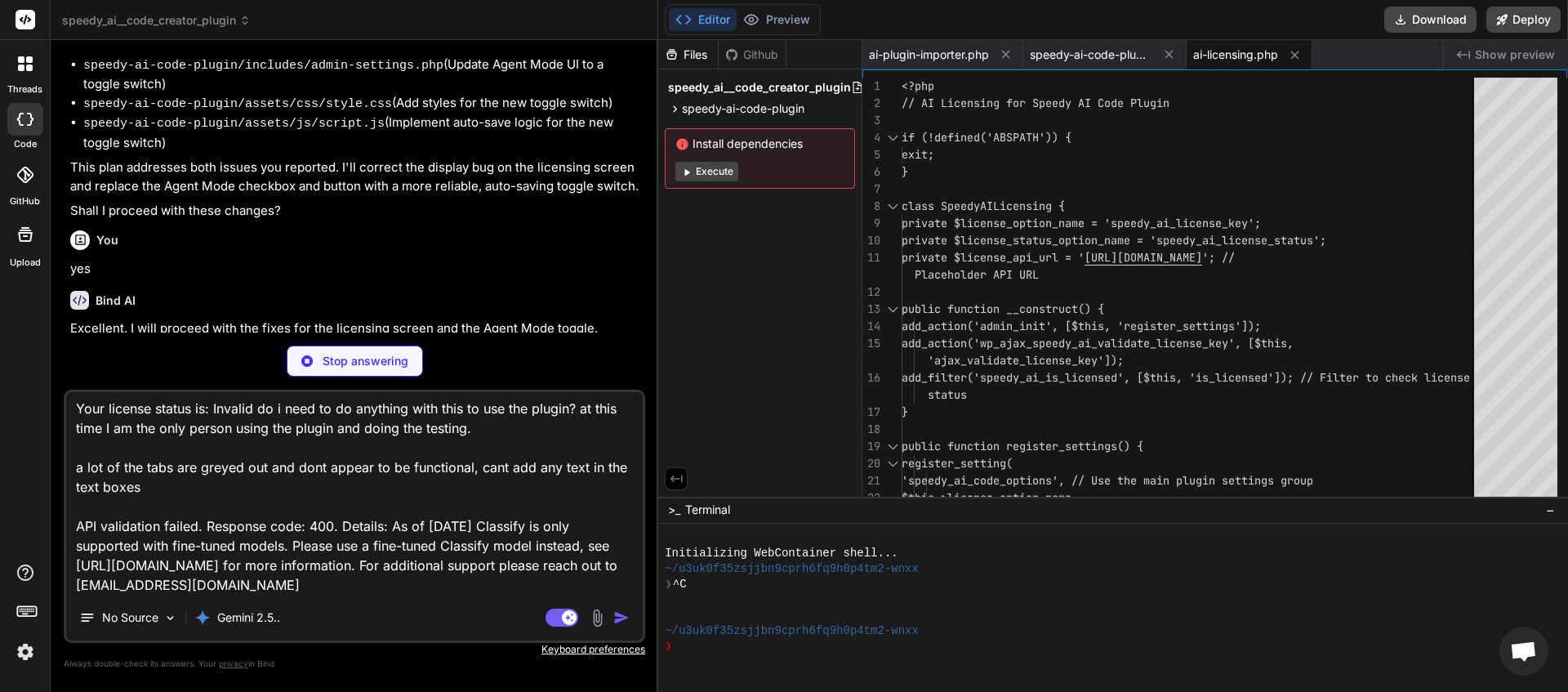
scroll to position [43, 0]
paste textarea "API validation failed. Response code: 404. Details: models/gemini-pro is not fo…"
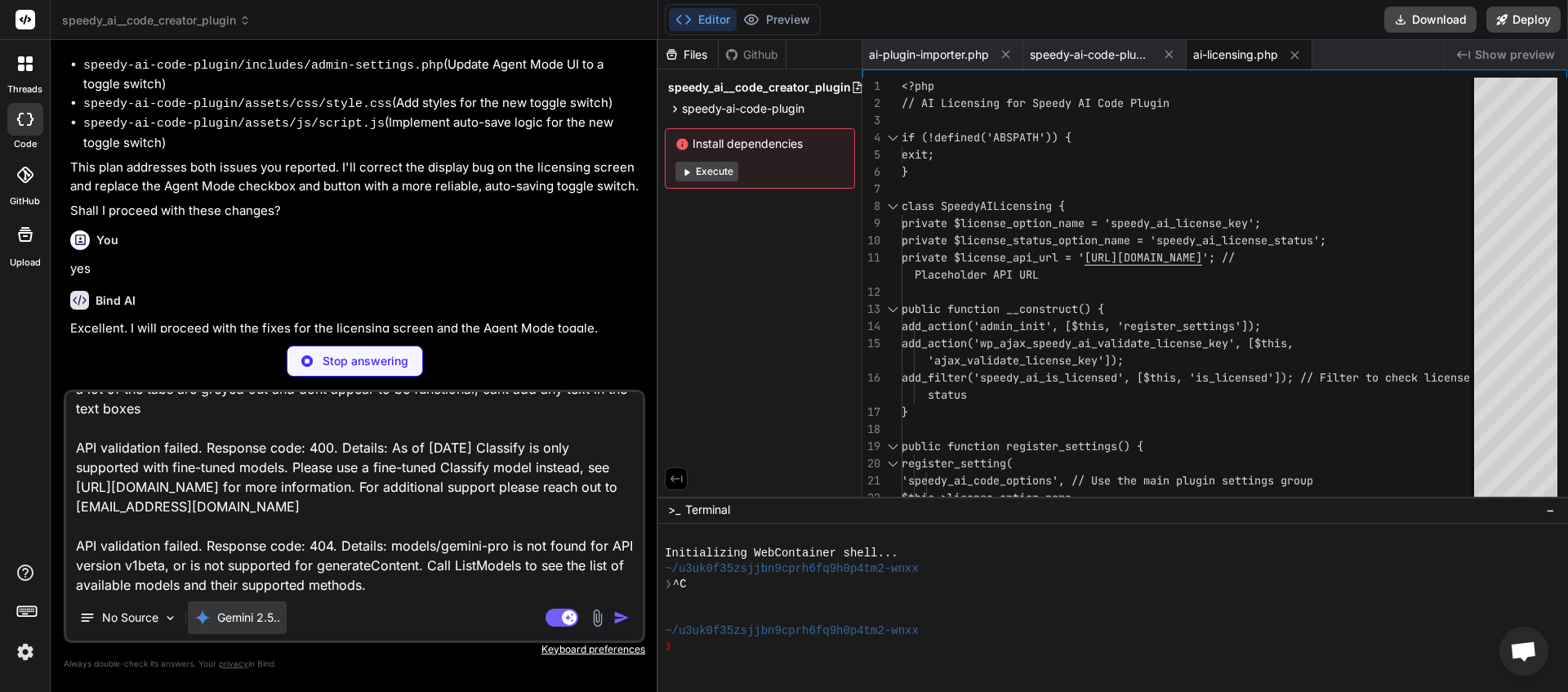
scroll to position [141, 0]
paste textarea "API validation failed. Response code: 404. Raw response: Not Found"
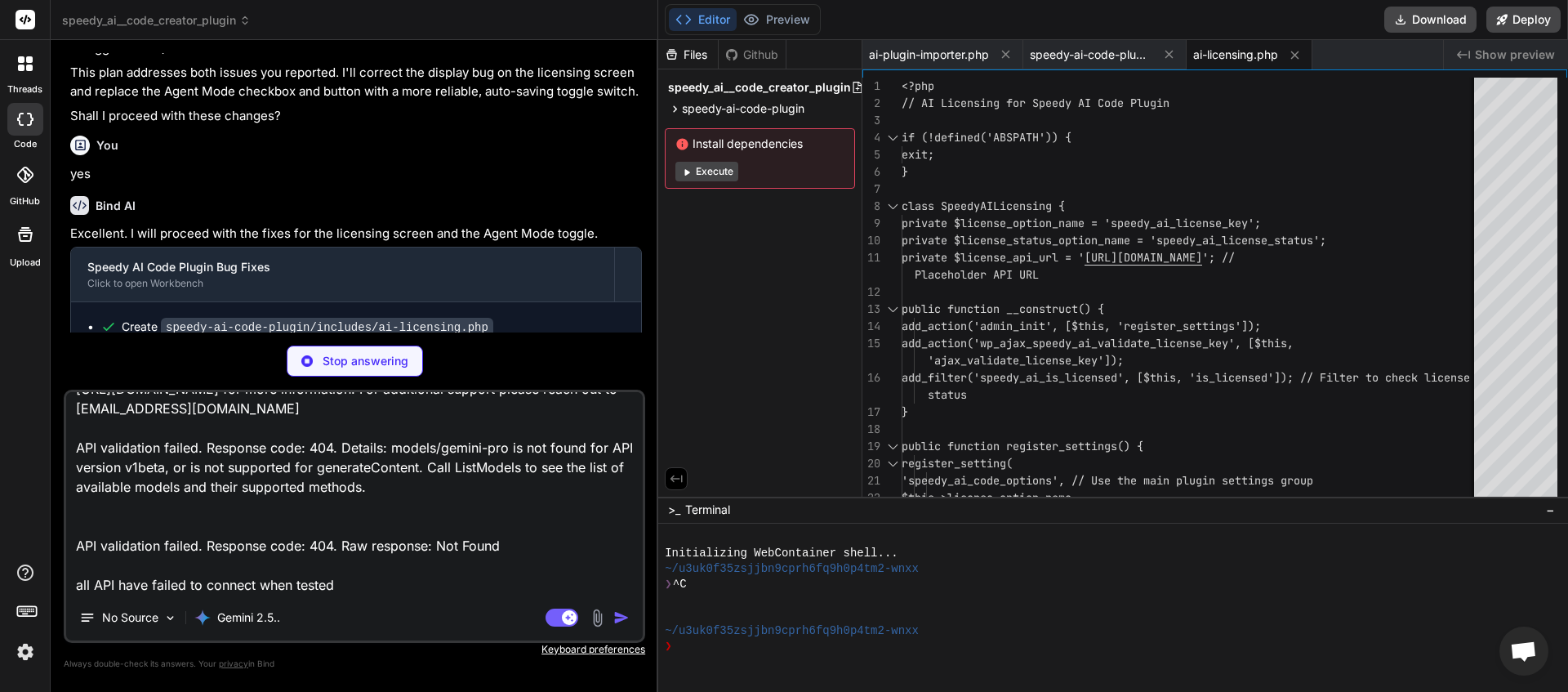
scroll to position [199, 0]
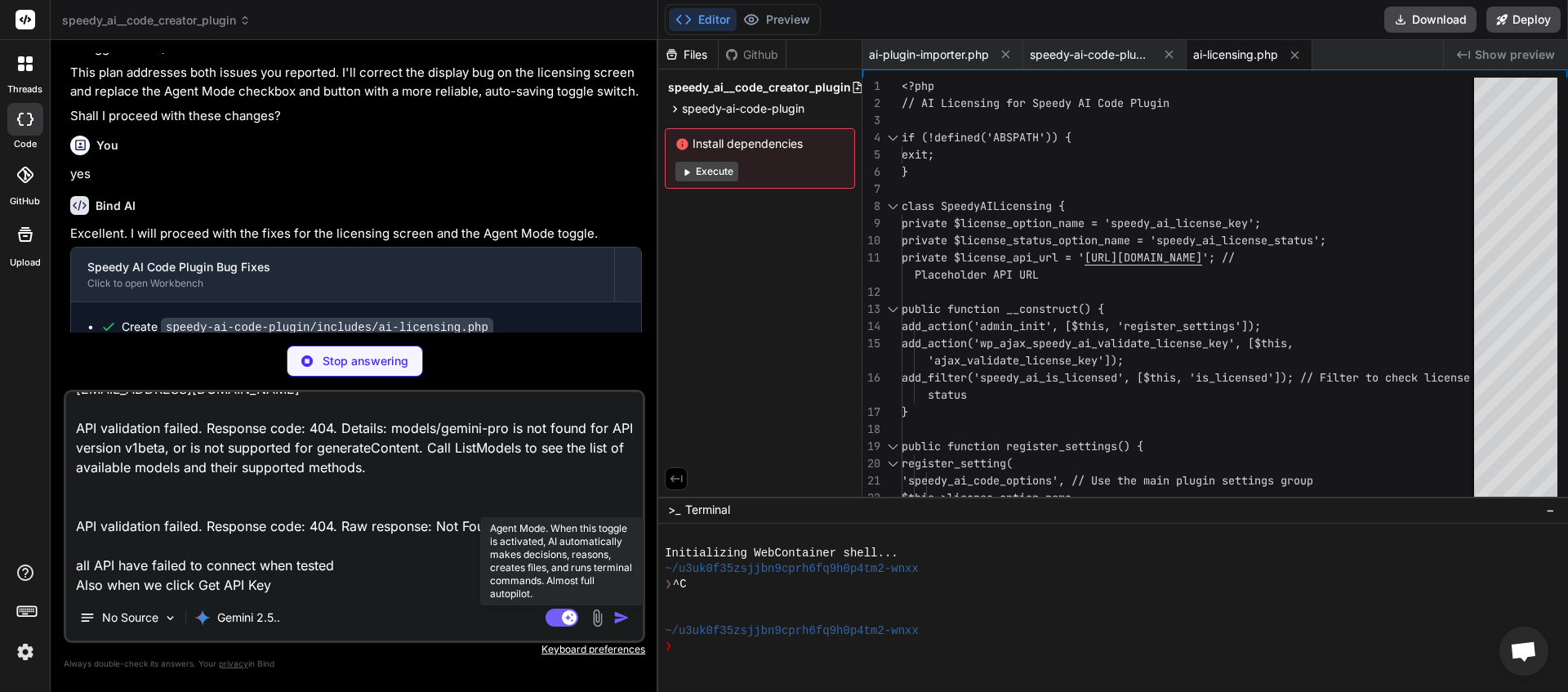
click at [558, 610] on rect at bounding box center [562, 618] width 33 height 18
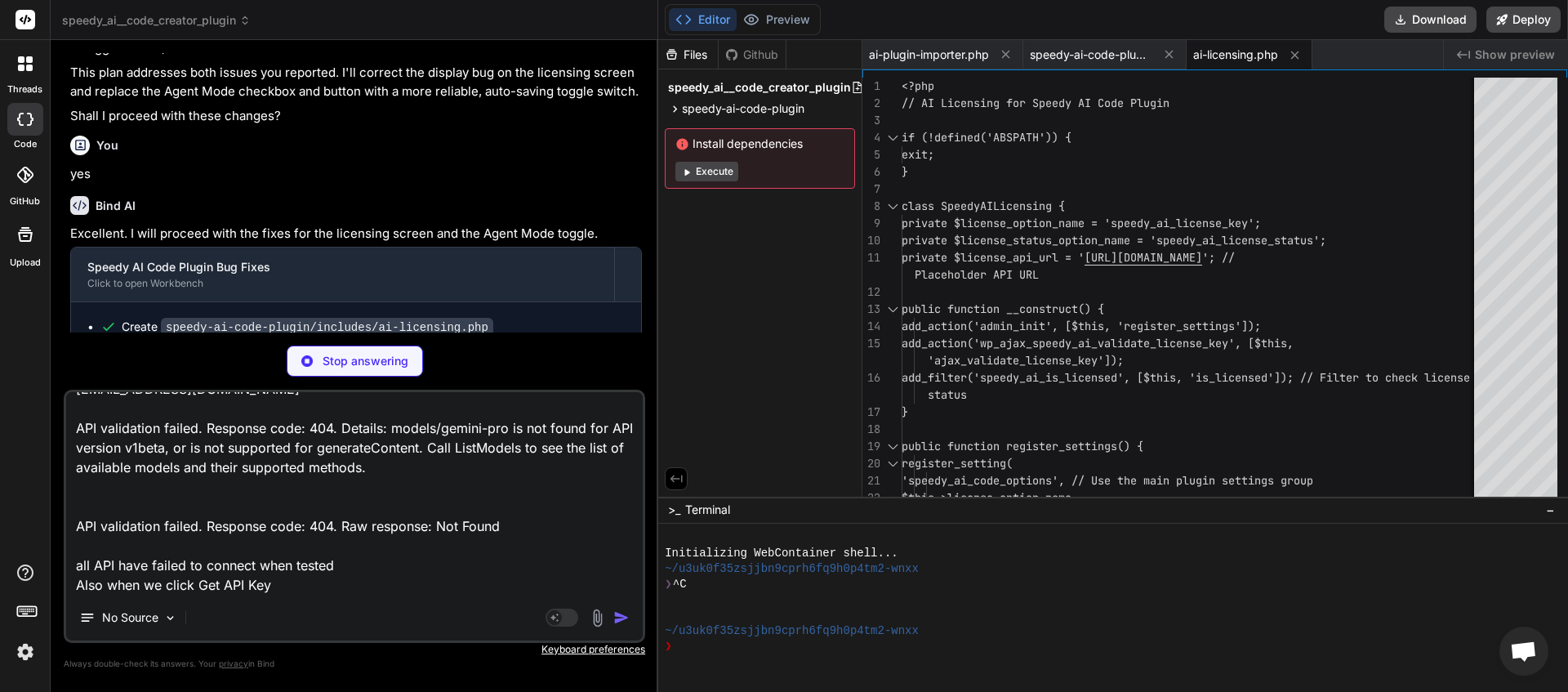
click at [366, 588] on textarea "Your license status is: Invalid do i need to do anything with this to use the p…" at bounding box center [354, 493] width 576 height 203
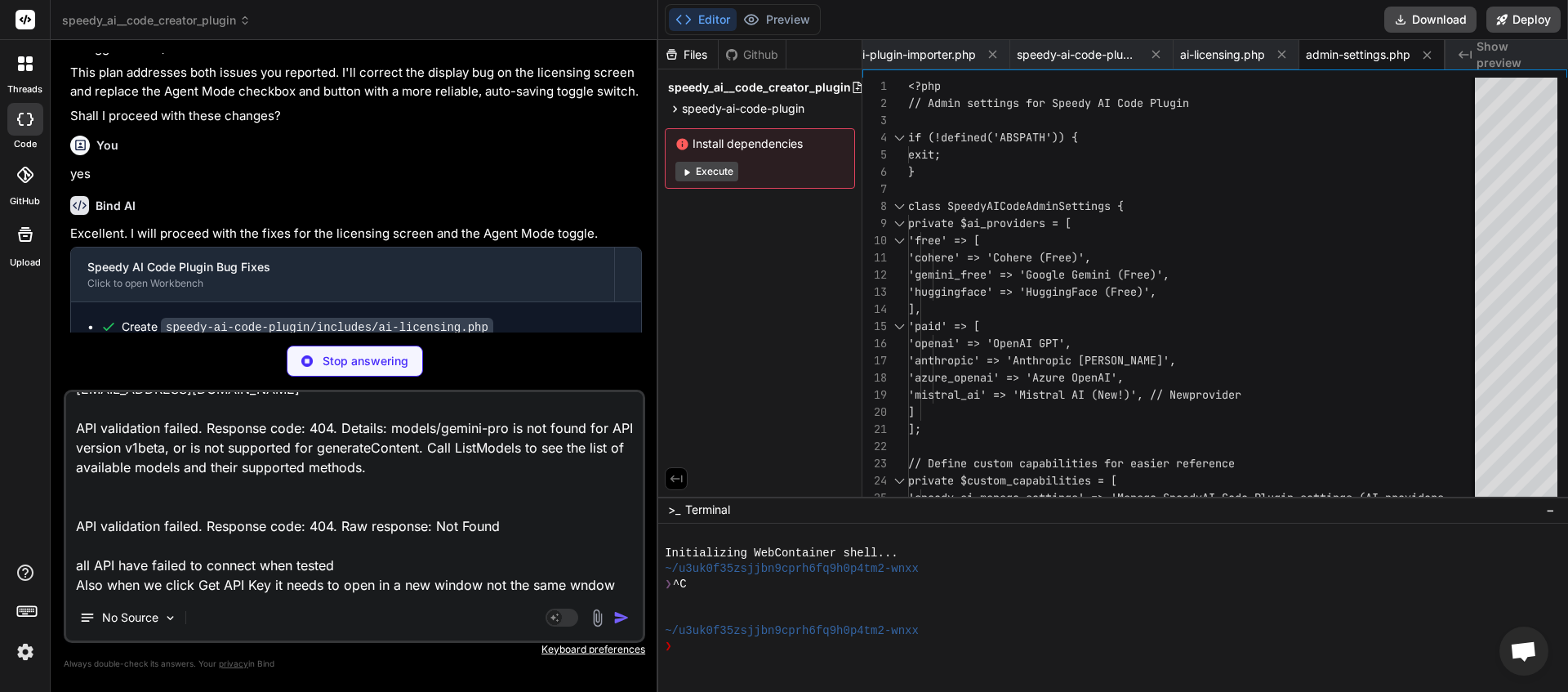
scroll to position [4589, 0]
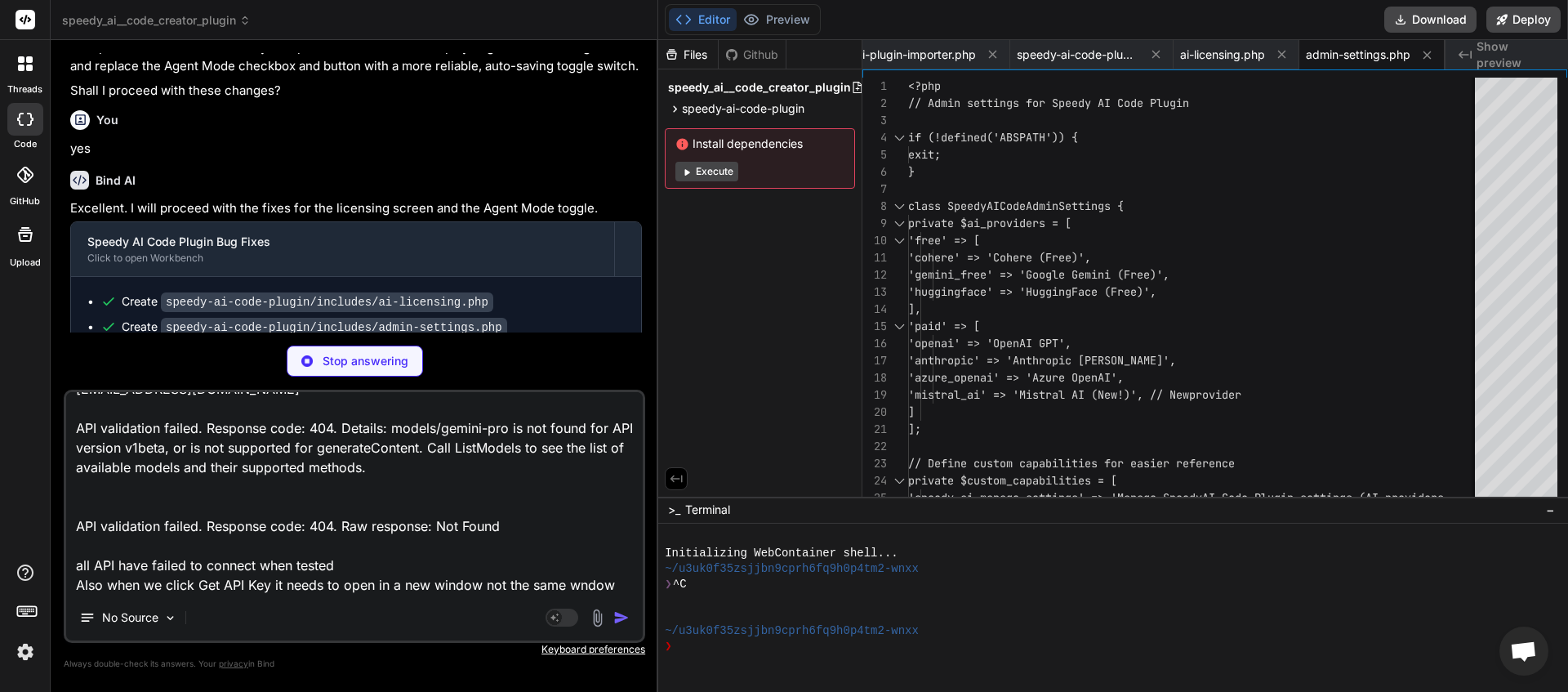
click at [618, 586] on textarea "Your license status is: Invalid do i need to do anything with this to use the p…" at bounding box center [354, 493] width 576 height 203
paste textarea "🧩 LO Ipsumdolors: “Ametco & Adip Elitsed” do Eiusmod Tem Inci: utlabore/etdol-m…"
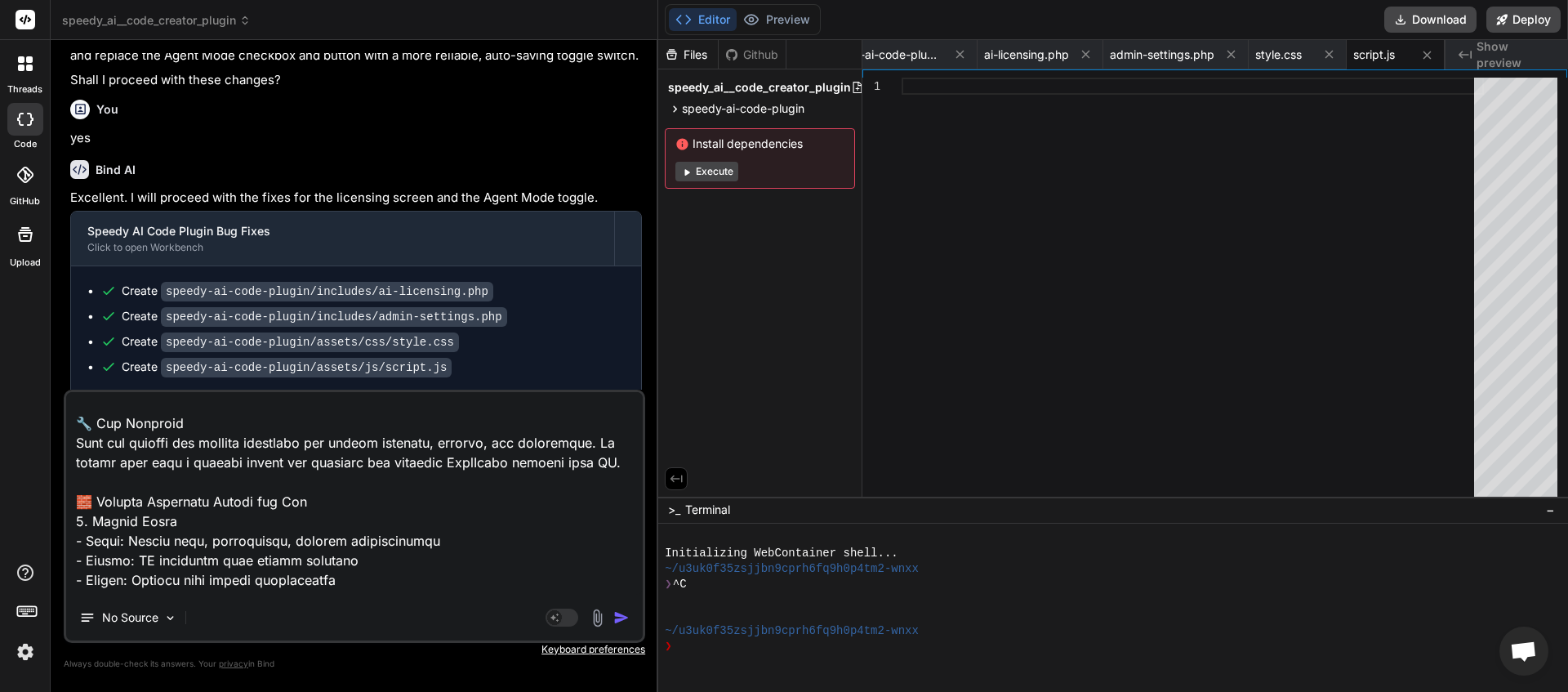
scroll to position [0, 0]
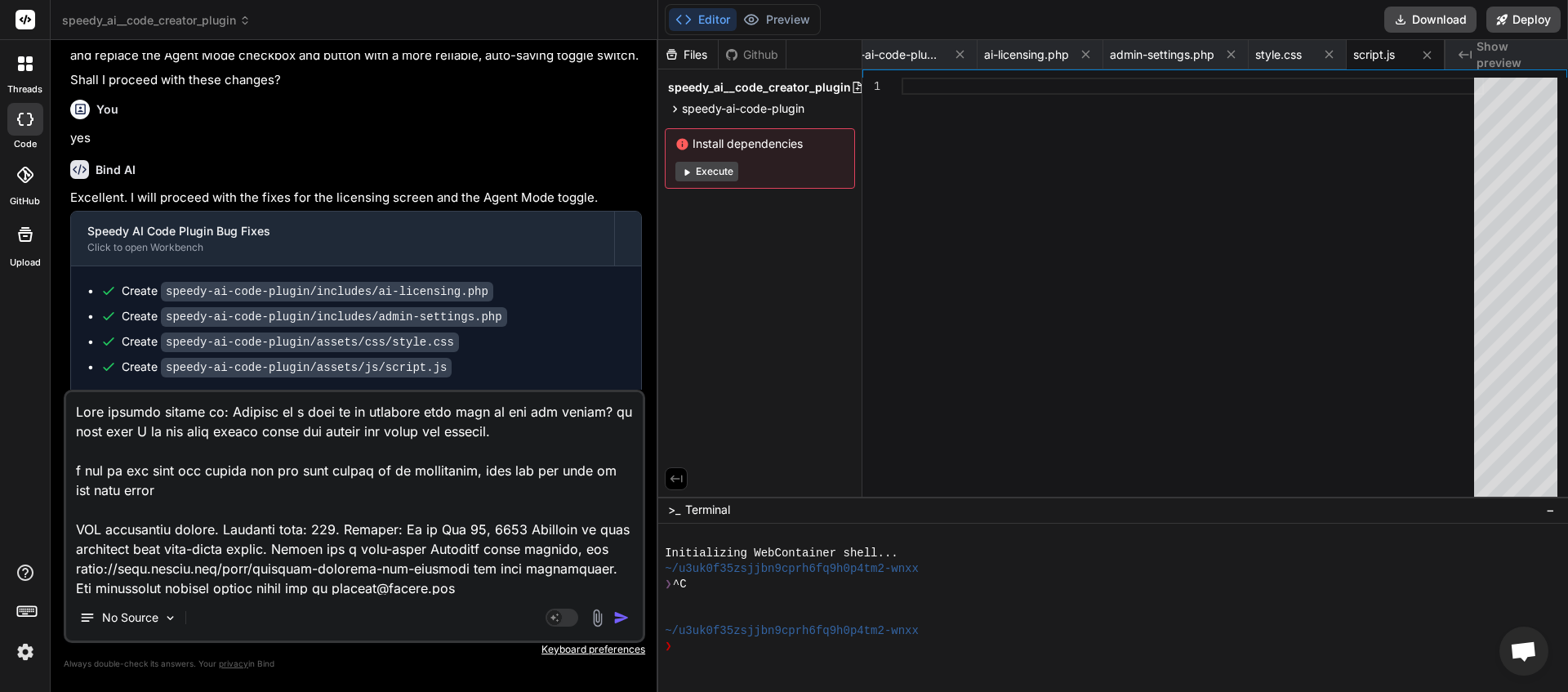
drag, startPoint x: 441, startPoint y: 546, endPoint x: 0, endPoint y: 320, distance: 495.5
click at [66, 392] on textarea at bounding box center [354, 493] width 576 height 203
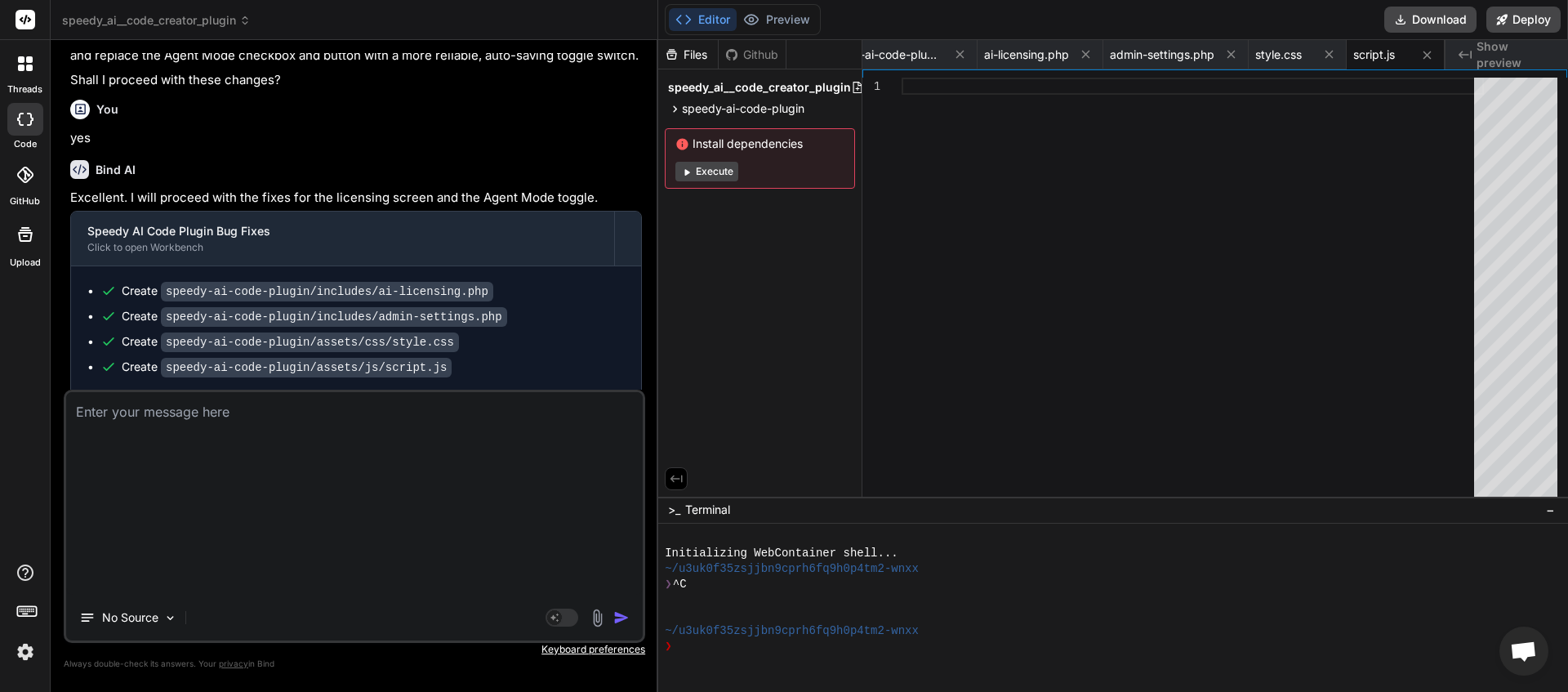
scroll to position [4413, 0]
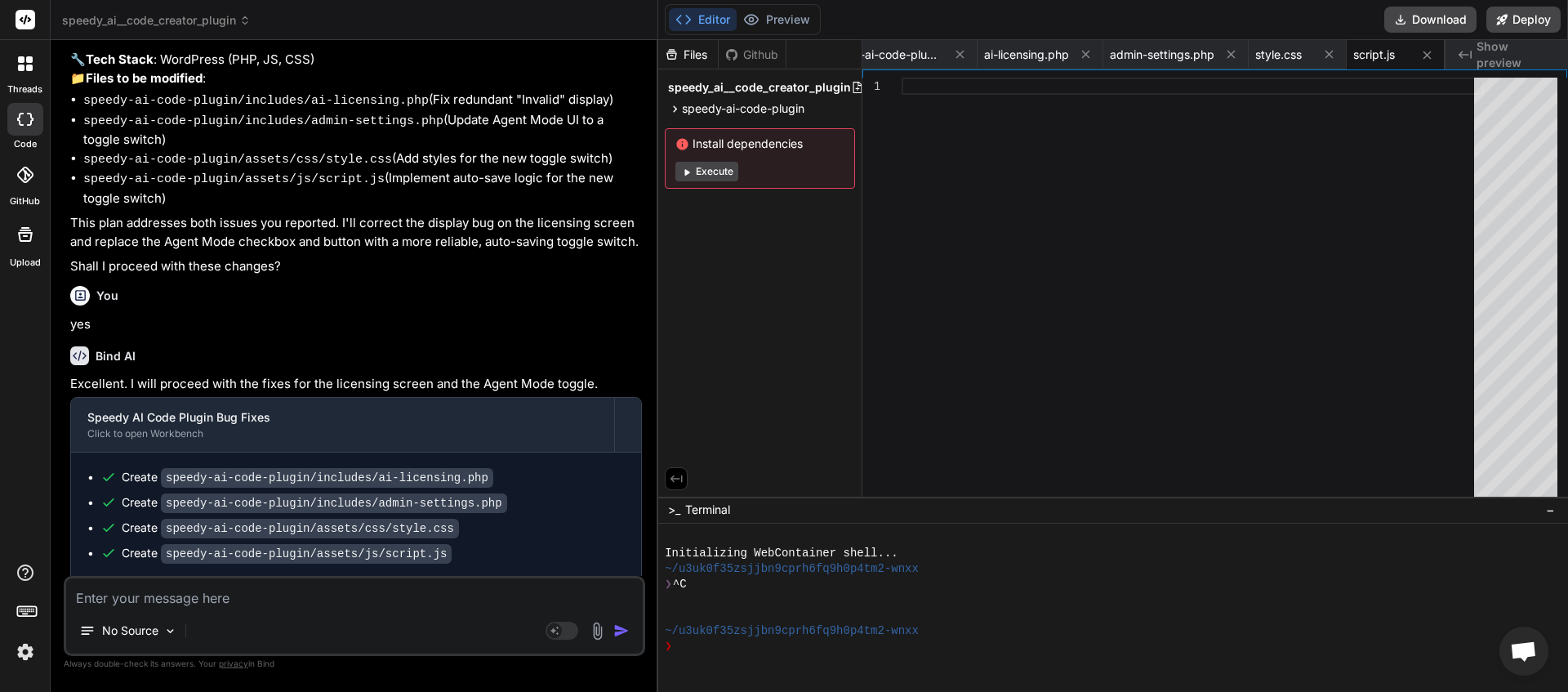
click at [136, 594] on textarea at bounding box center [354, 593] width 576 height 30
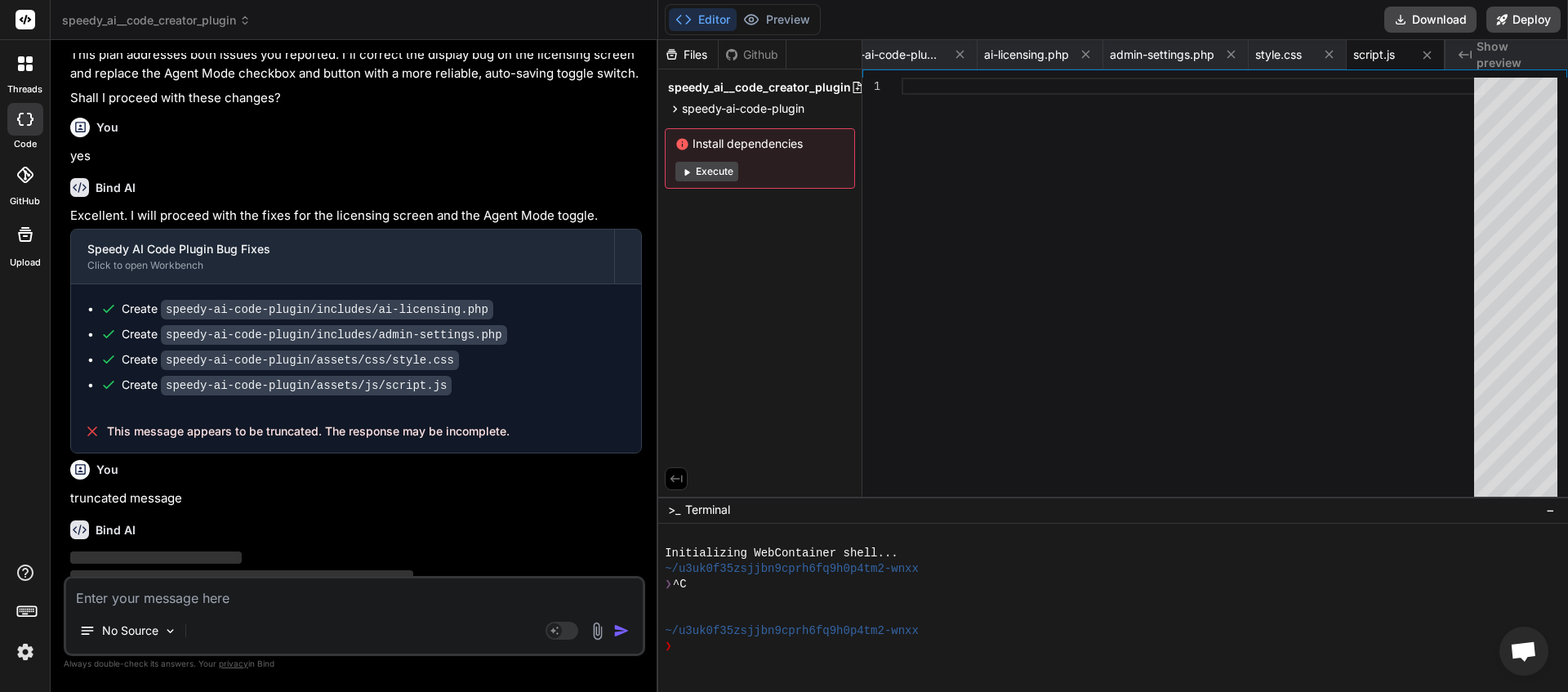
scroll to position [4583, 0]
paste textarea "Lore ipsumdo sitame co: Adipisc el s doei te in utlabore etdo magn al eni adm v…"
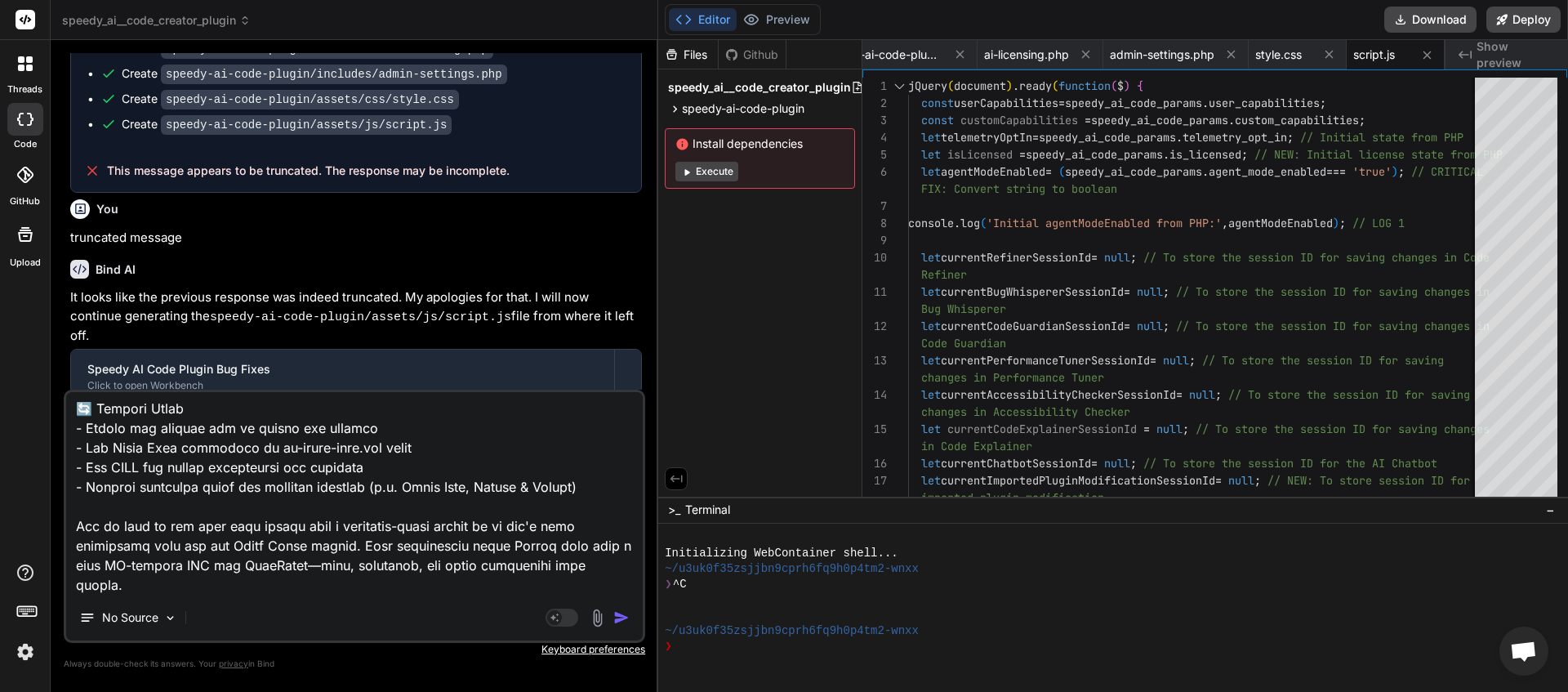
scroll to position [0, 213]
click at [621, 619] on img "button" at bounding box center [622, 618] width 16 height 16
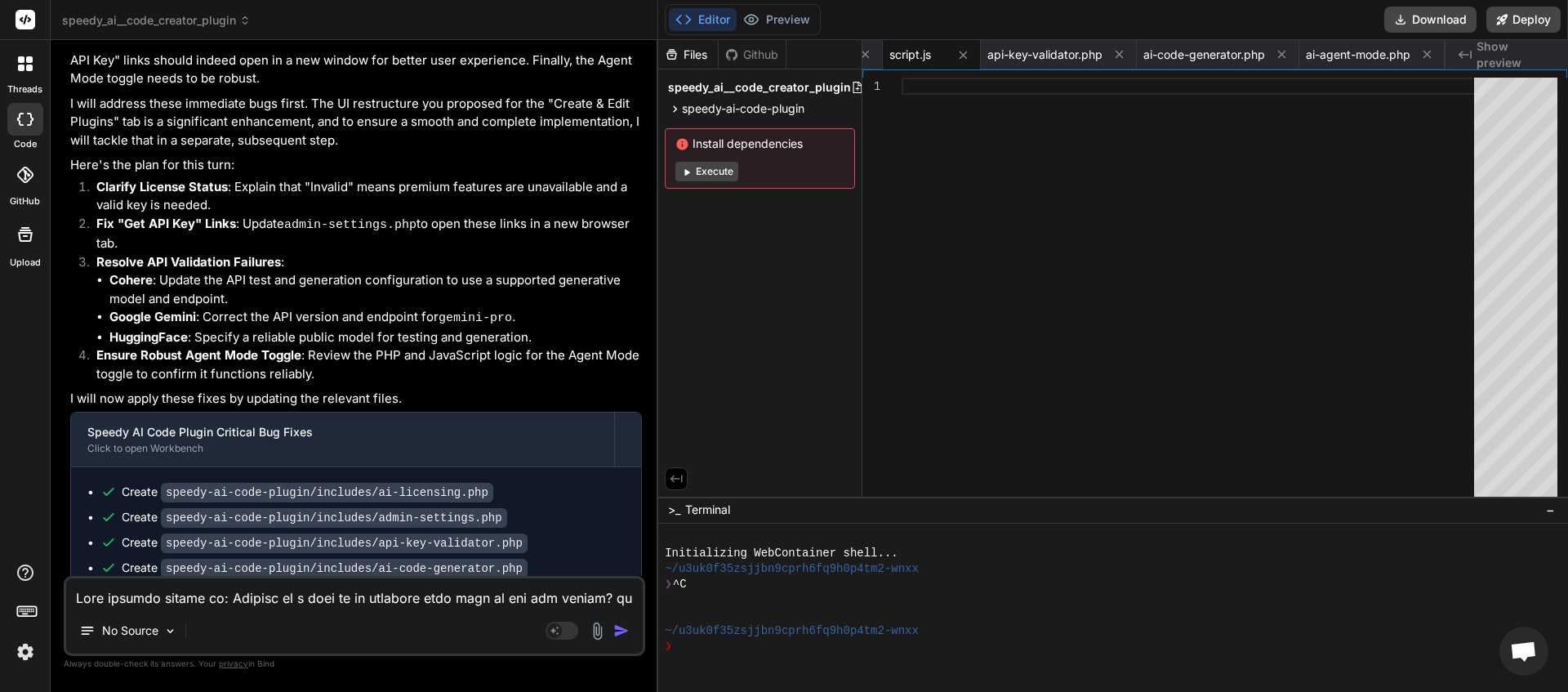
scroll to position [6102, 0]
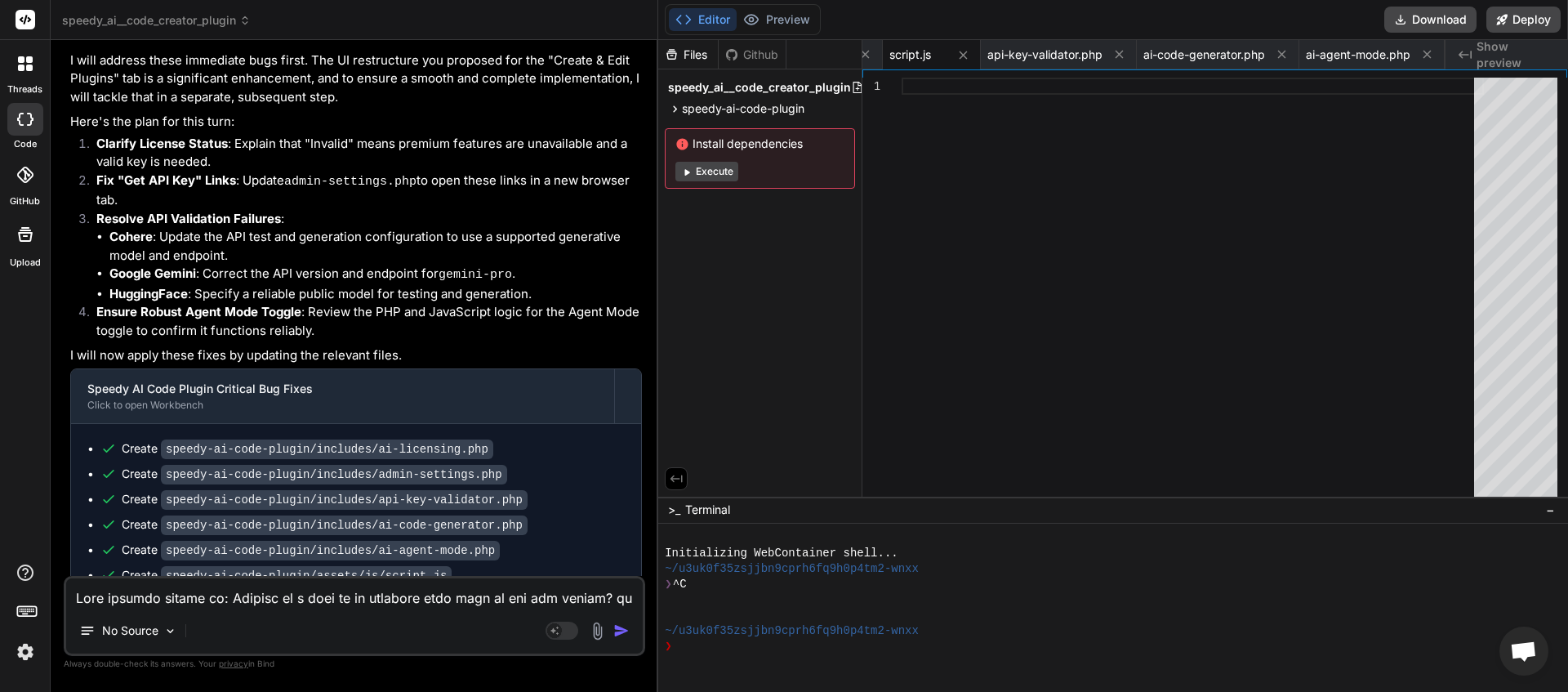
drag, startPoint x: 515, startPoint y: 550, endPoint x: 106, endPoint y: 557, distance: 409.1
click at [106, 601] on div "This message appears to be truncated. The response may be incomplete." at bounding box center [356, 622] width 570 height 43
copy span "This message appears to be truncated. The response may be incomplete."
click at [115, 605] on textarea at bounding box center [354, 593] width 576 height 30
paste textarea "This message appears to be truncated. The response may be incomplete."
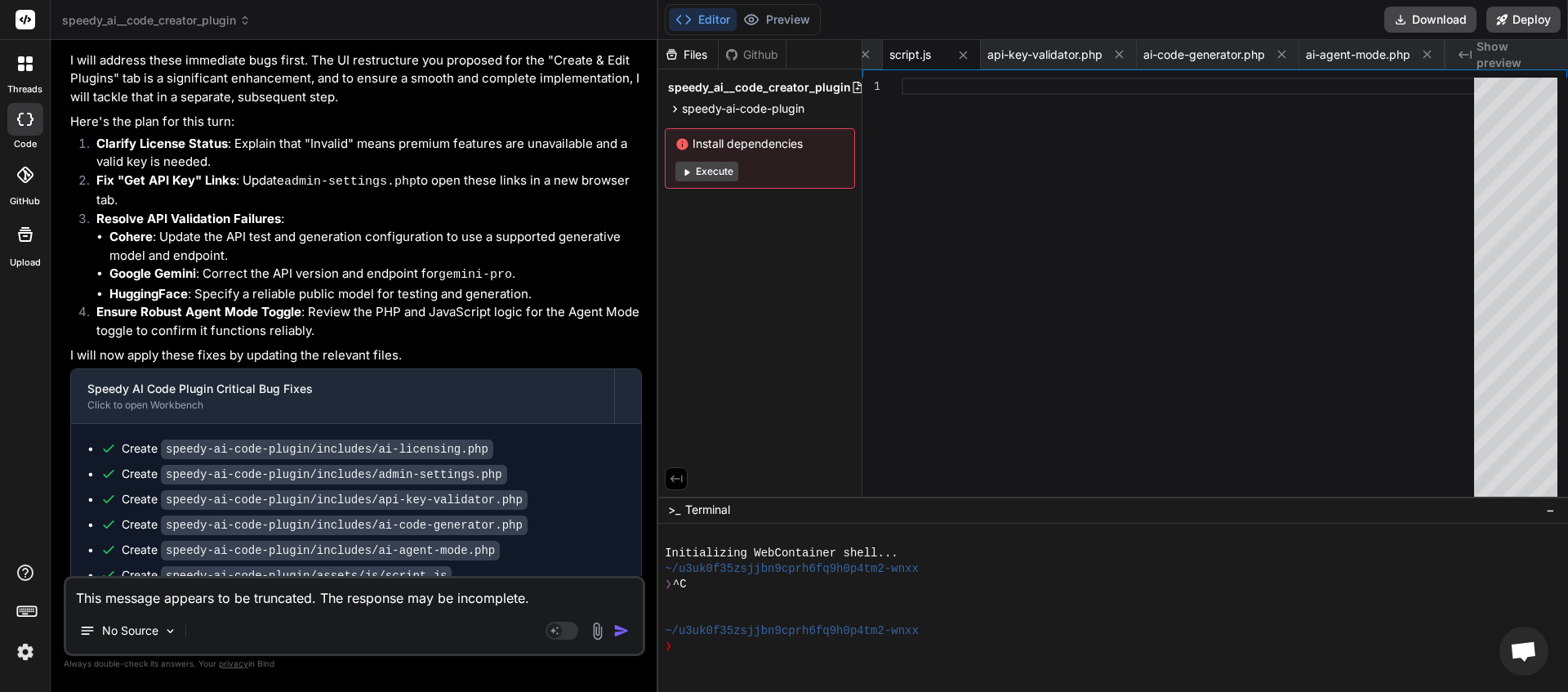
click at [623, 633] on img "button" at bounding box center [622, 631] width 16 height 16
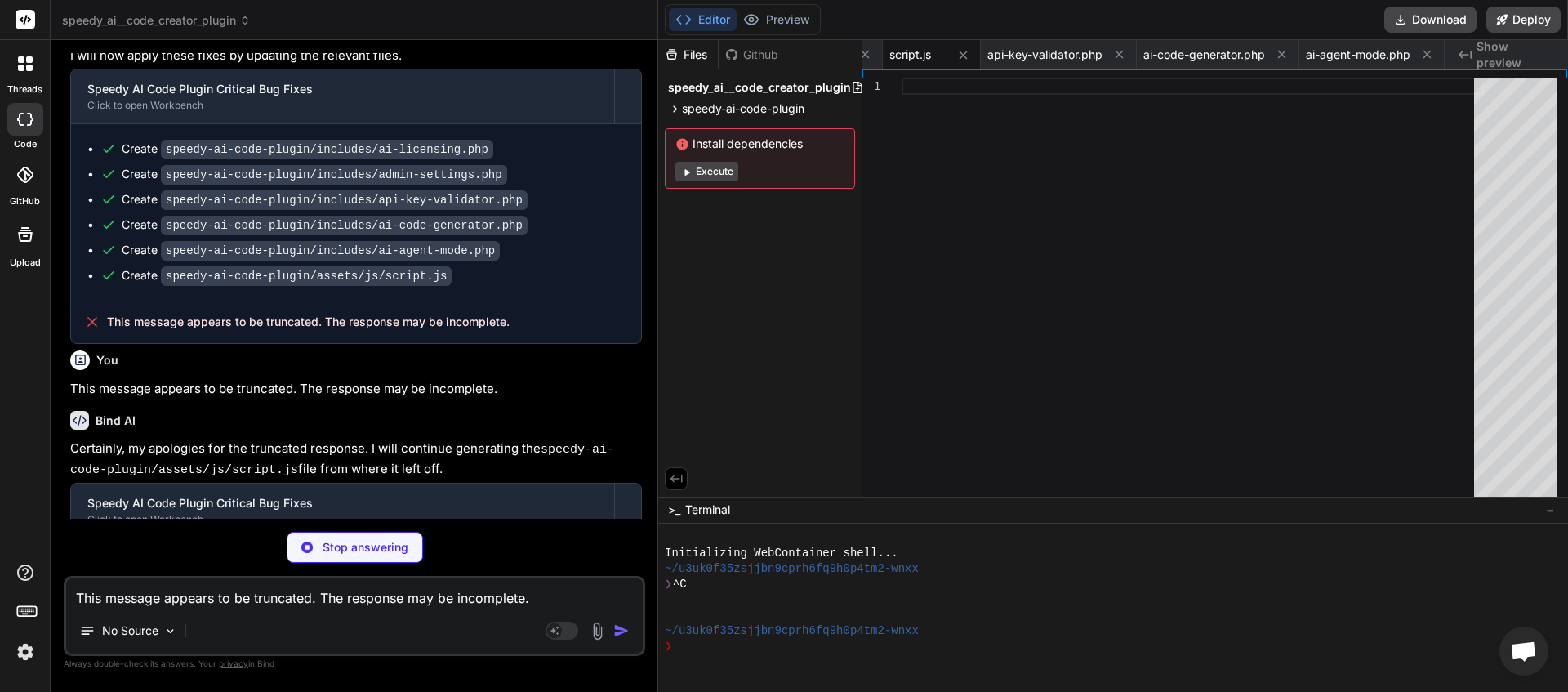
scroll to position [0, 678]
